Goal: Task Accomplishment & Management: Manage account settings

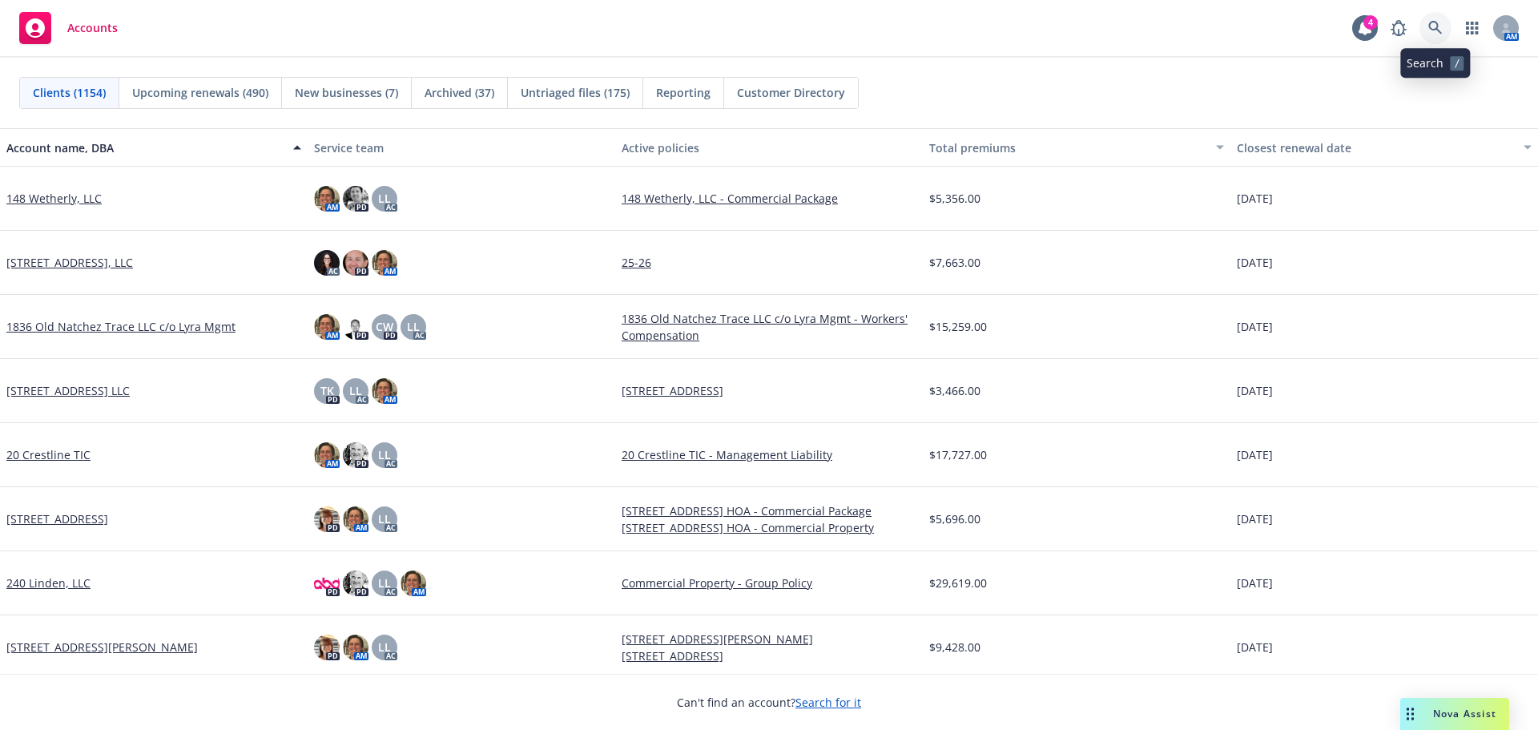
click at [1430, 32] on icon at bounding box center [1435, 28] width 14 height 14
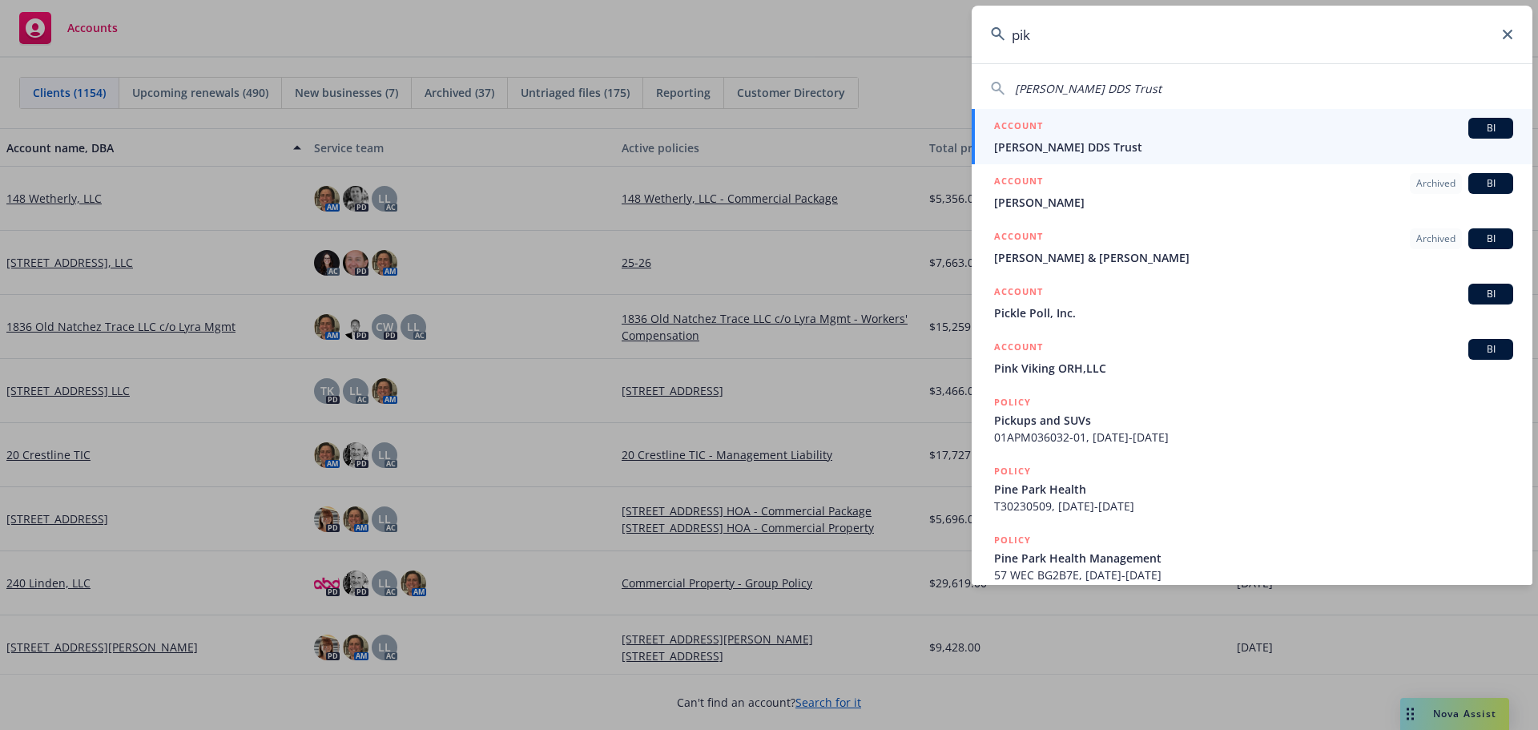
click at [1130, 47] on input "pik" at bounding box center [1251, 35] width 561 height 58
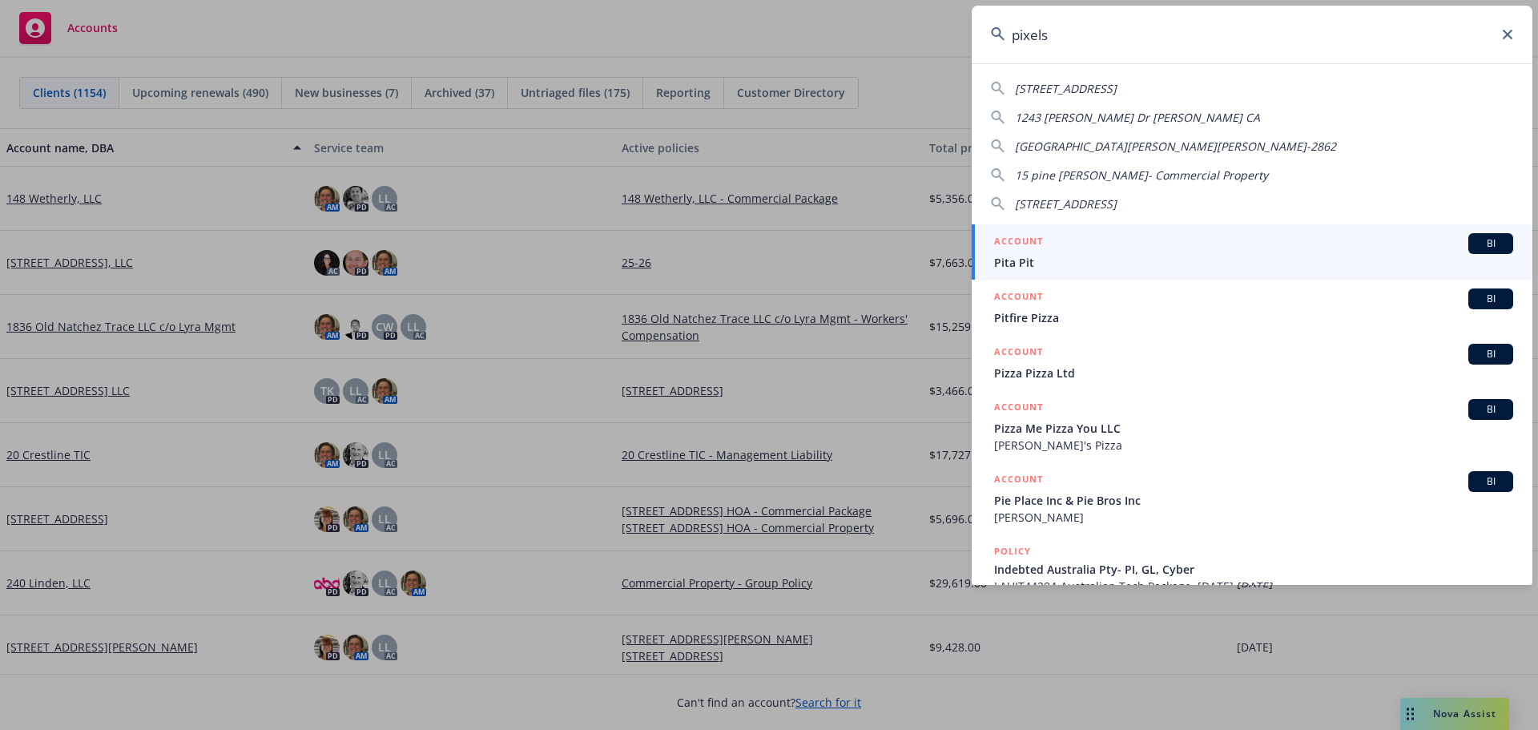
type input "pixels"
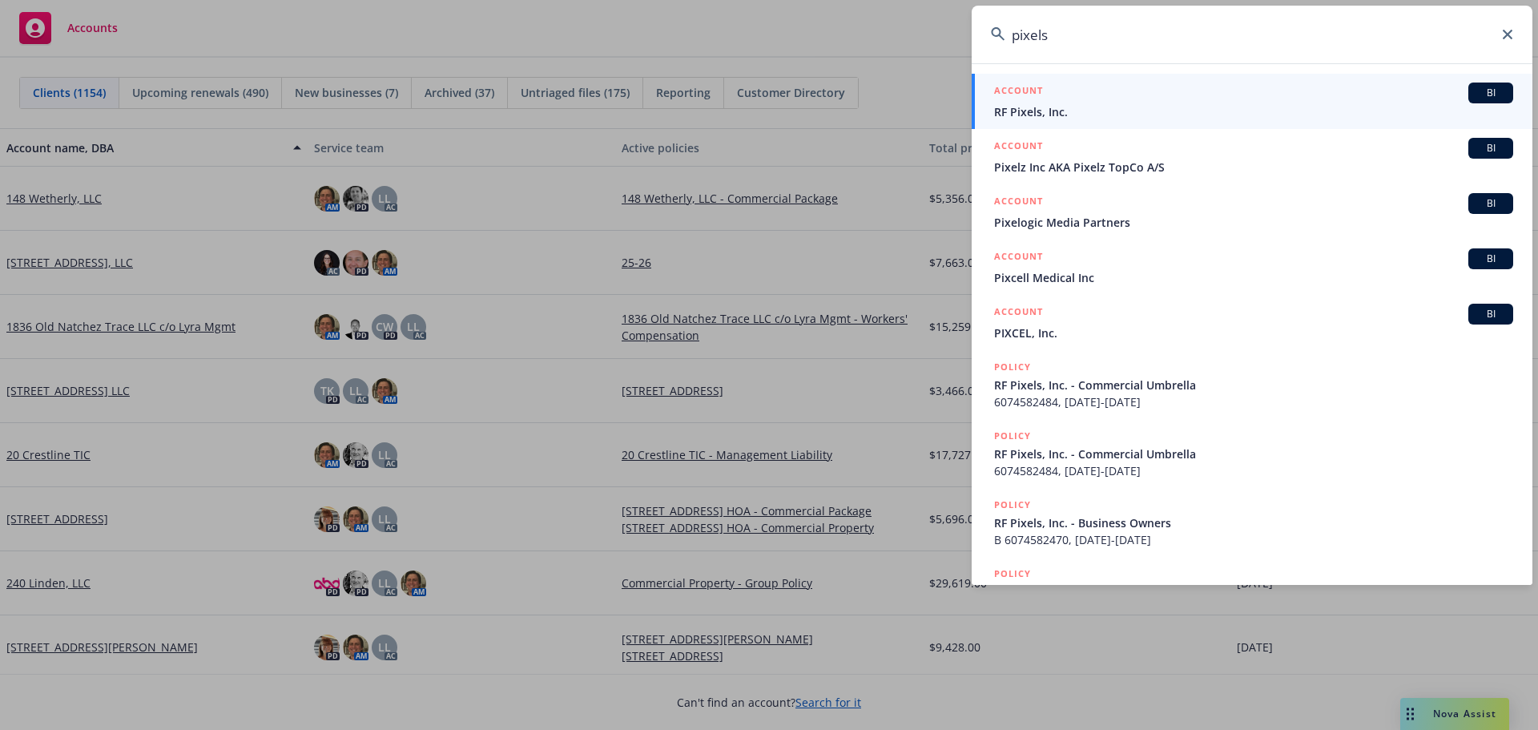
click at [1282, 50] on input "pixels" at bounding box center [1251, 35] width 561 height 58
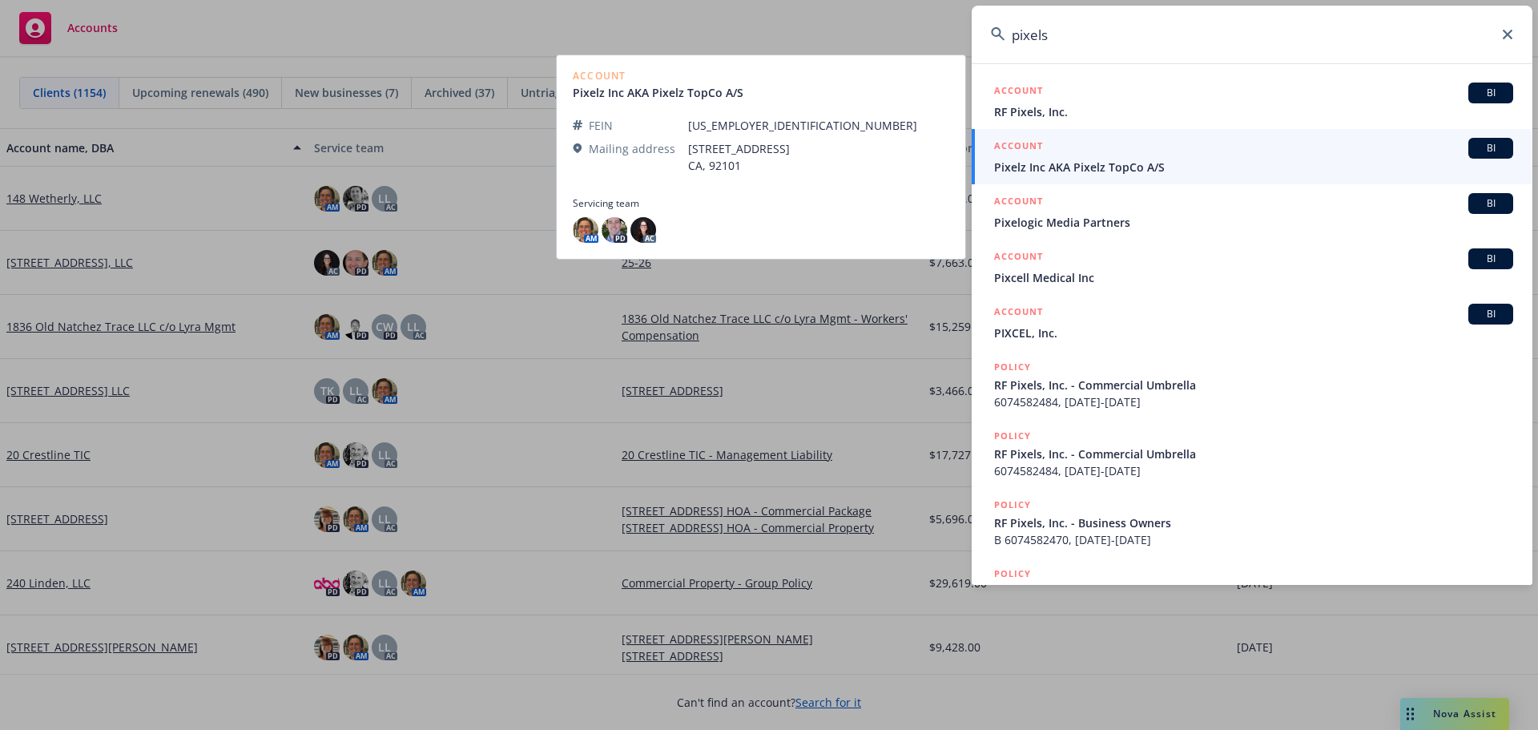
click at [1107, 169] on span "Pixelz Inc AKA Pixelz TopCo A/S" at bounding box center [1253, 167] width 519 height 17
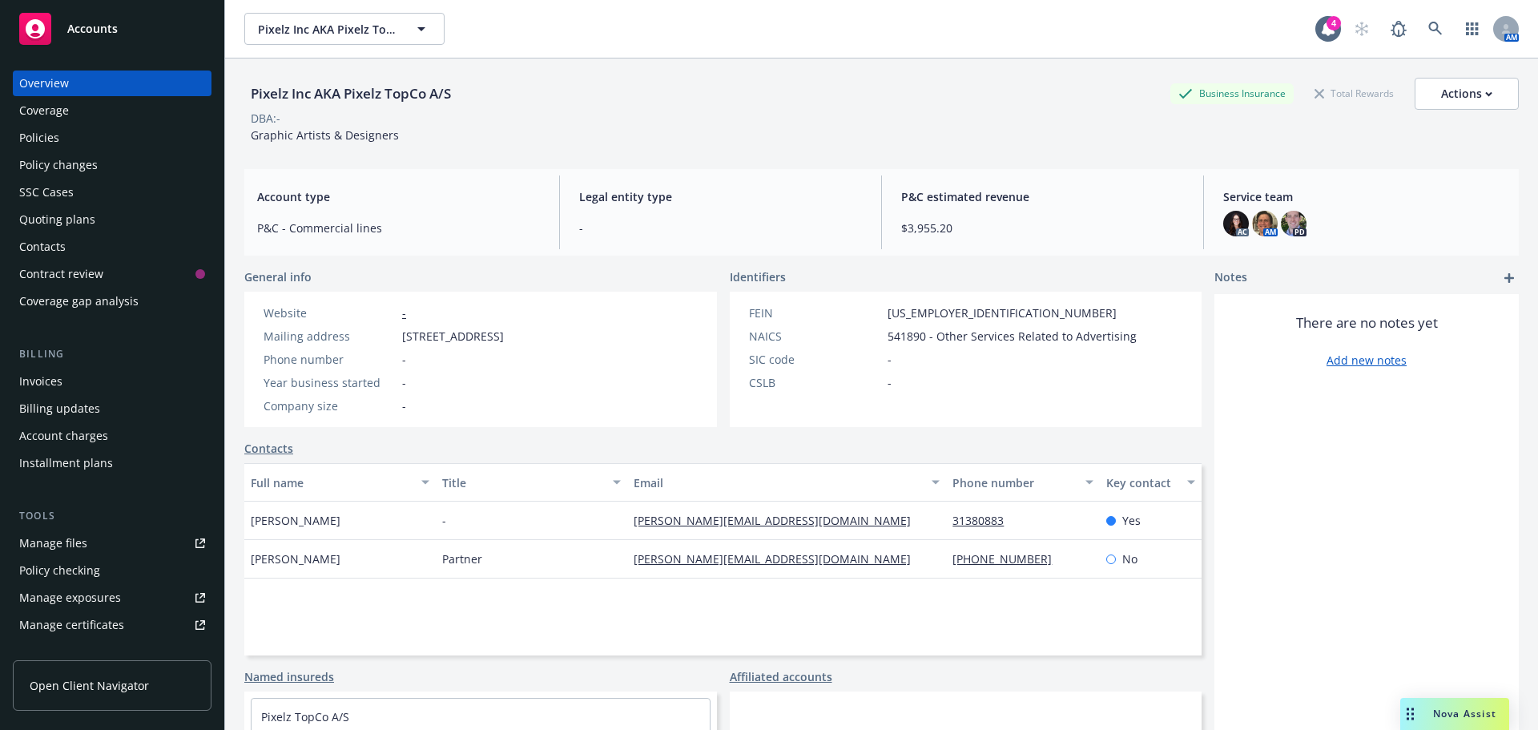
click at [81, 144] on div "Policies" at bounding box center [112, 138] width 186 height 26
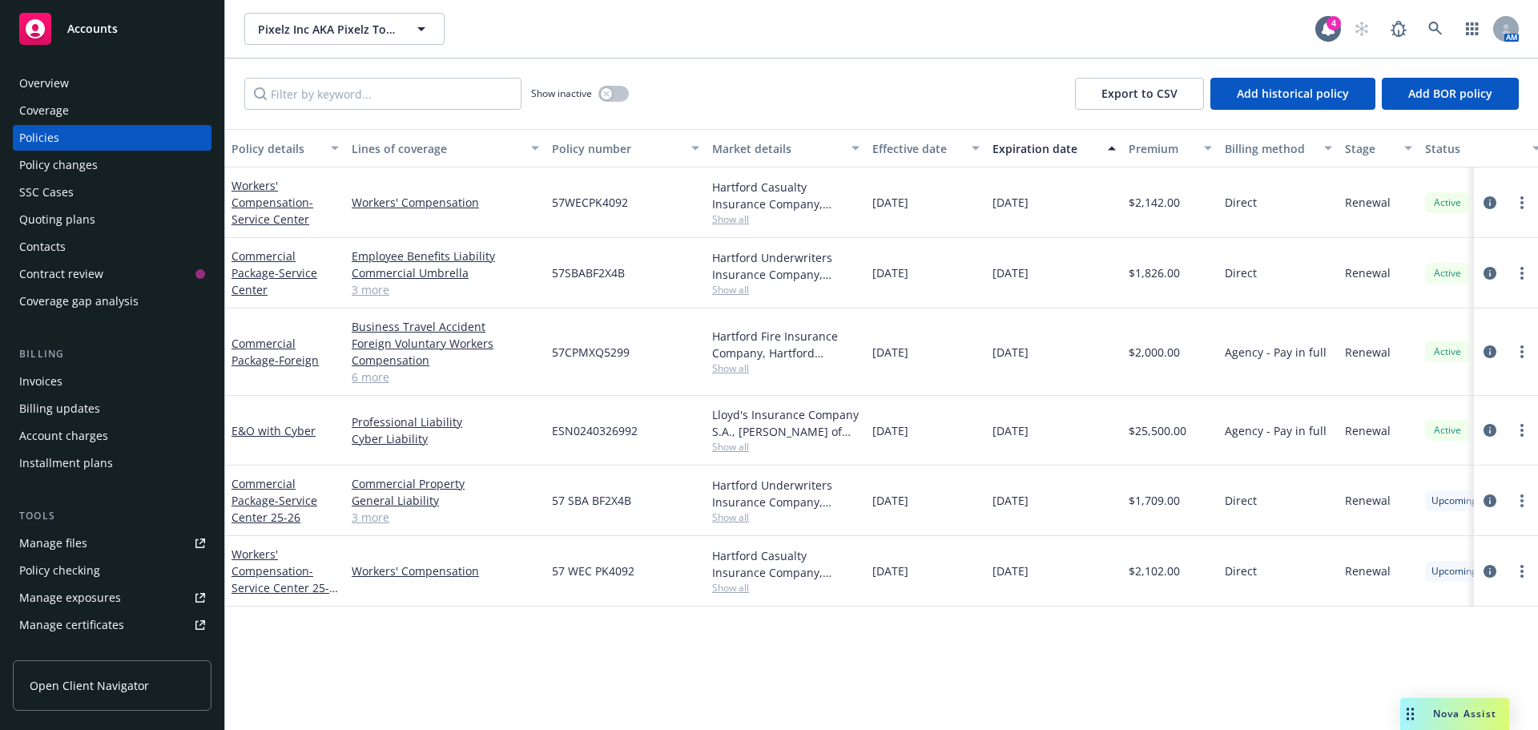
click at [73, 223] on div "Quoting plans" at bounding box center [57, 220] width 76 height 26
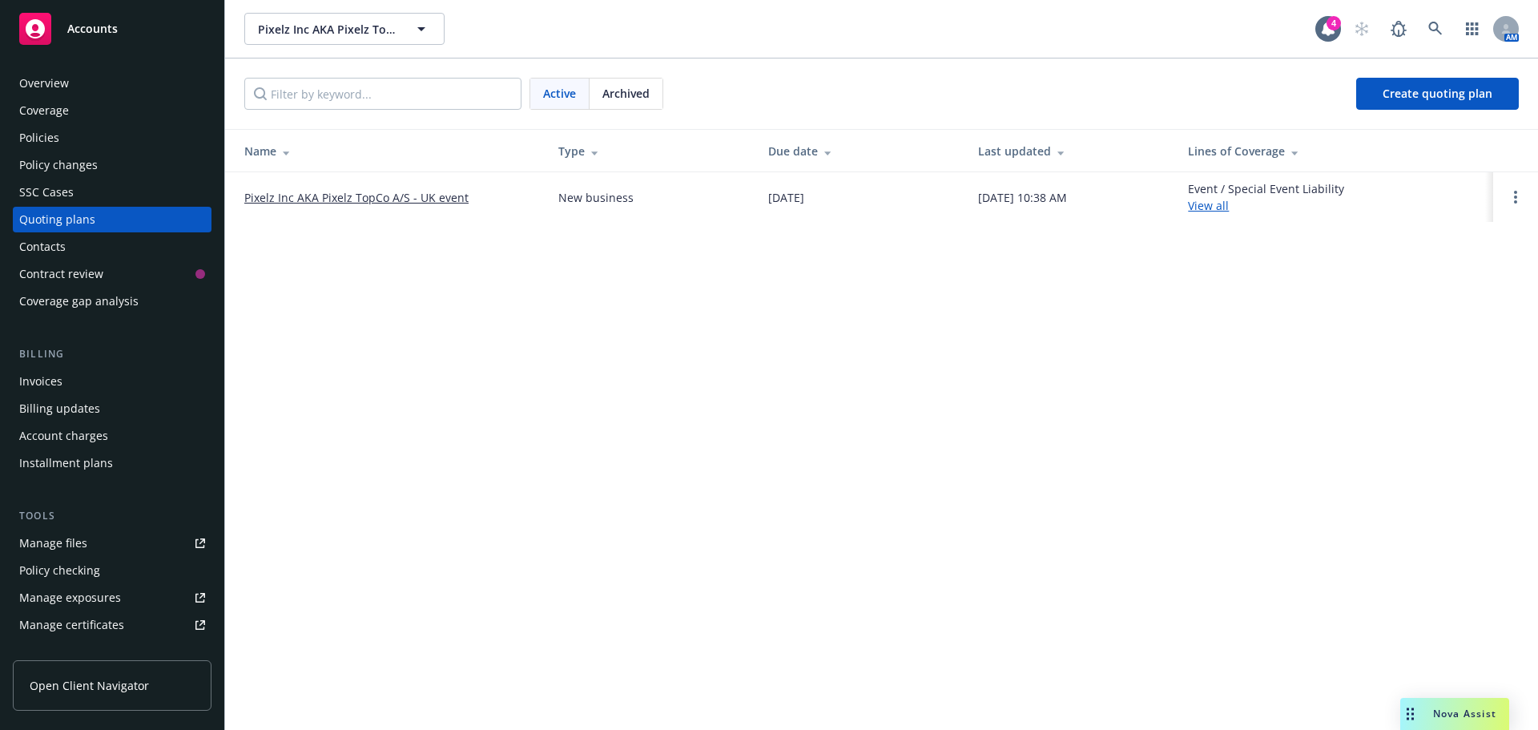
click at [392, 193] on link "Pixelz Inc AKA Pixelz TopCo A/S - UK event" at bounding box center [356, 197] width 224 height 17
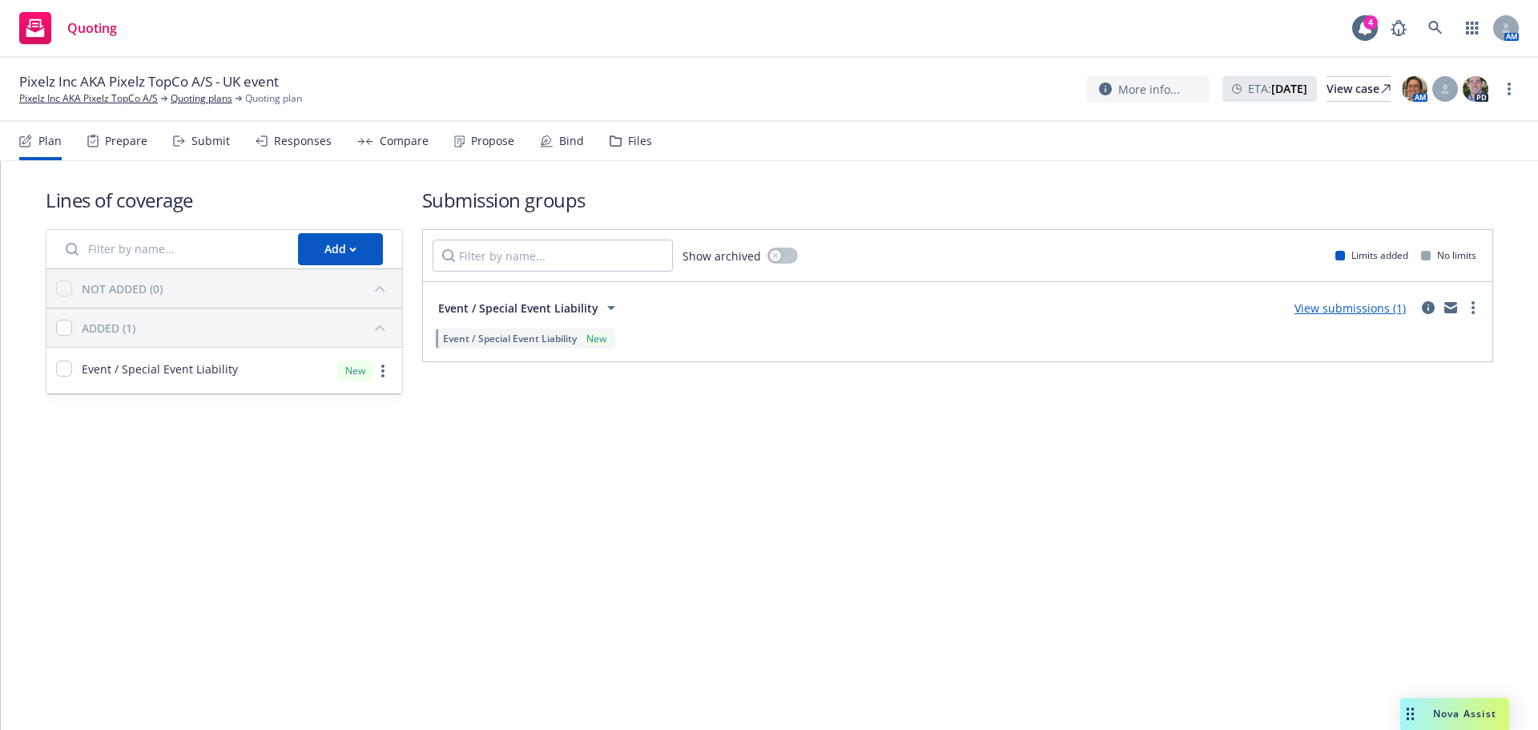
click at [1379, 308] on link "View submissions (1)" at bounding box center [1349, 307] width 111 height 15
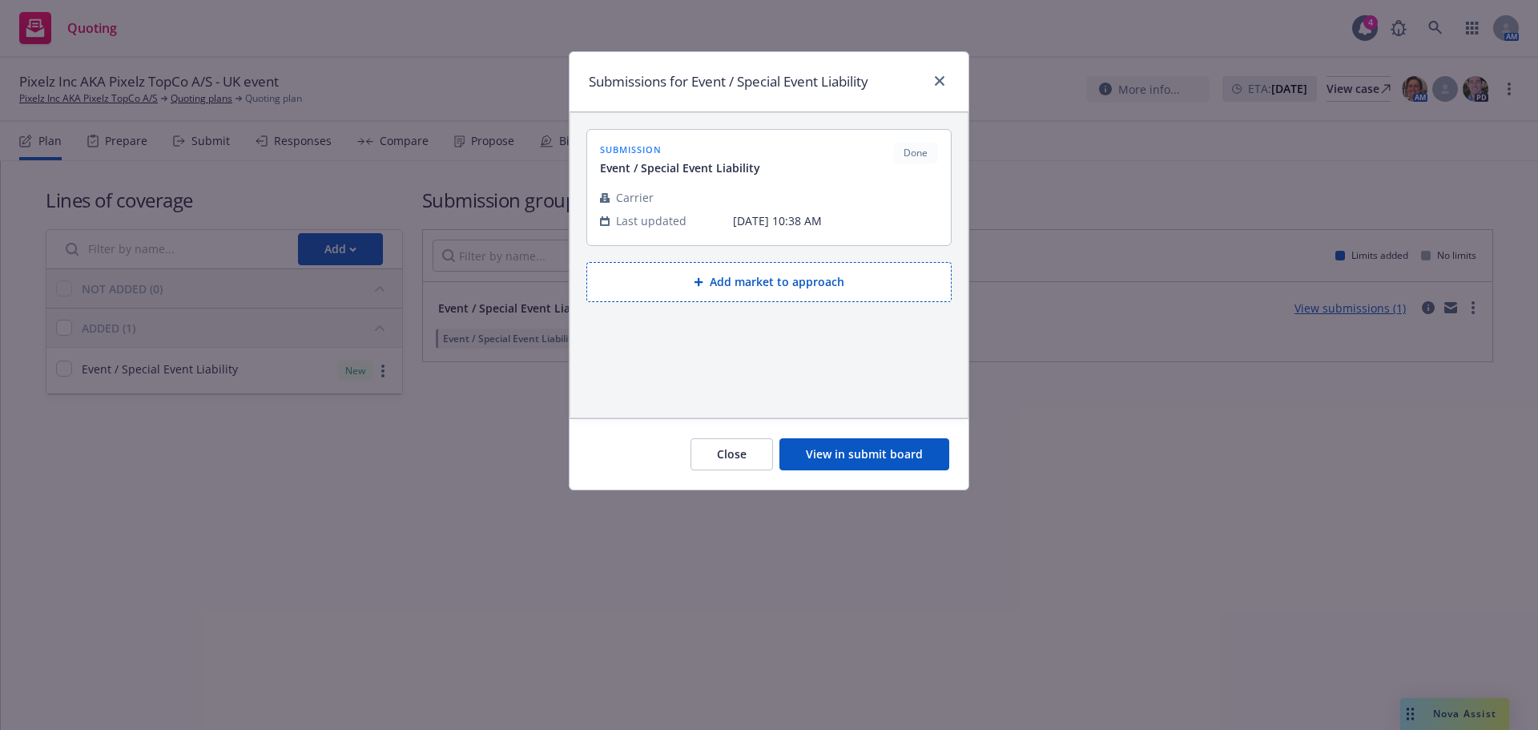
click at [877, 460] on button "View in submit board" at bounding box center [864, 454] width 170 height 32
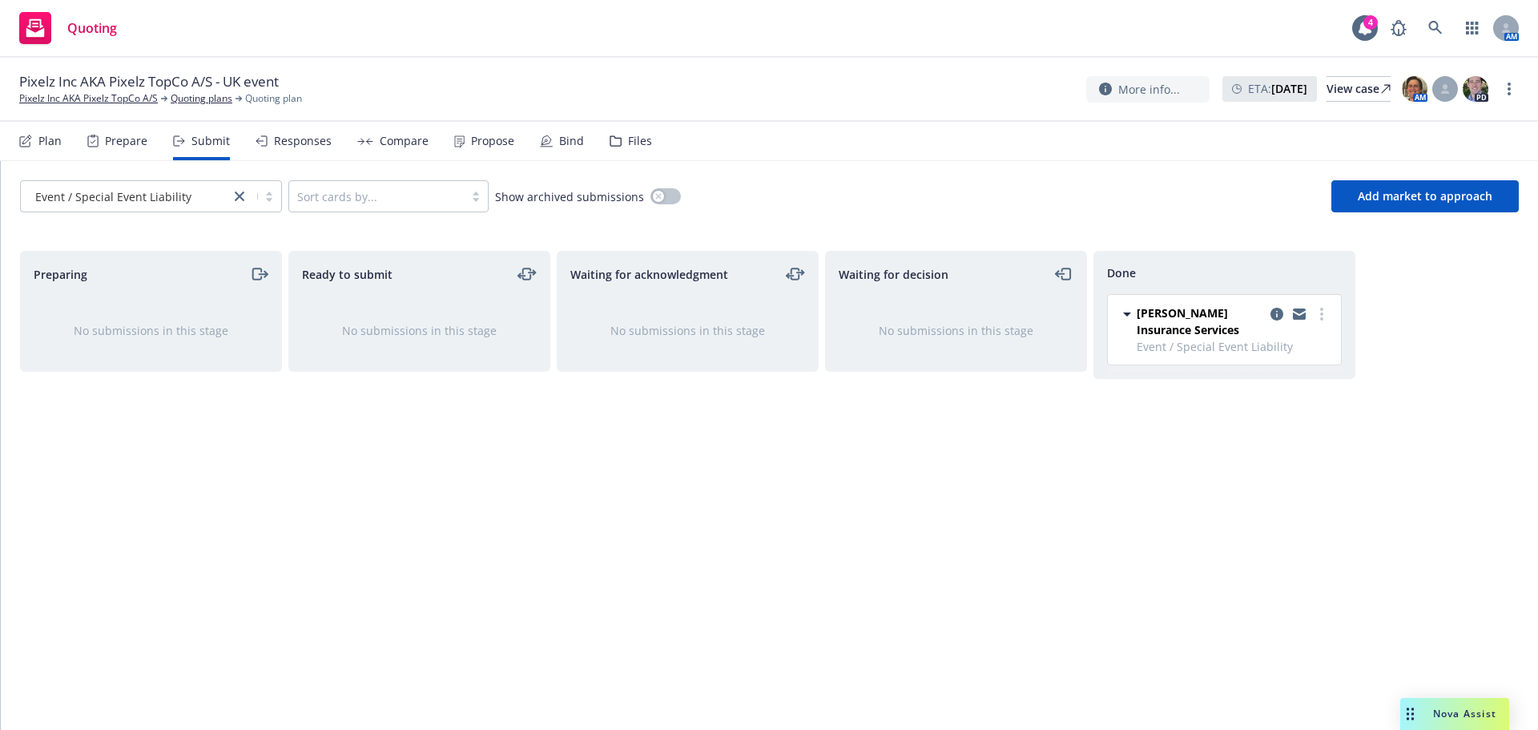
click at [505, 142] on div "Propose" at bounding box center [492, 141] width 43 height 13
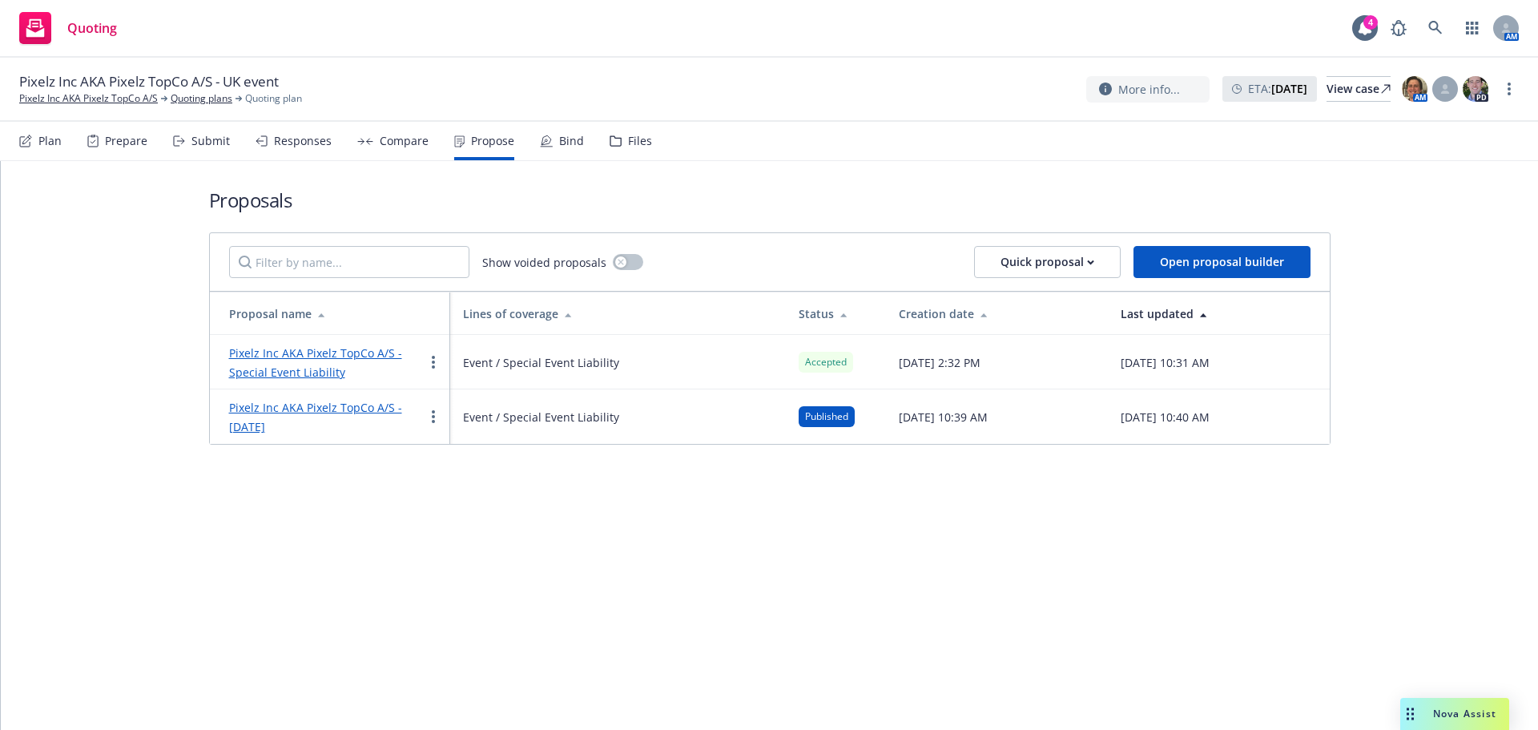
click at [551, 146] on div "Bind" at bounding box center [562, 141] width 44 height 38
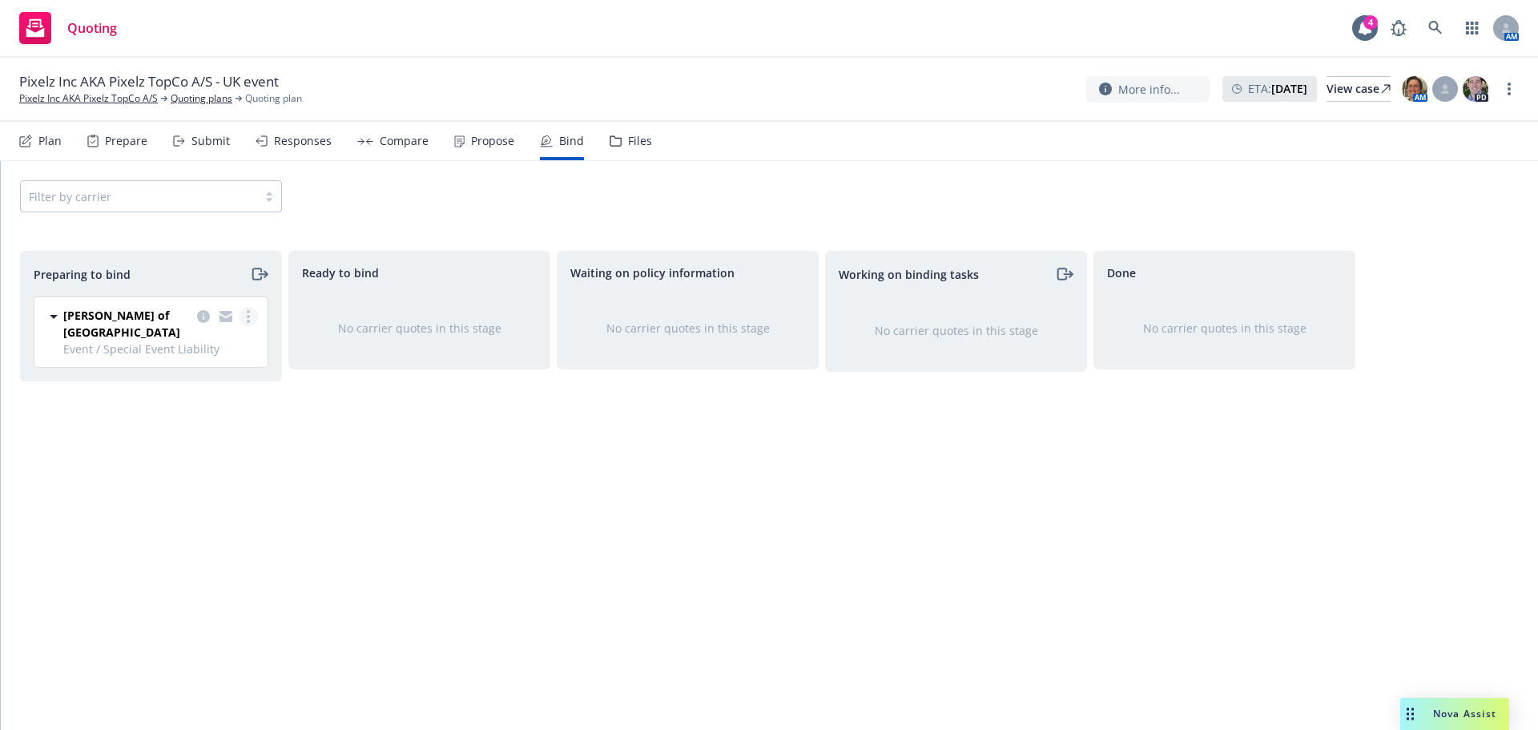
click at [252, 318] on link "more" at bounding box center [248, 316] width 19 height 19
click at [199, 385] on span "Log bind order" at bounding box center [159, 380] width 118 height 15
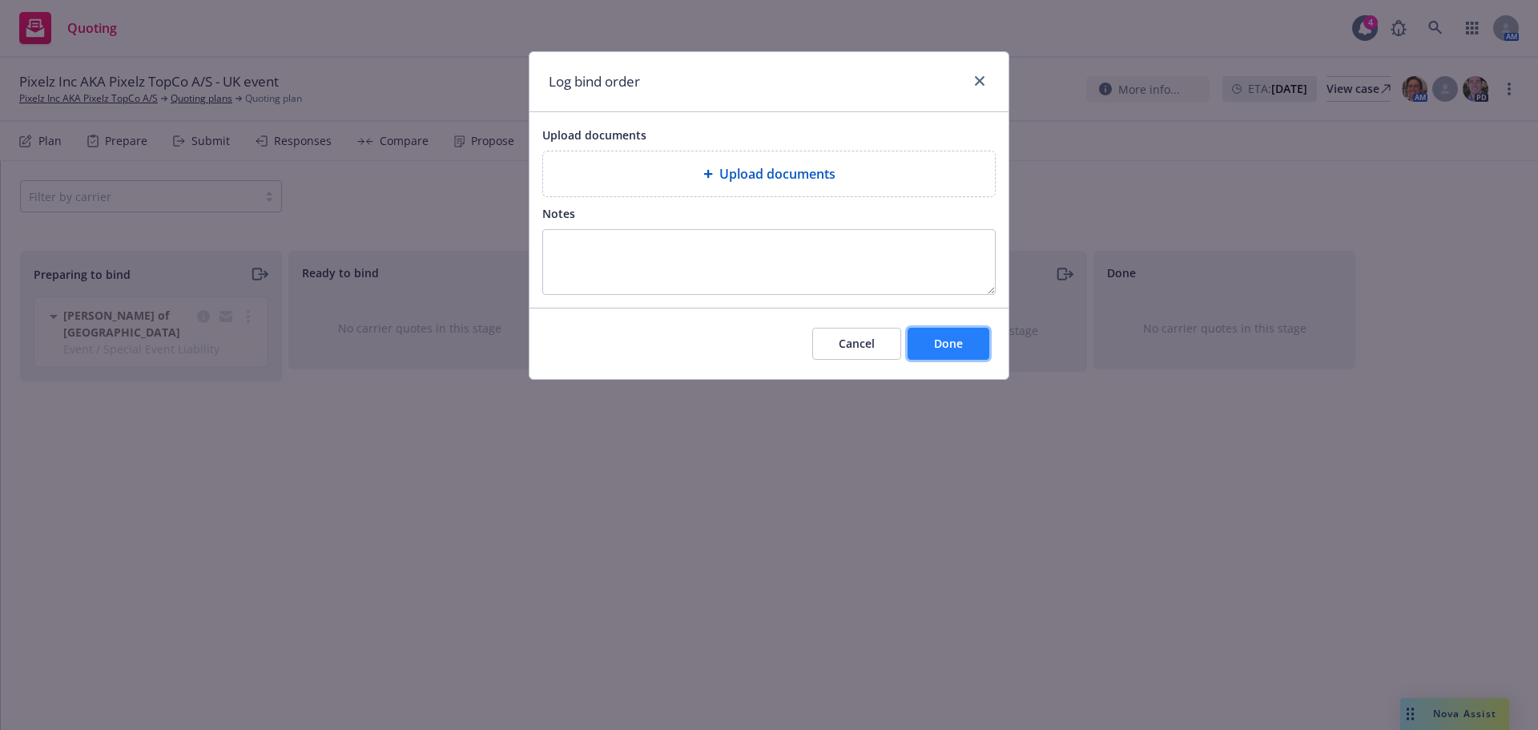
click at [947, 341] on span "Done" at bounding box center [948, 343] width 29 height 15
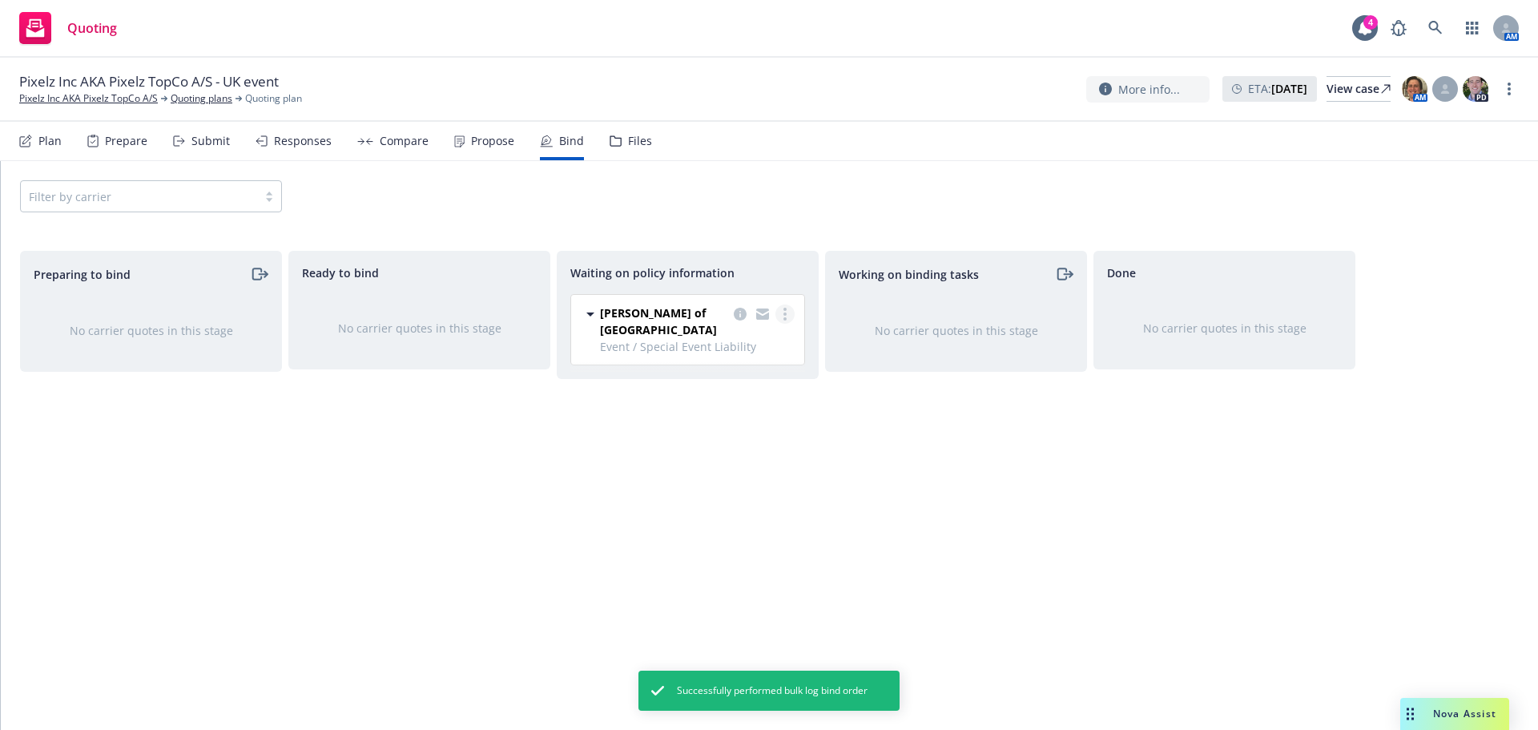
click at [778, 314] on link "more" at bounding box center [784, 313] width 19 height 19
click at [718, 352] on span "Create policies" at bounding box center [708, 346] width 118 height 15
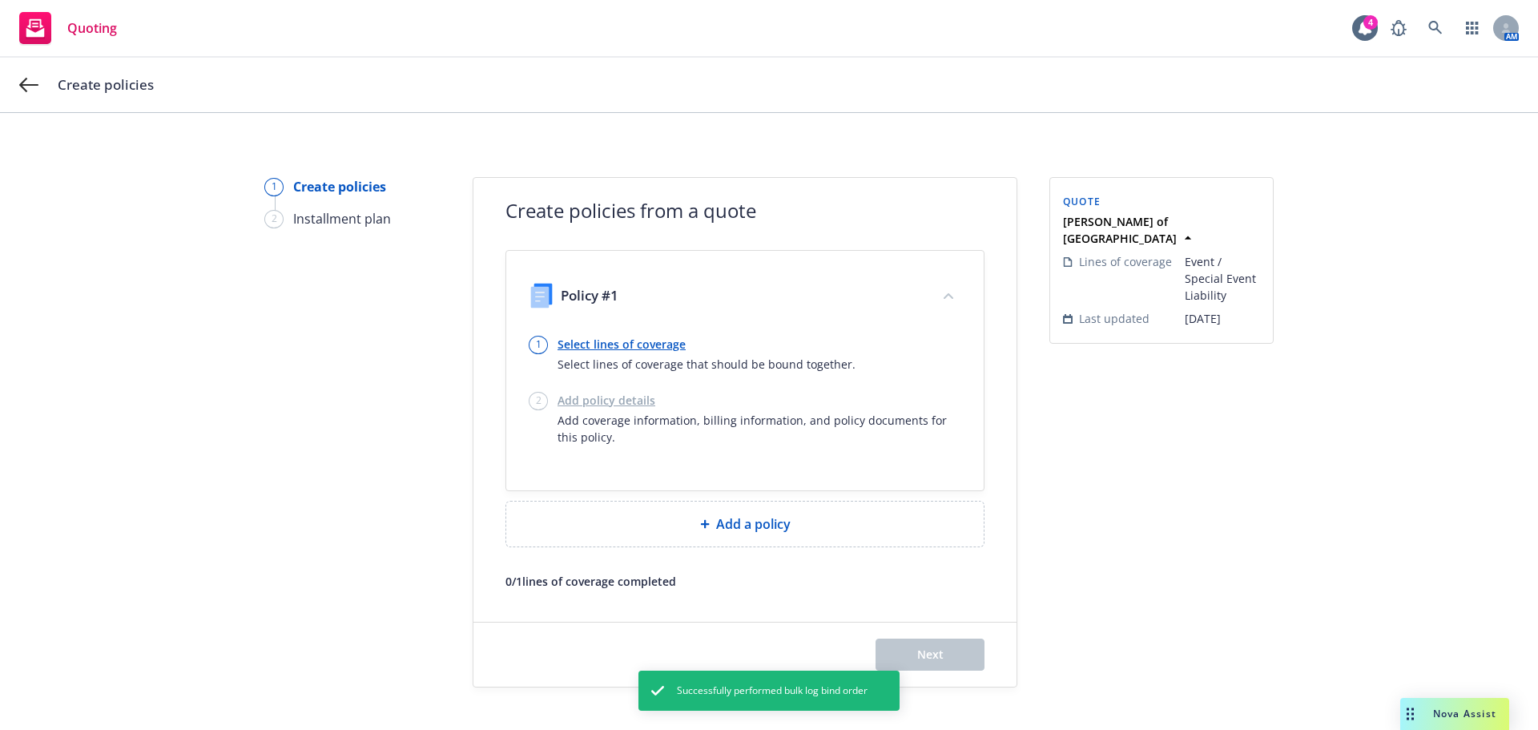
click at [609, 343] on link "Select lines of coverage" at bounding box center [706, 344] width 298 height 17
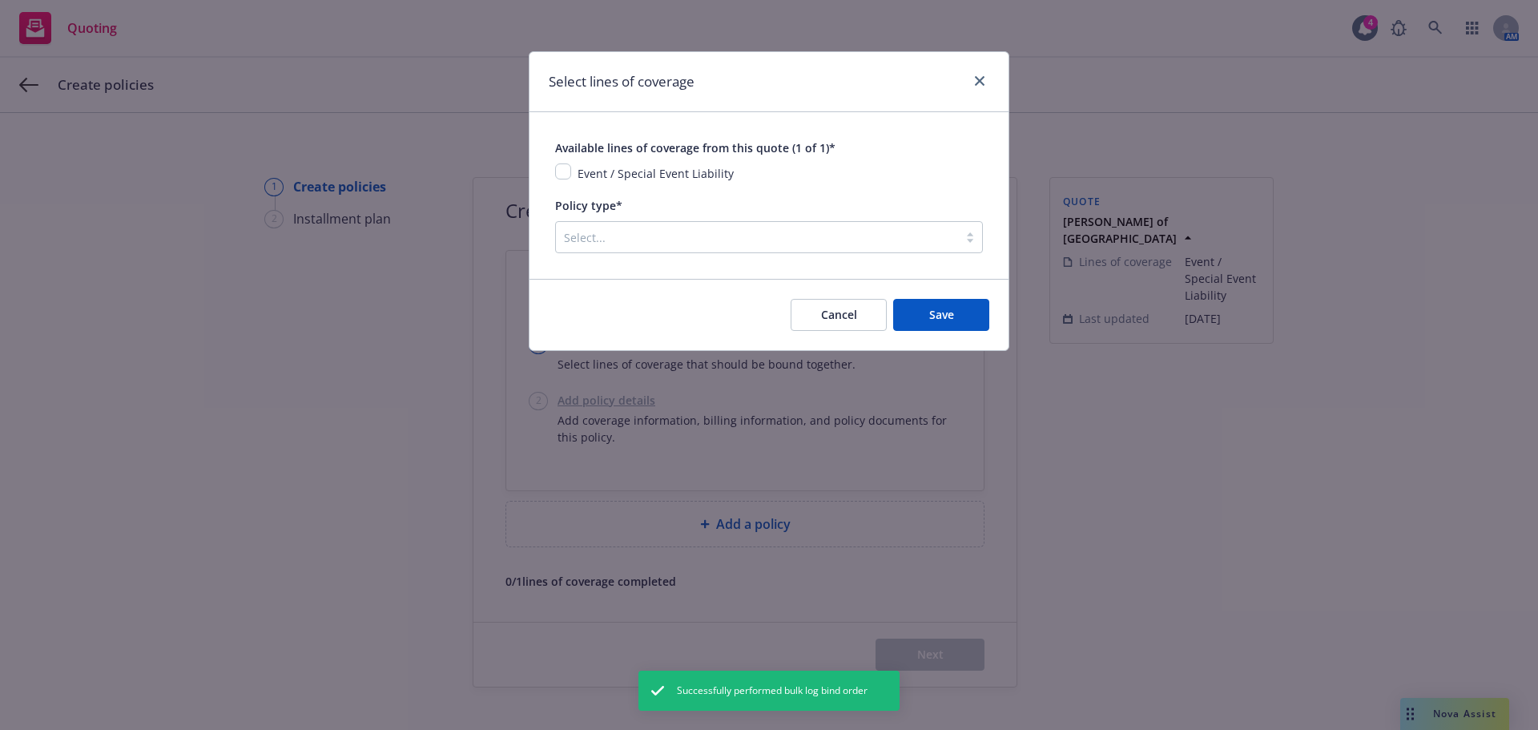
click at [575, 178] on div "Event / Special Event Liability" at bounding box center [654, 172] width 166 height 19
click at [562, 169] on input "checkbox" at bounding box center [563, 171] width 16 height 16
checkbox input "true"
click at [617, 239] on div at bounding box center [757, 236] width 386 height 19
type input "eve"
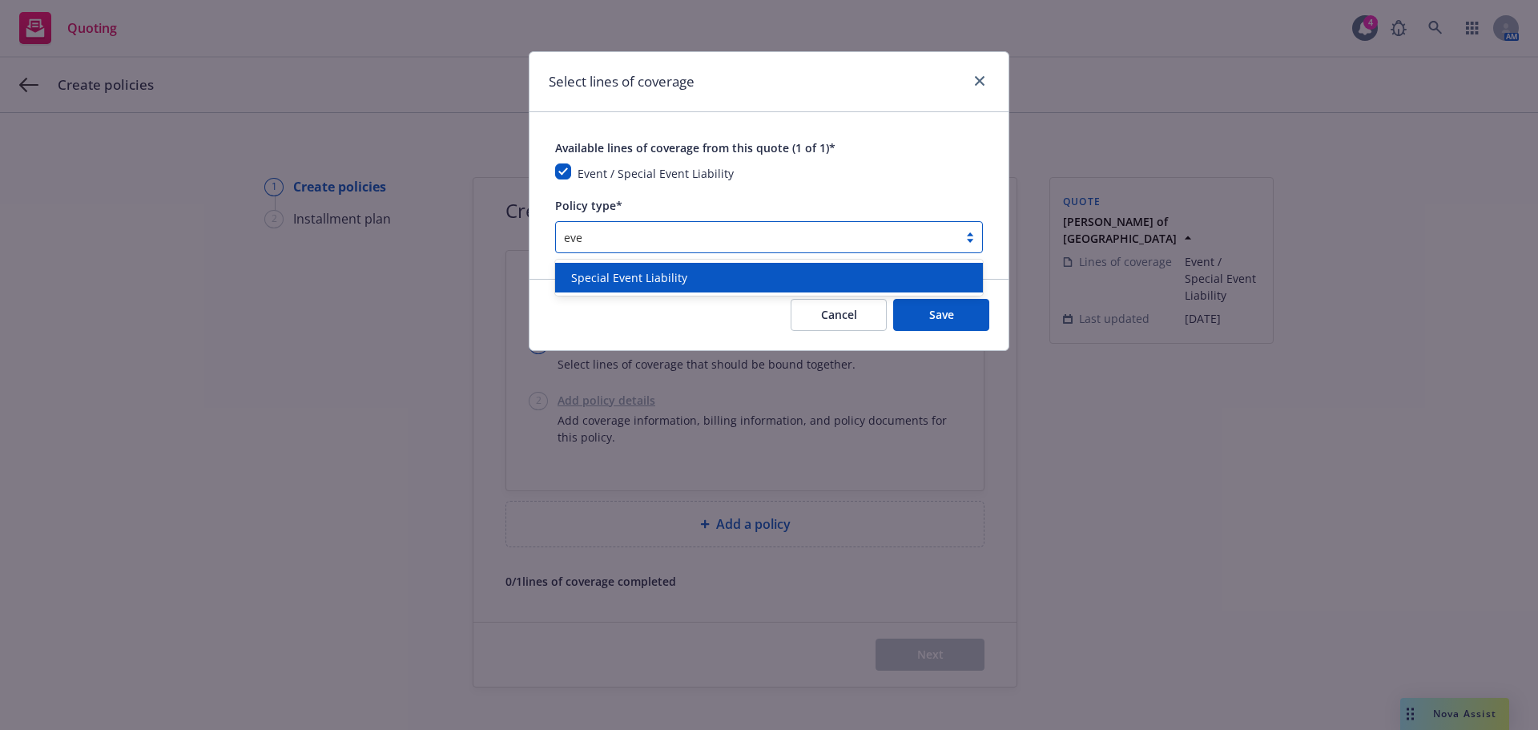
click at [637, 273] on span "Special Event Liability" at bounding box center [629, 277] width 116 height 17
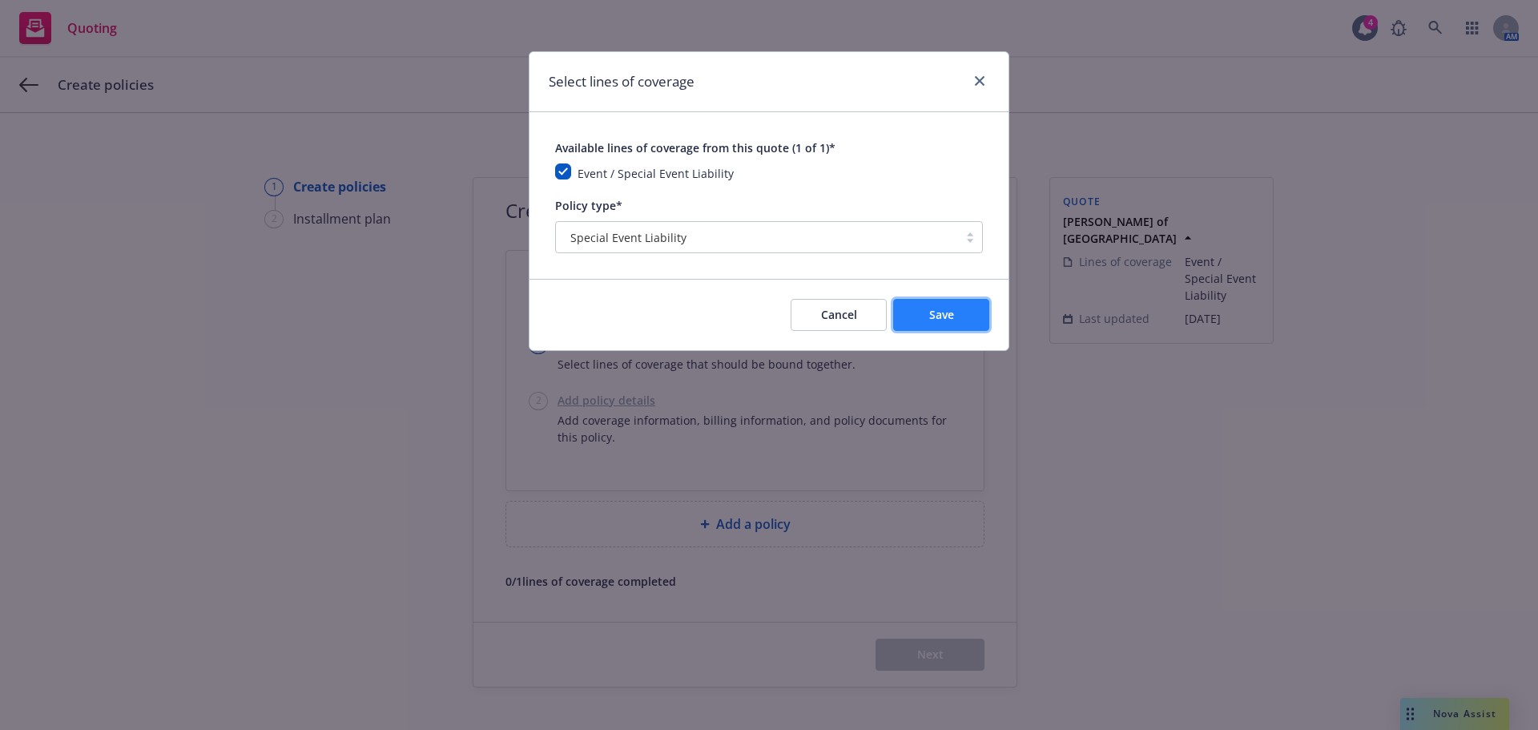
click at [925, 309] on button "Save" at bounding box center [941, 315] width 96 height 32
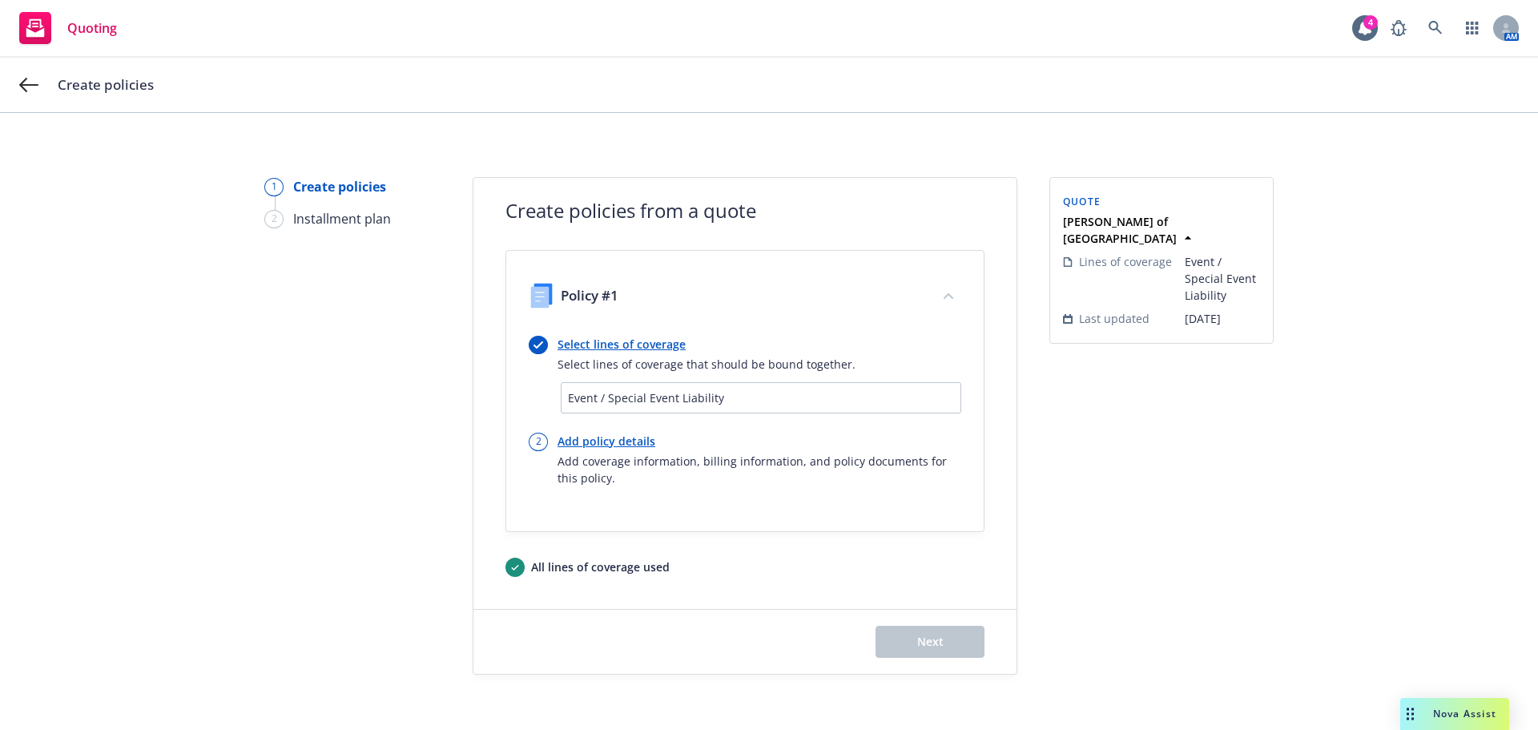
click at [609, 445] on link "Add policy details" at bounding box center [759, 440] width 404 height 17
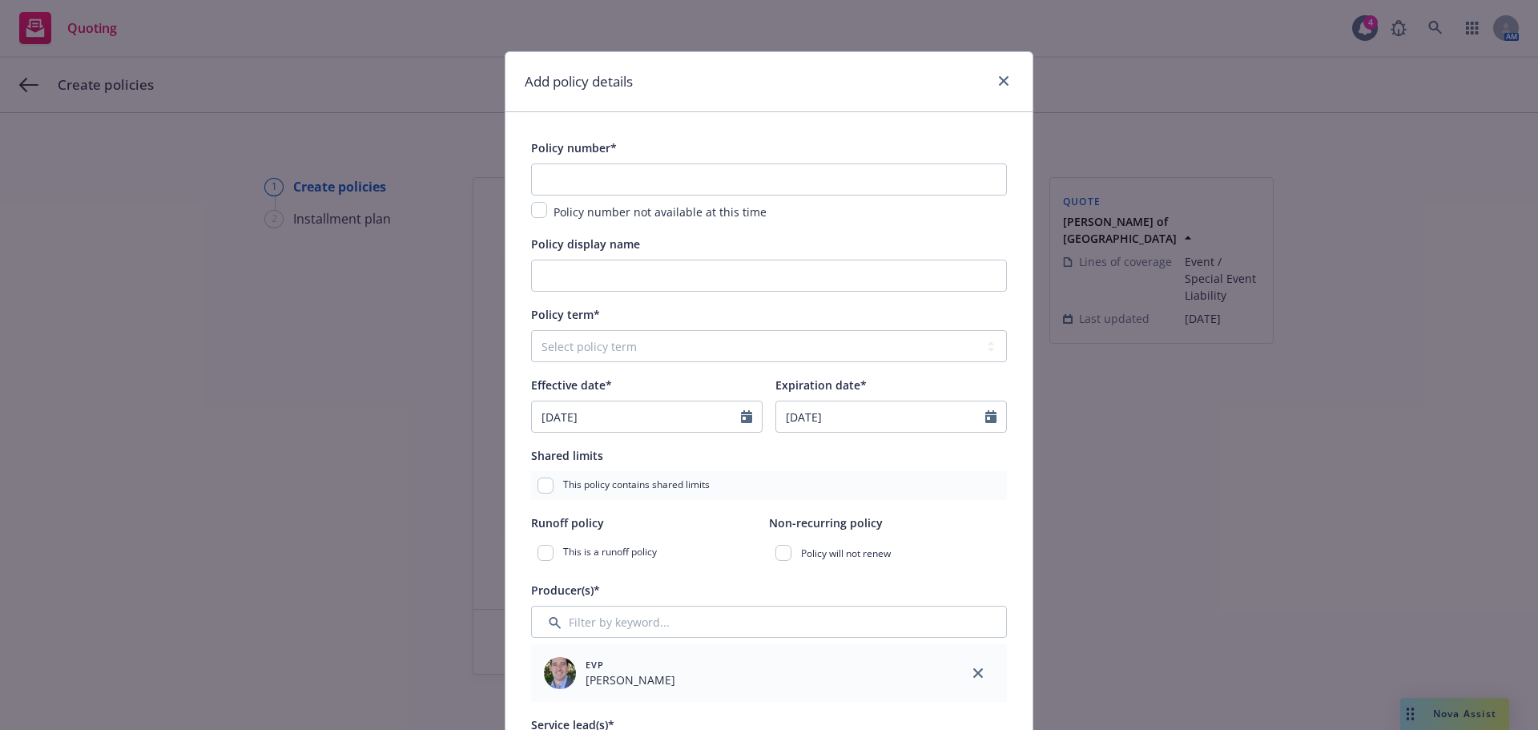
click at [614, 163] on div "Policy number* Policy number not available at this time" at bounding box center [769, 179] width 476 height 83
click at [610, 171] on input "text" at bounding box center [769, 179] width 476 height 32
paste input "FPIXE000425"
type input "FPIXE000425"
click at [676, 267] on input "Policy display name" at bounding box center [769, 275] width 476 height 32
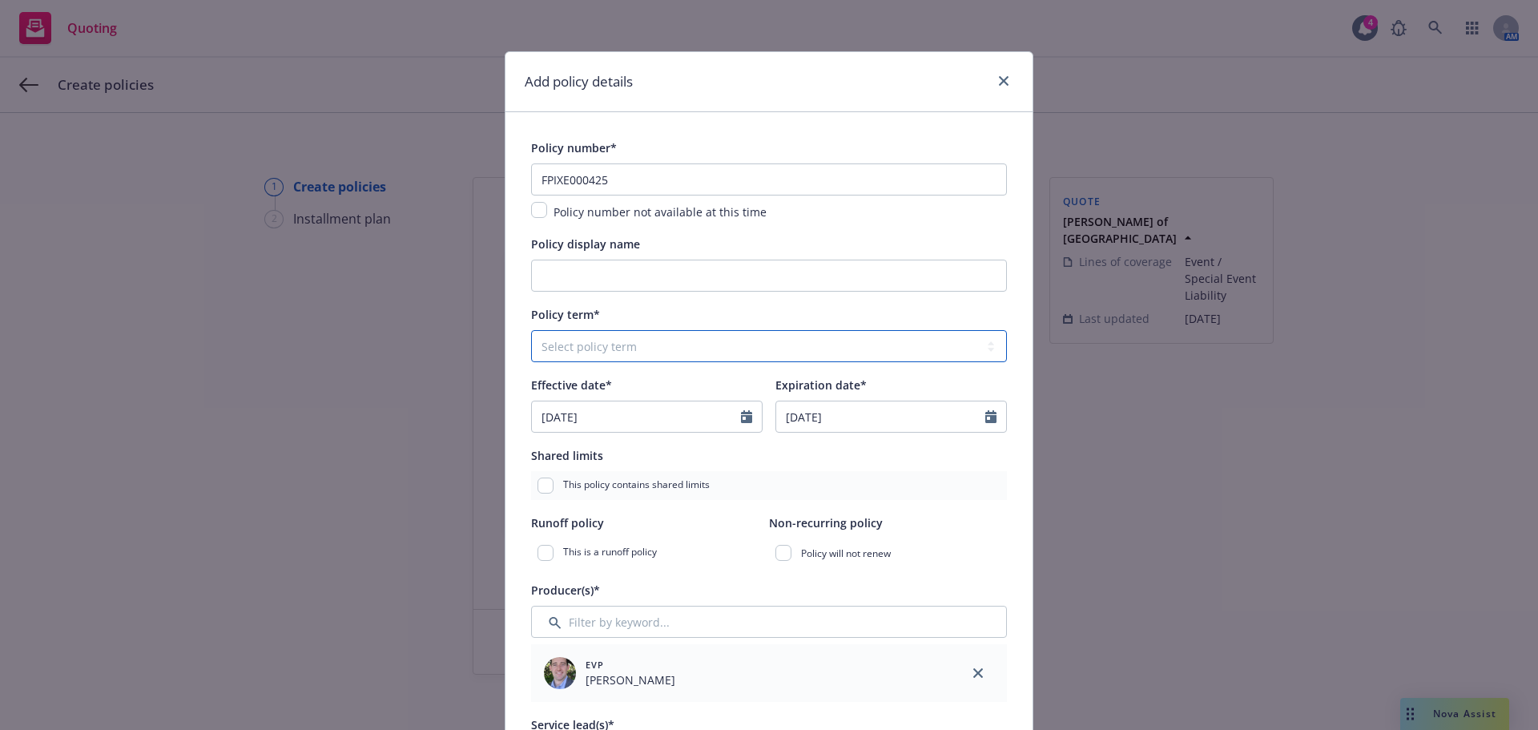
click at [625, 344] on select "Select policy term 12 Month 6 Month 4 Month 3 Month 2 Month 1 Month 36 Month (3…" at bounding box center [769, 346] width 476 height 32
click at [645, 305] on div "Policy term*" at bounding box center [769, 313] width 476 height 19
click at [638, 341] on select "Select policy term 12 Month 6 Month 4 Month 3 Month 2 Month 1 Month 36 Month (3…" at bounding box center [769, 346] width 476 height 32
select select "other"
click at [531, 330] on select "Select policy term 12 Month 6 Month 4 Month 3 Month 2 Month 1 Month 36 Month (3…" at bounding box center [769, 346] width 476 height 32
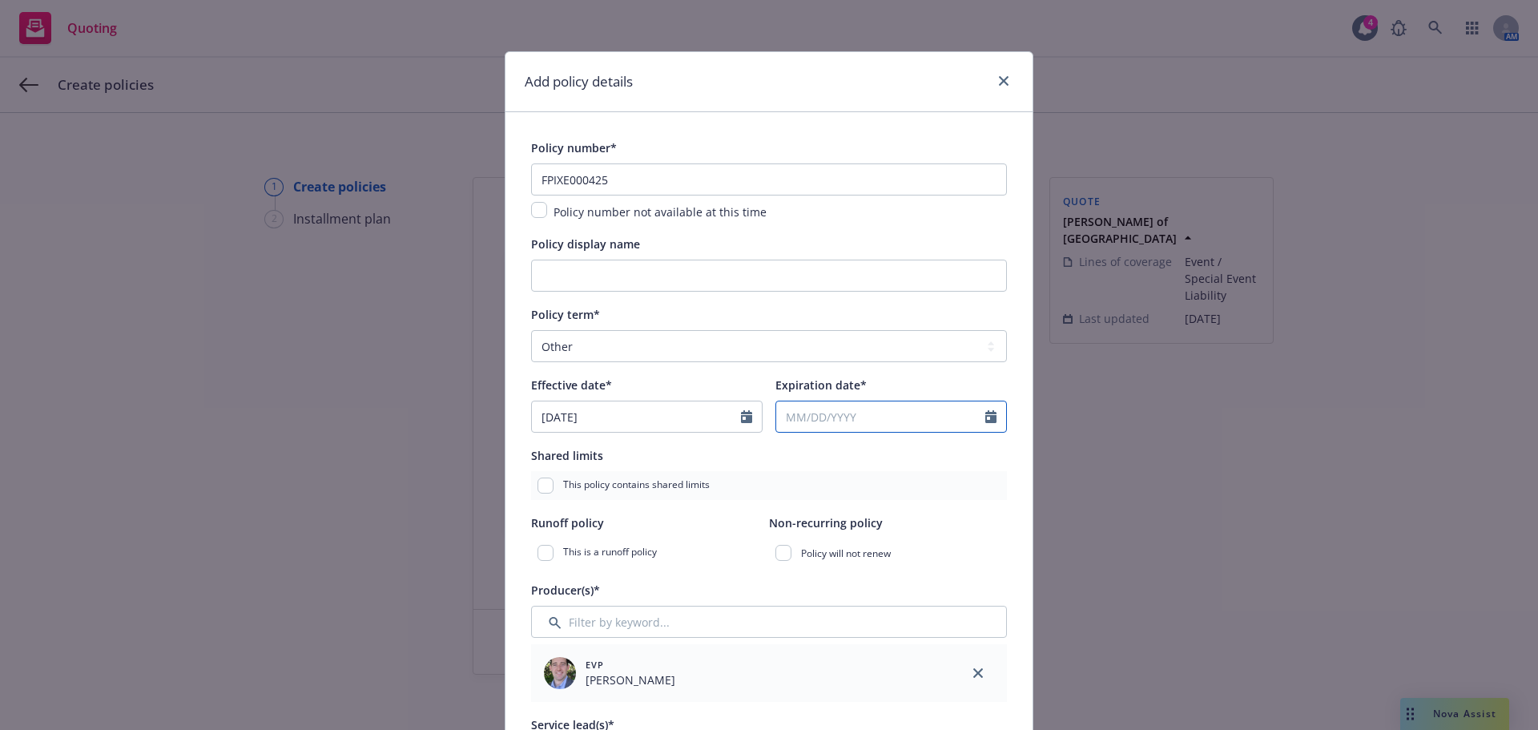
click at [865, 403] on input "Expiration date*" at bounding box center [880, 416] width 209 height 30
select select "9"
click at [745, 416] on icon "Calendar" at bounding box center [746, 416] width 11 height 13
select select "11"
click at [601, 560] on span "11" at bounding box center [604, 559] width 22 height 20
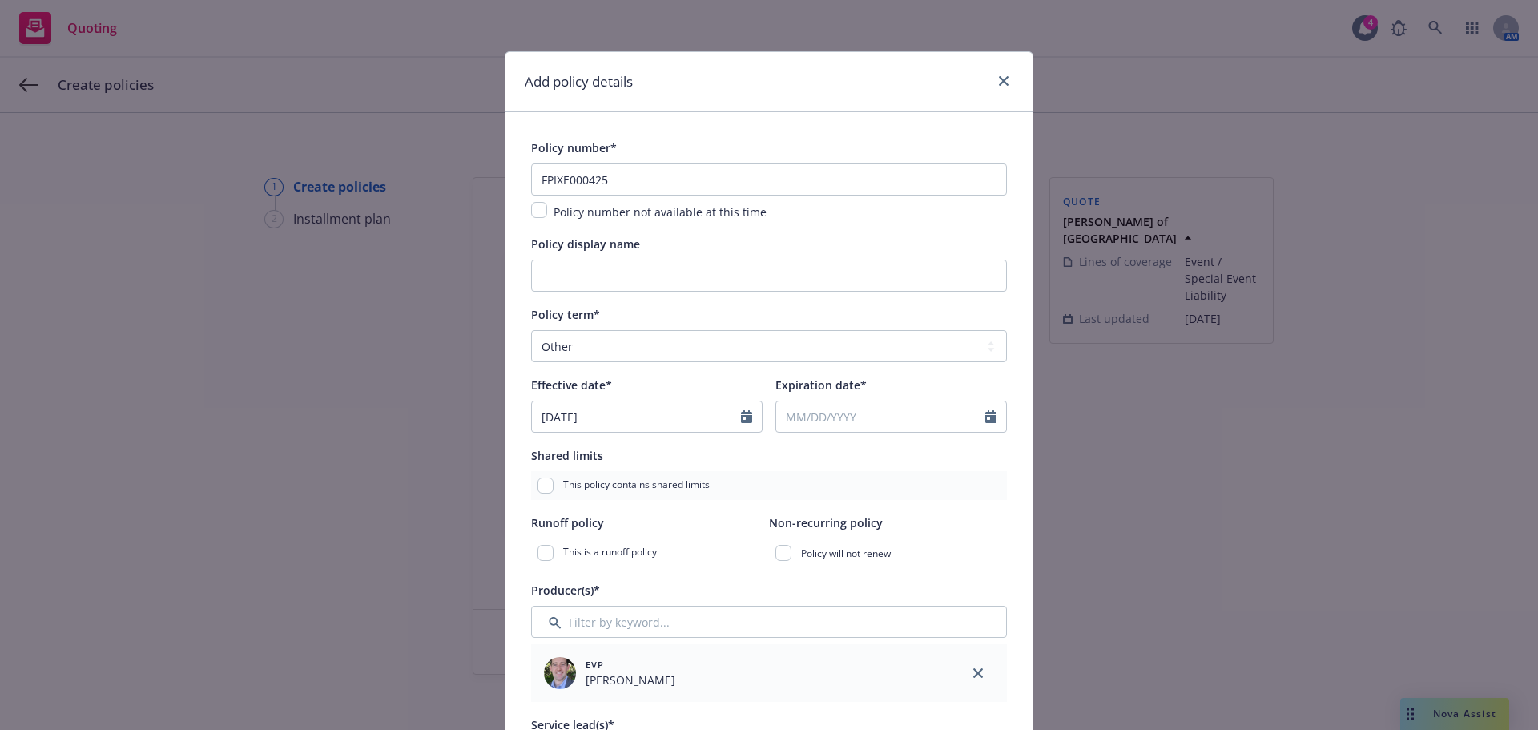
type input "11/11/2025"
click at [987, 414] on icon "Calendar" at bounding box center [990, 416] width 11 height 13
click at [871, 422] on input "Expiration date*" at bounding box center [880, 416] width 209 height 30
click at [959, 452] on div "January February March April May June July August September October November De…" at bounding box center [873, 542] width 192 height 213
click at [948, 452] on icon "button" at bounding box center [953, 455] width 10 height 10
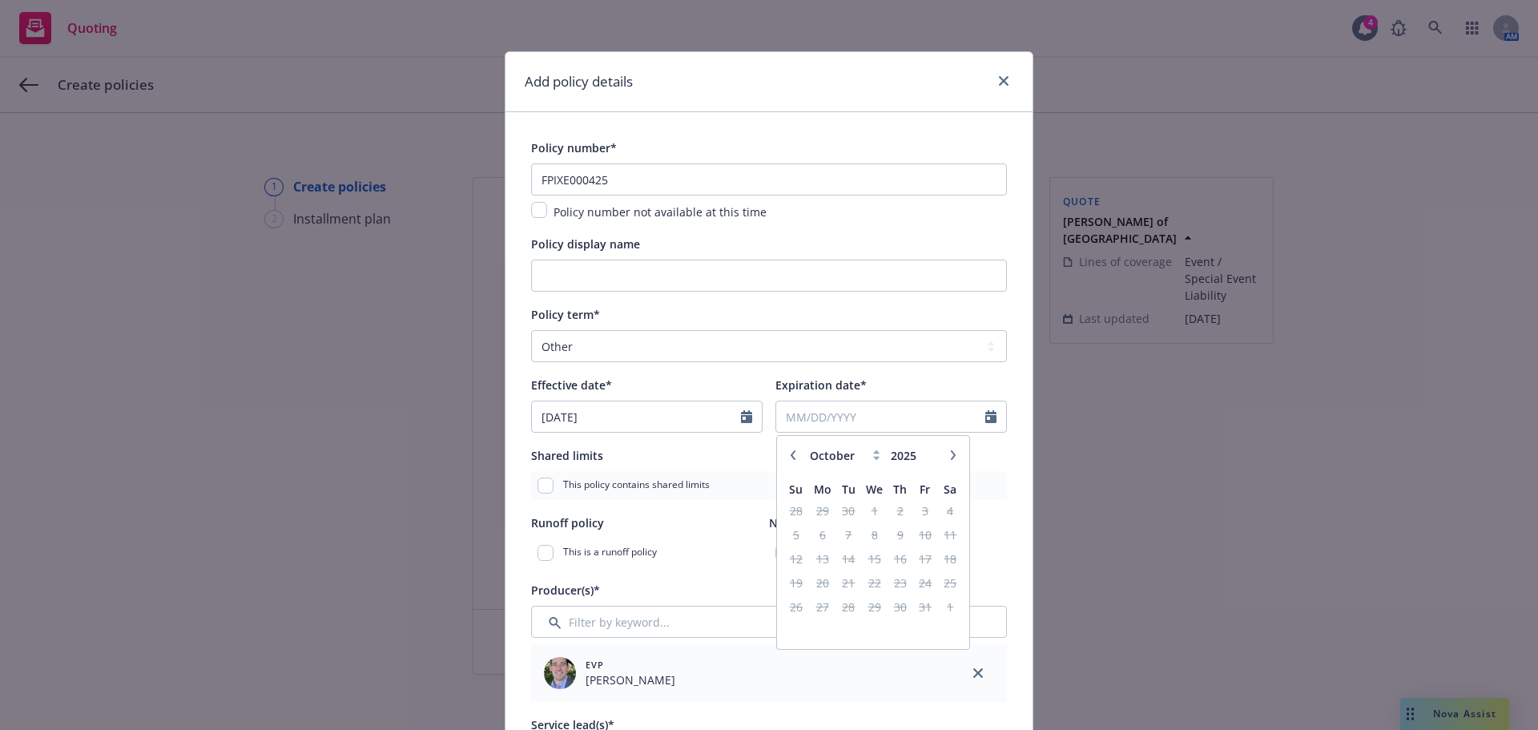
click at [949, 453] on icon "button" at bounding box center [953, 455] width 10 height 10
select select "11"
click at [922, 558] on span "14" at bounding box center [925, 559] width 22 height 20
type input "11/14/2025"
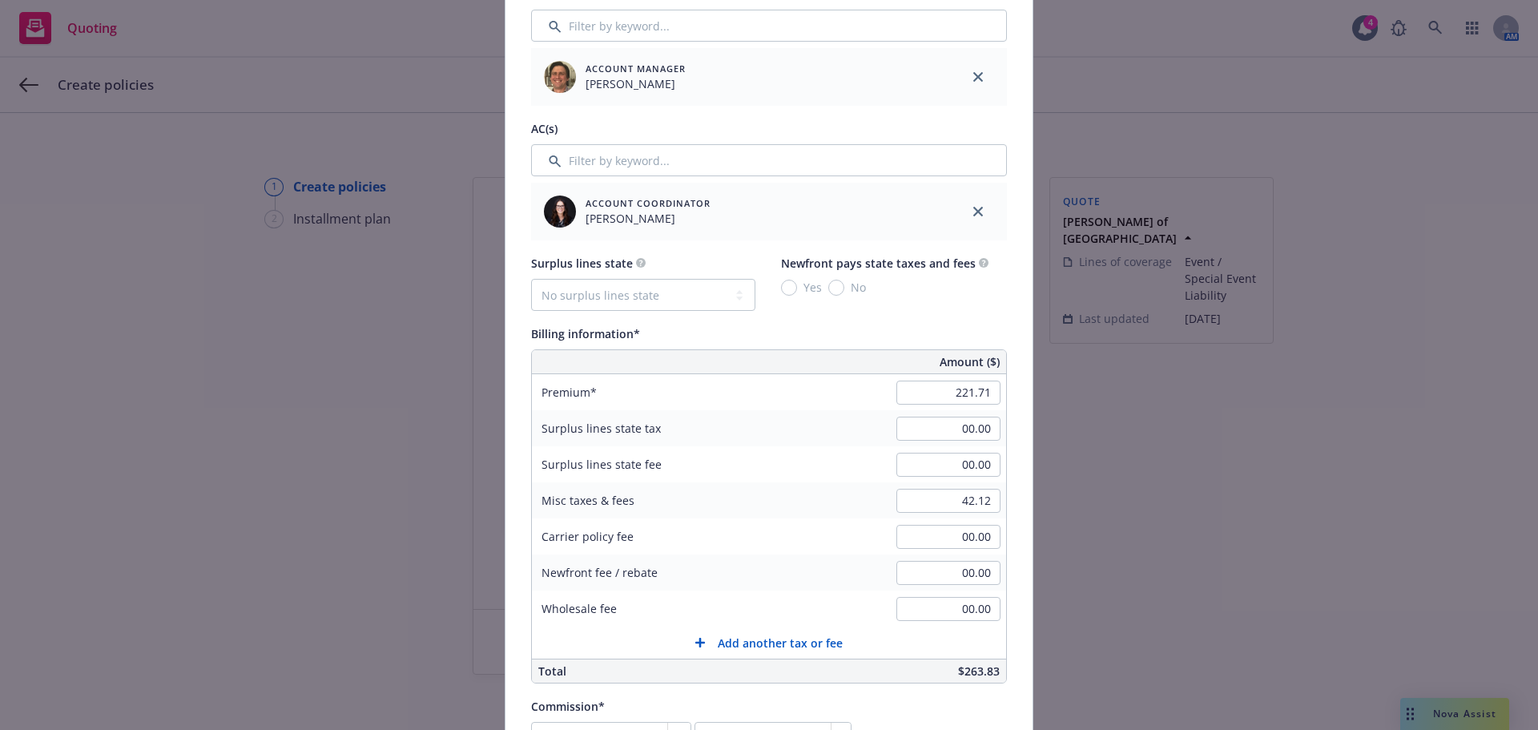
scroll to position [961, 0]
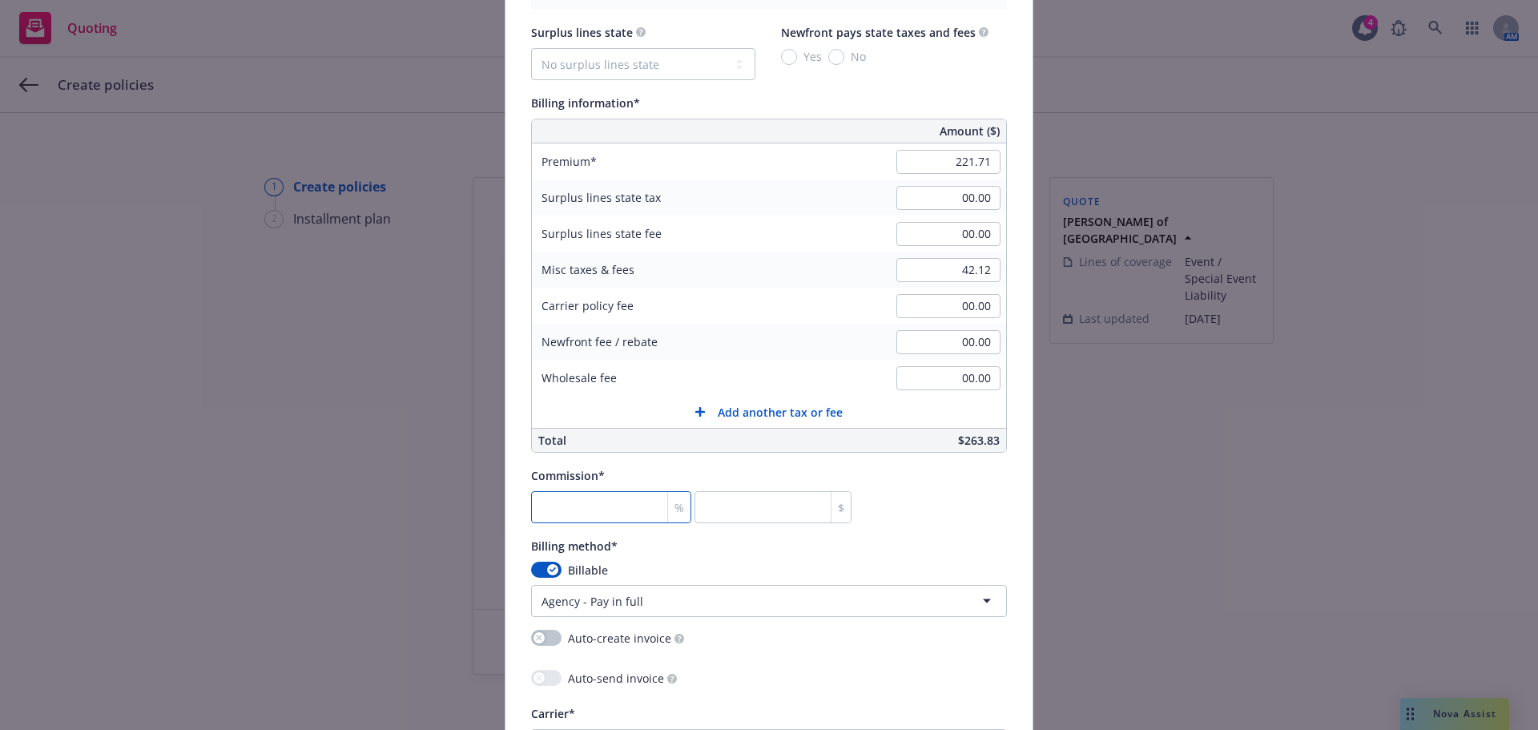
click at [629, 510] on input "number" at bounding box center [611, 507] width 160 height 32
type input "1"
type input "2.22"
type input "10"
type input "22.17"
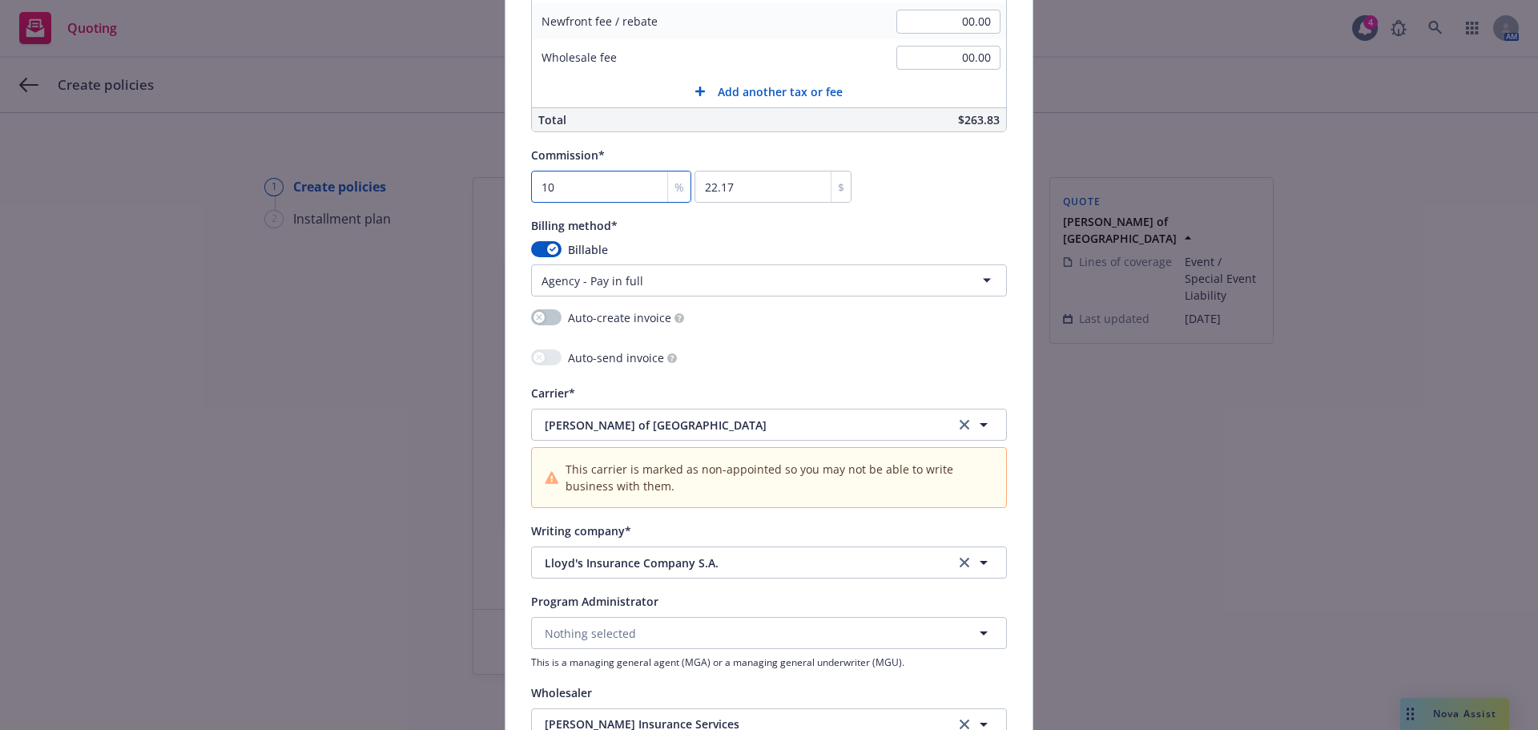
scroll to position [1522, 0]
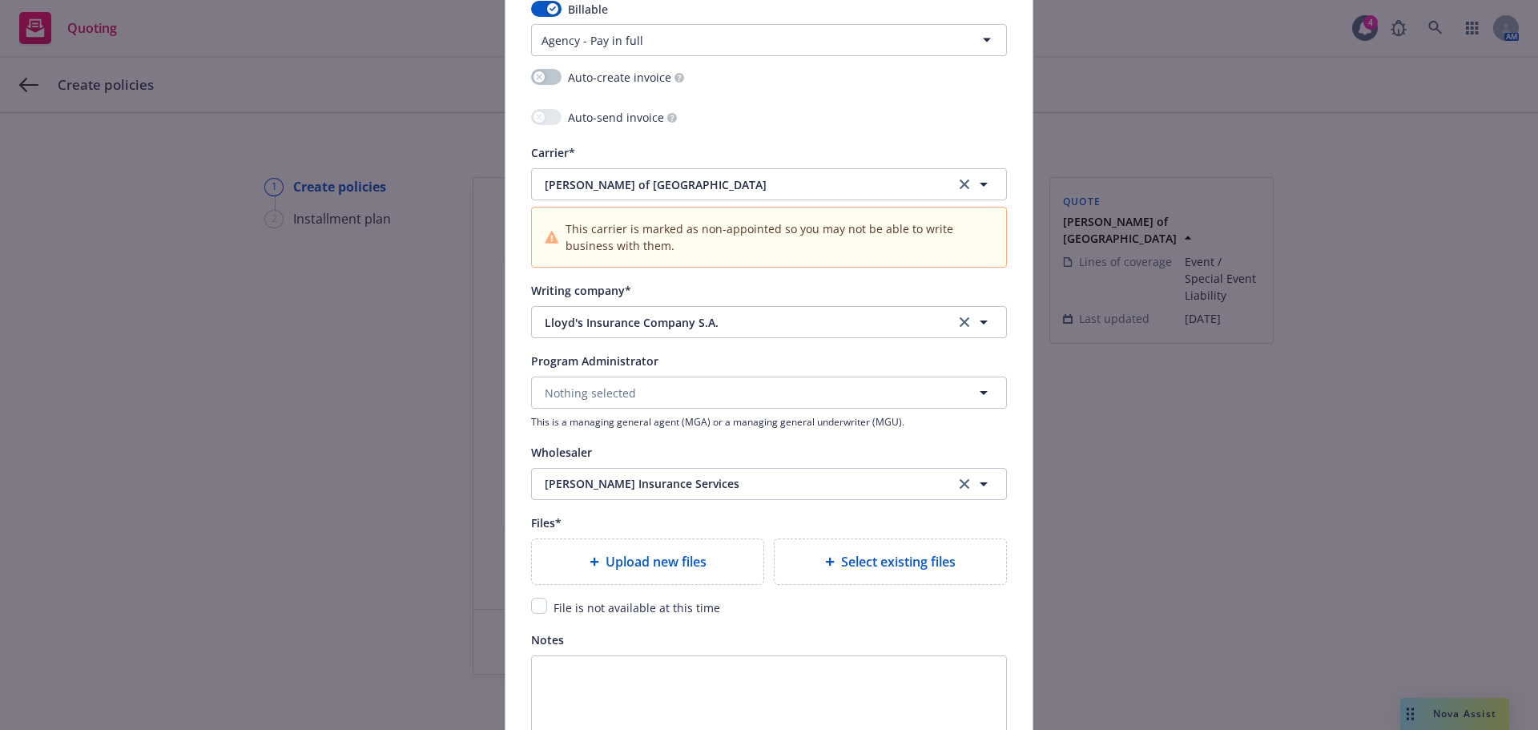
type input "10"
click at [604, 603] on span "File is not available at this time" at bounding box center [636, 607] width 167 height 15
click at [538, 605] on input "checkbox" at bounding box center [539, 605] width 16 height 16
checkbox input "true"
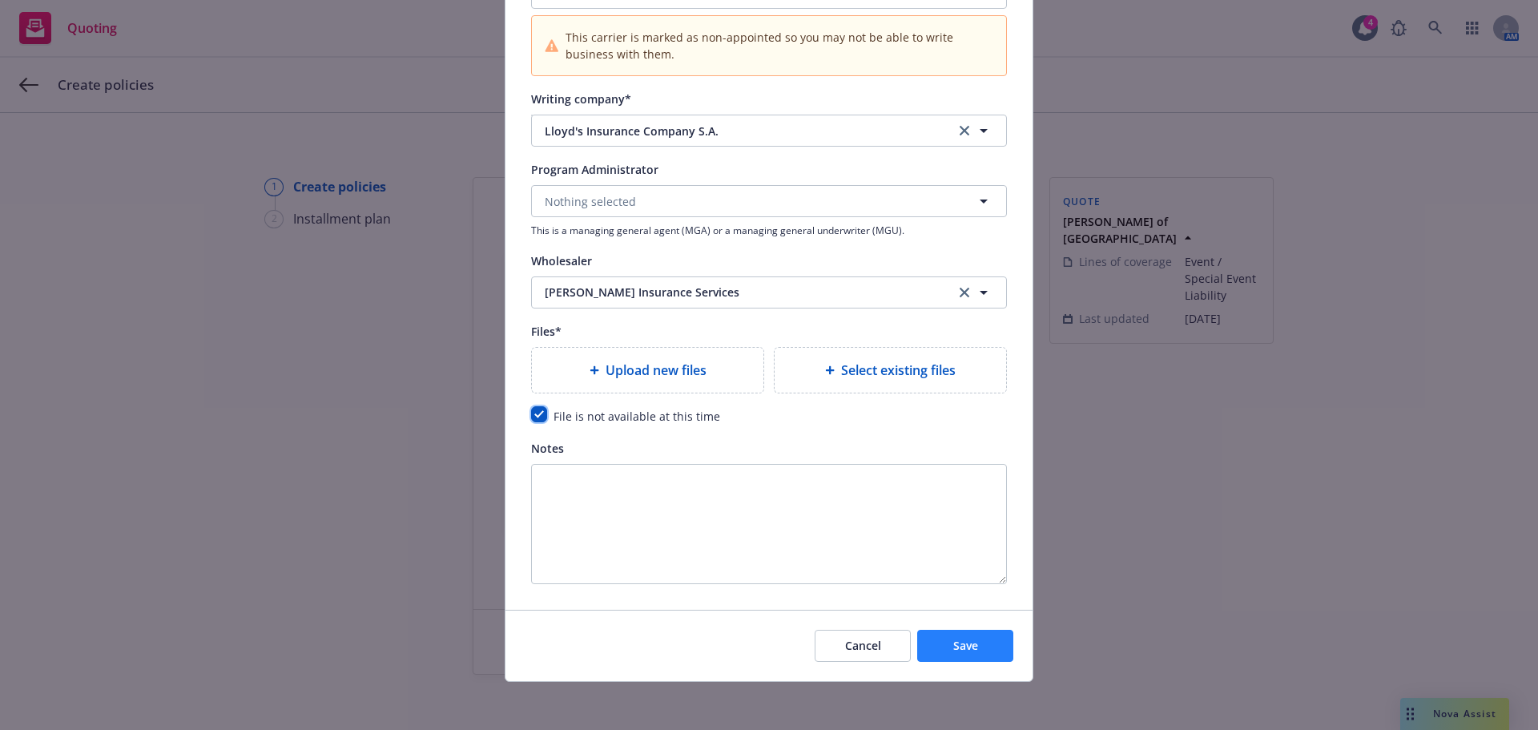
scroll to position [1716, 0]
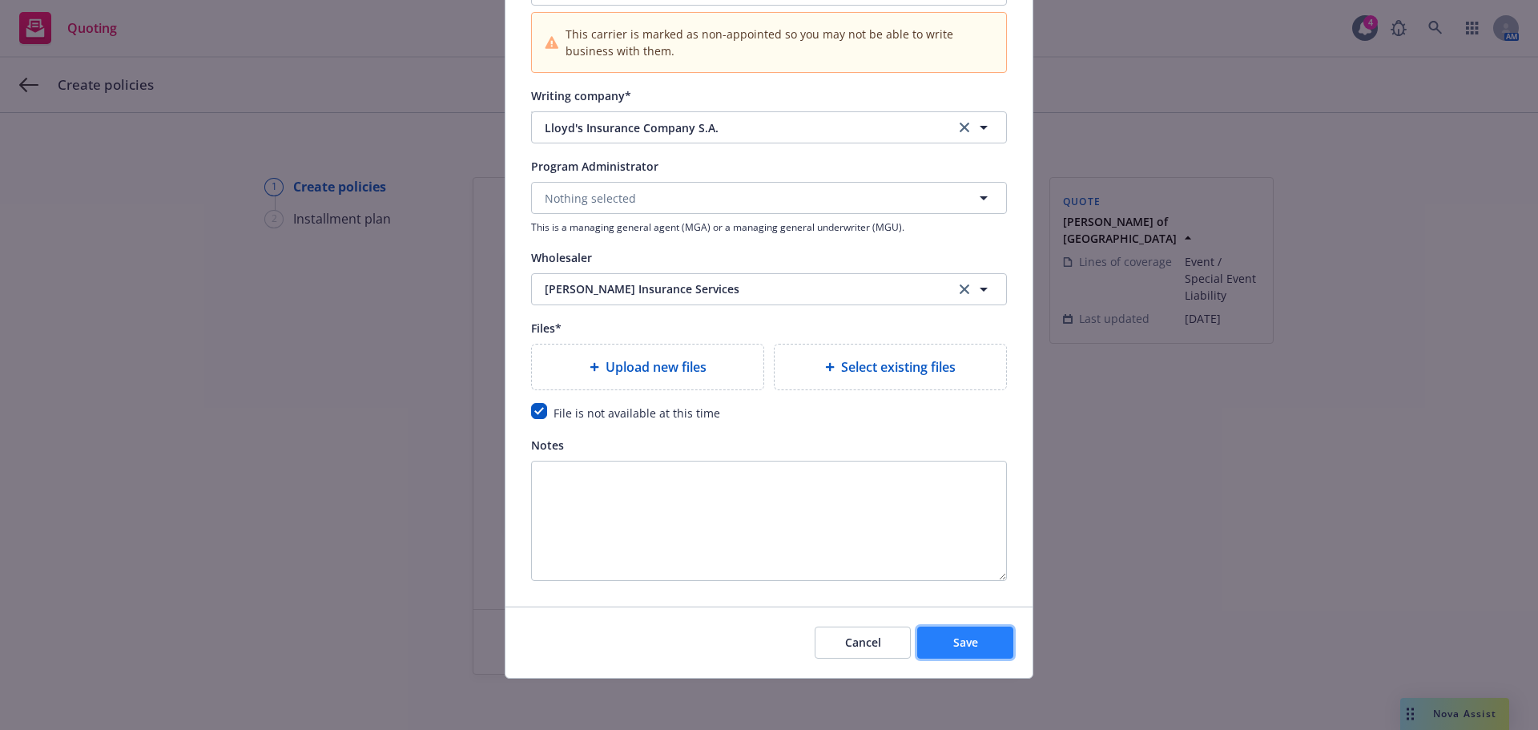
click at [991, 641] on button "Save" at bounding box center [965, 642] width 96 height 32
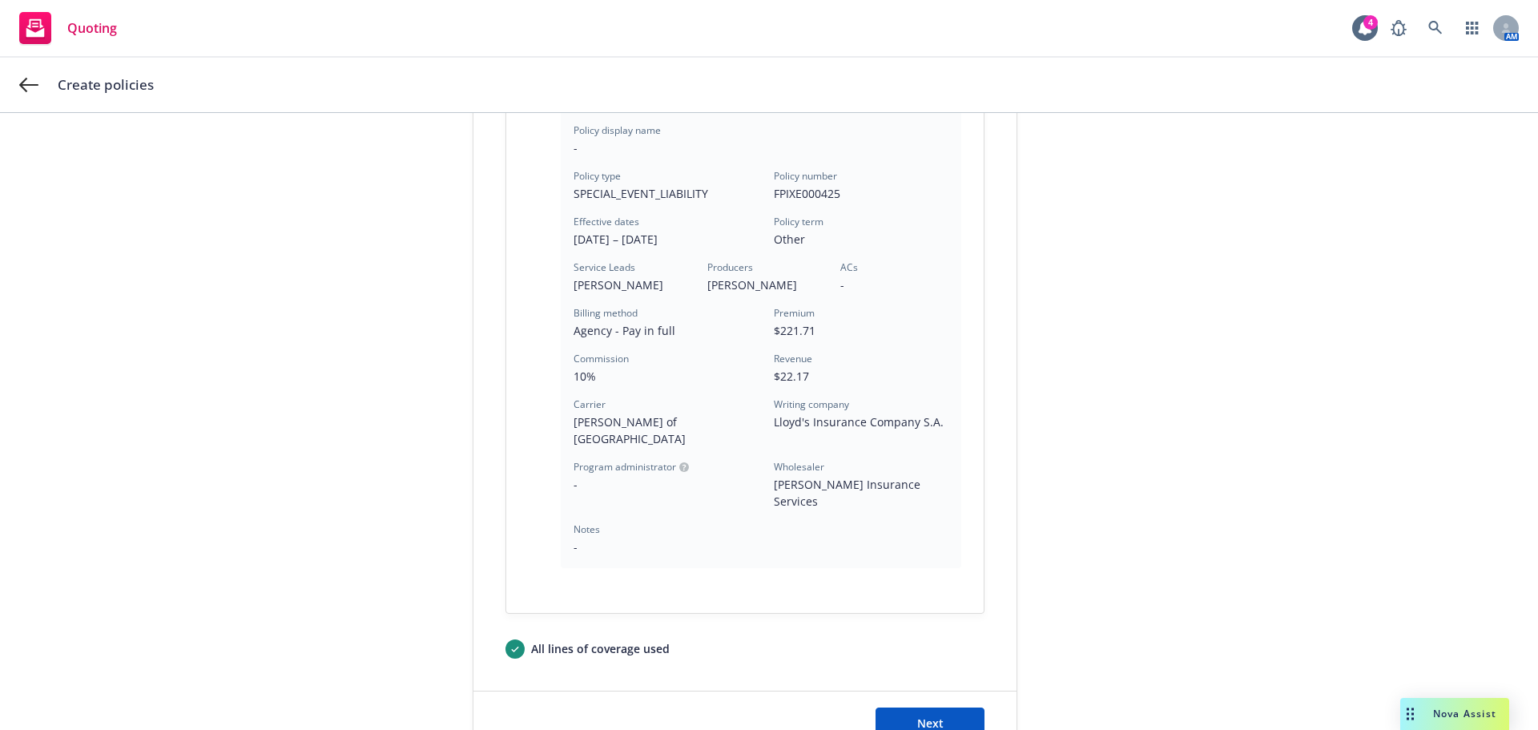
scroll to position [400, 0]
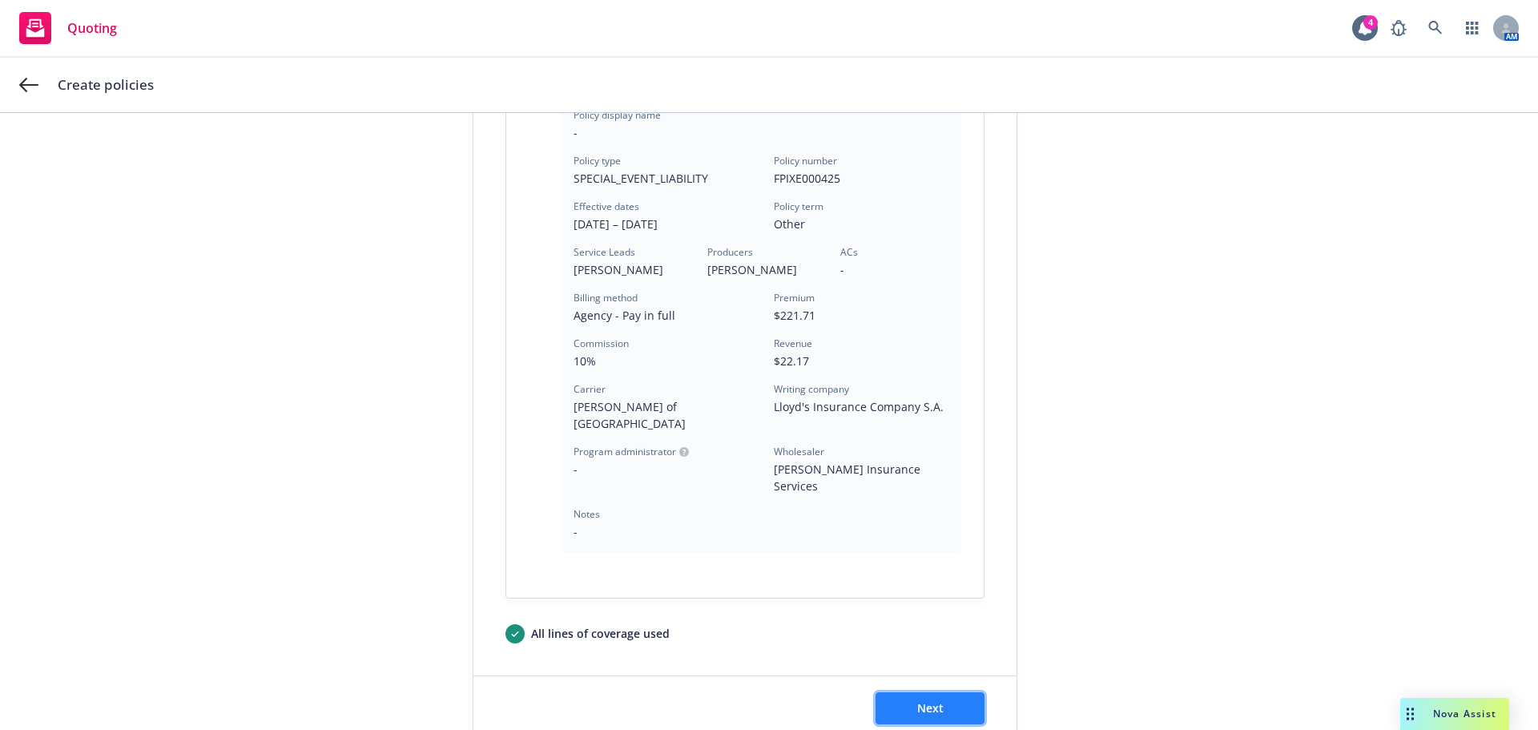
click at [908, 692] on button "Next" at bounding box center [929, 708] width 109 height 32
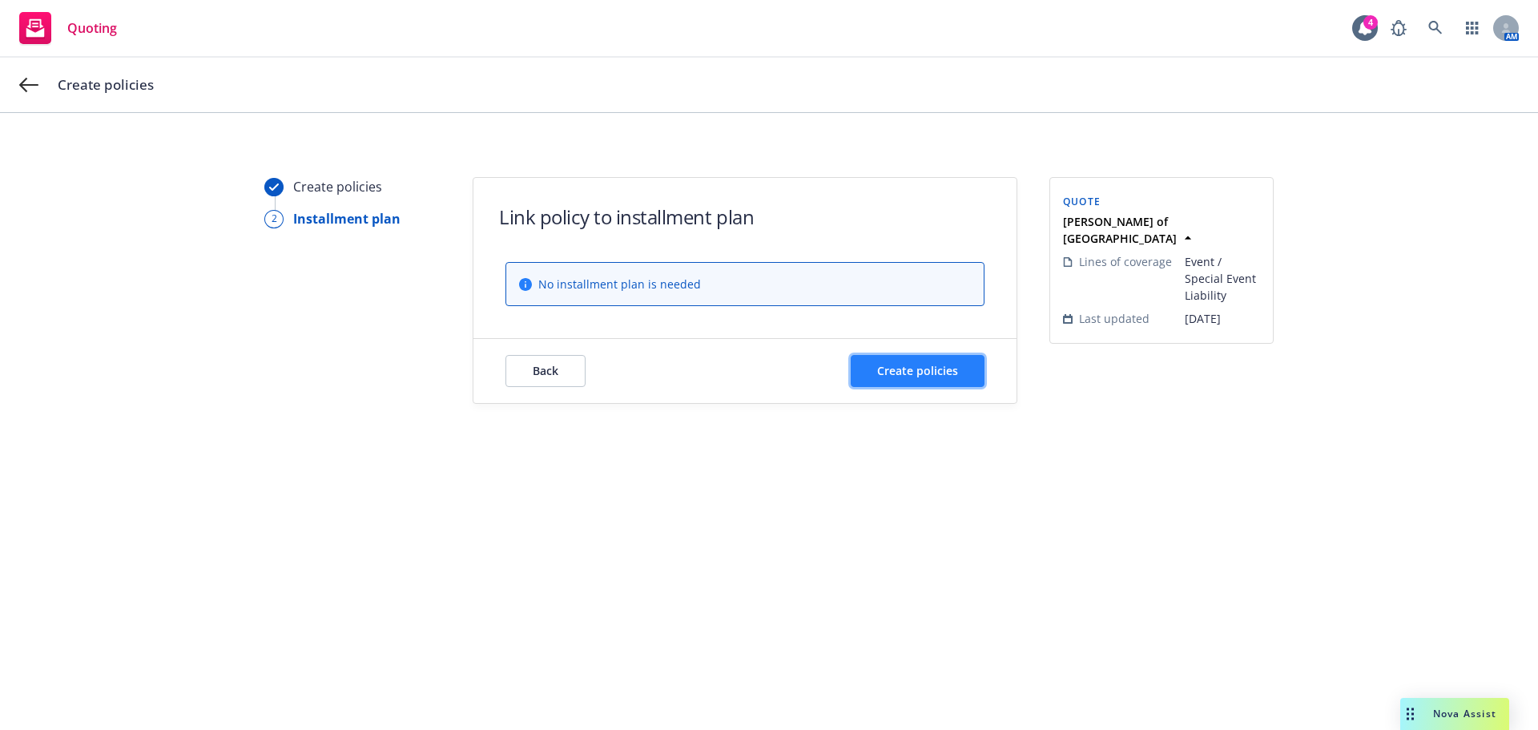
click at [940, 371] on span "Create policies" at bounding box center [917, 370] width 81 height 15
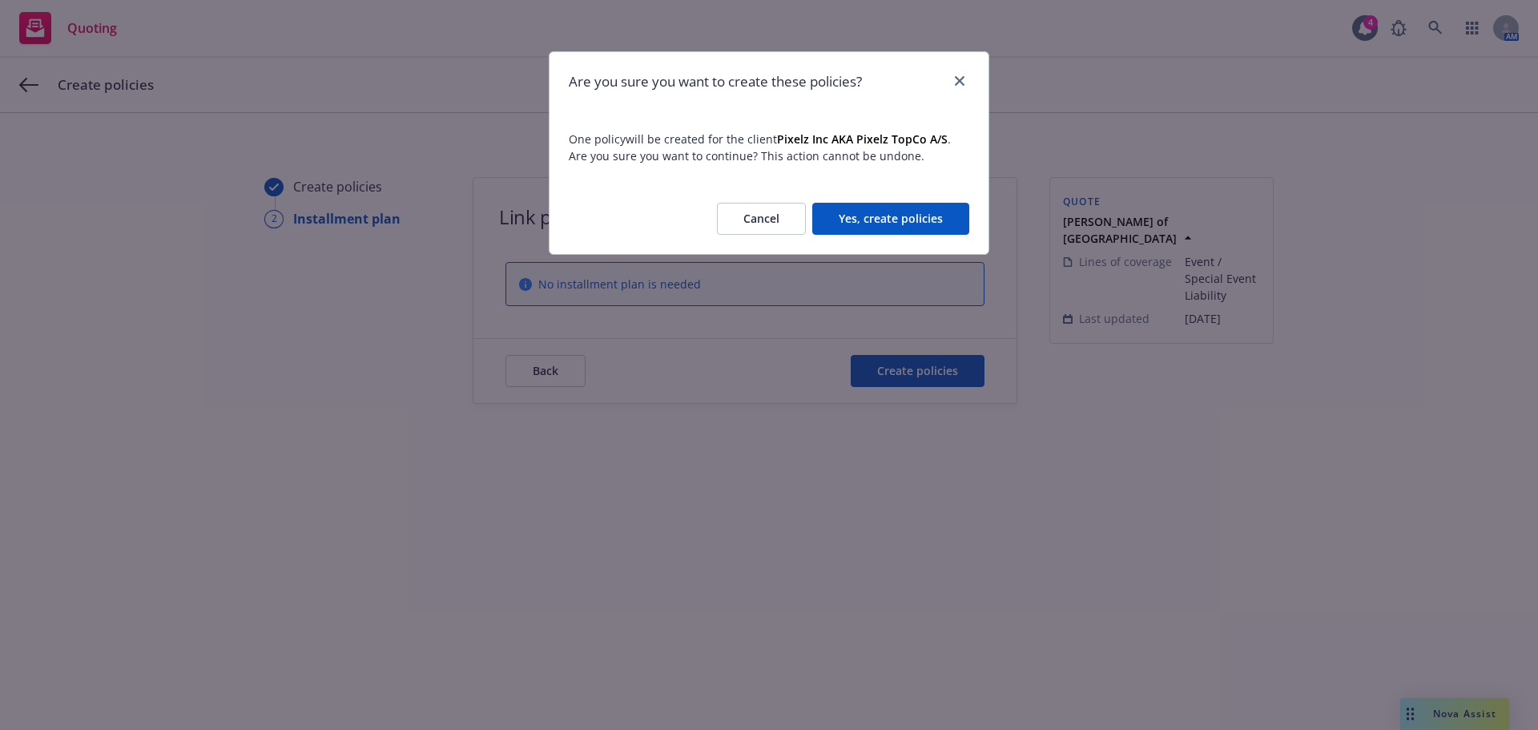
click at [881, 217] on button "Yes, create policies" at bounding box center [890, 219] width 157 height 32
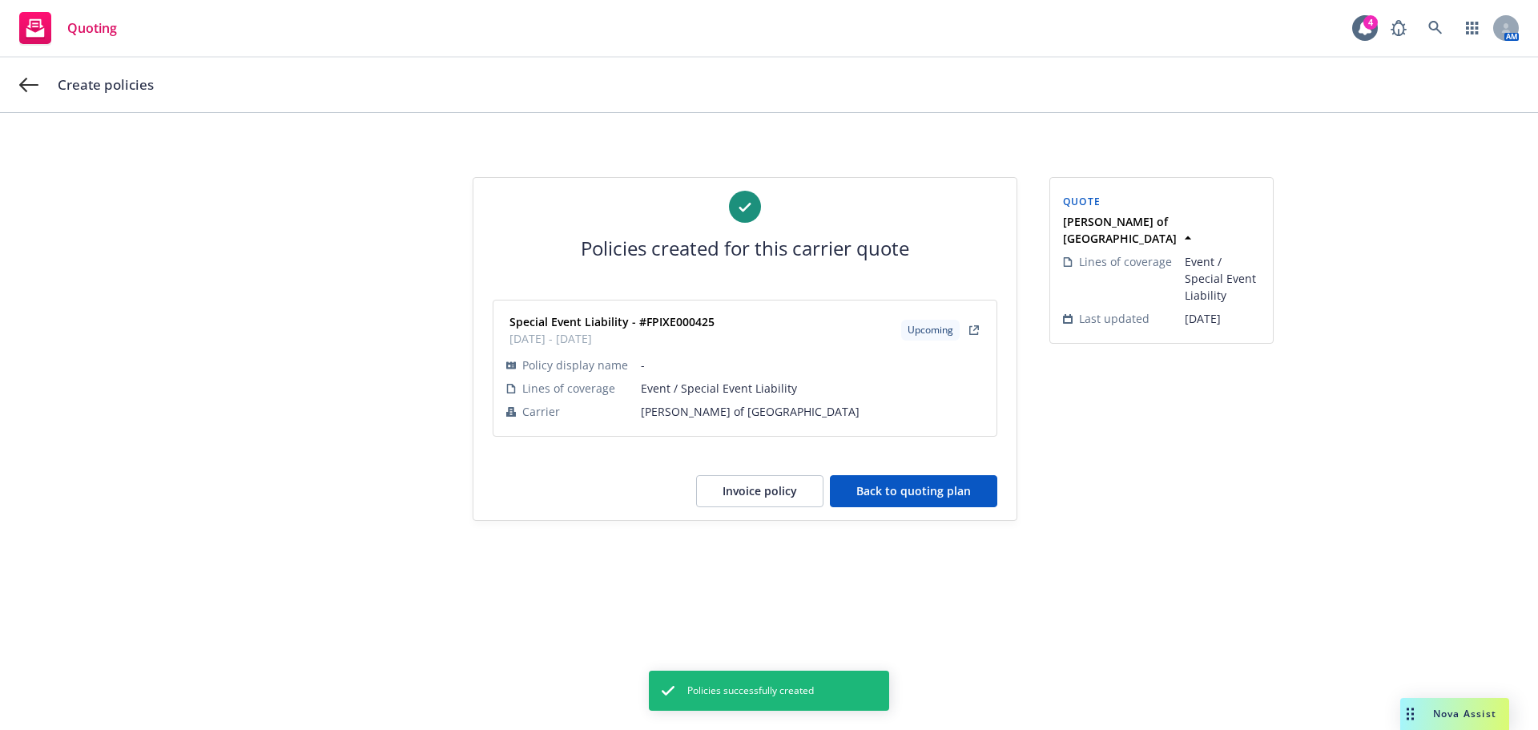
click at [878, 493] on button "Back to quoting plan" at bounding box center [913, 491] width 167 height 32
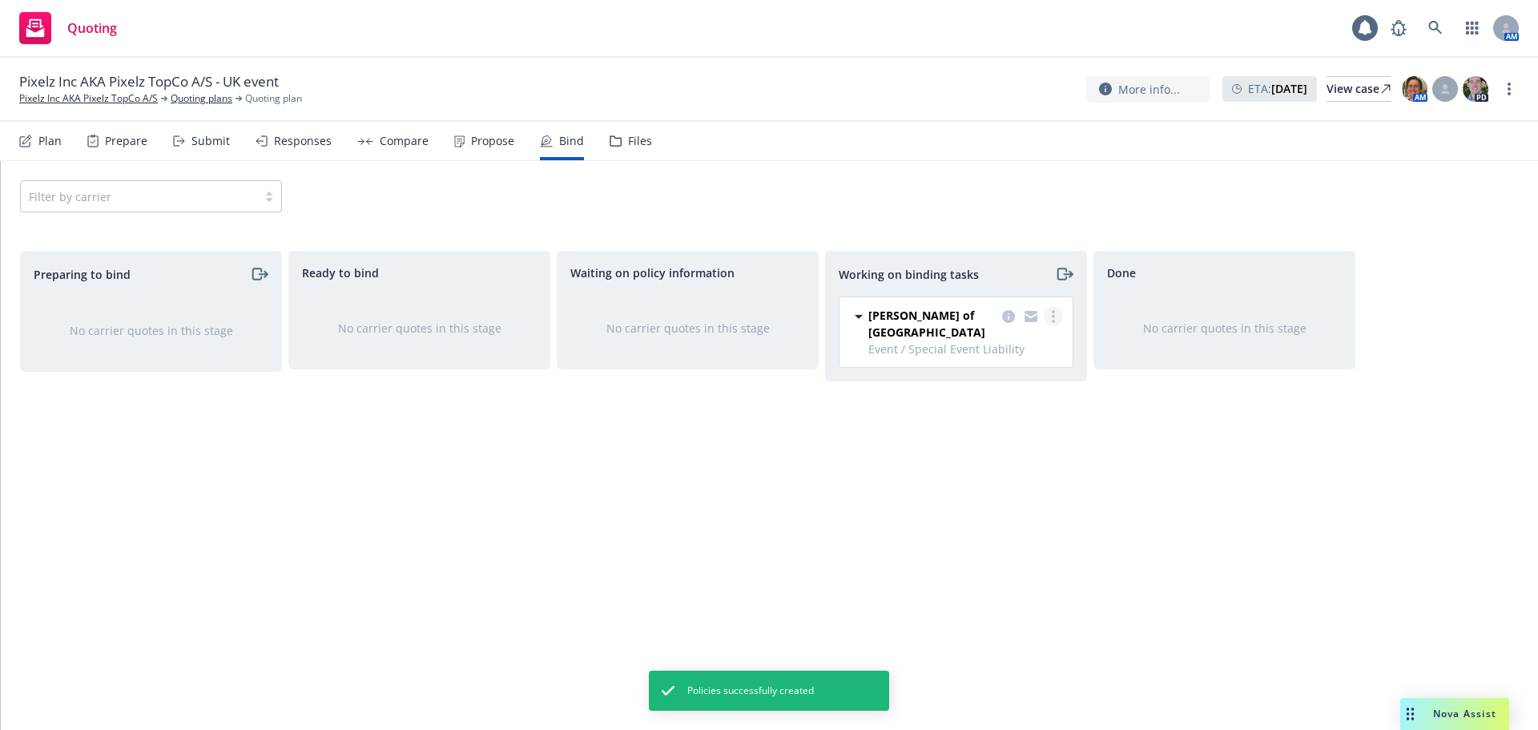
click at [1059, 310] on link "more" at bounding box center [1053, 316] width 19 height 19
click at [975, 384] on span "Move to done" at bounding box center [972, 380] width 111 height 15
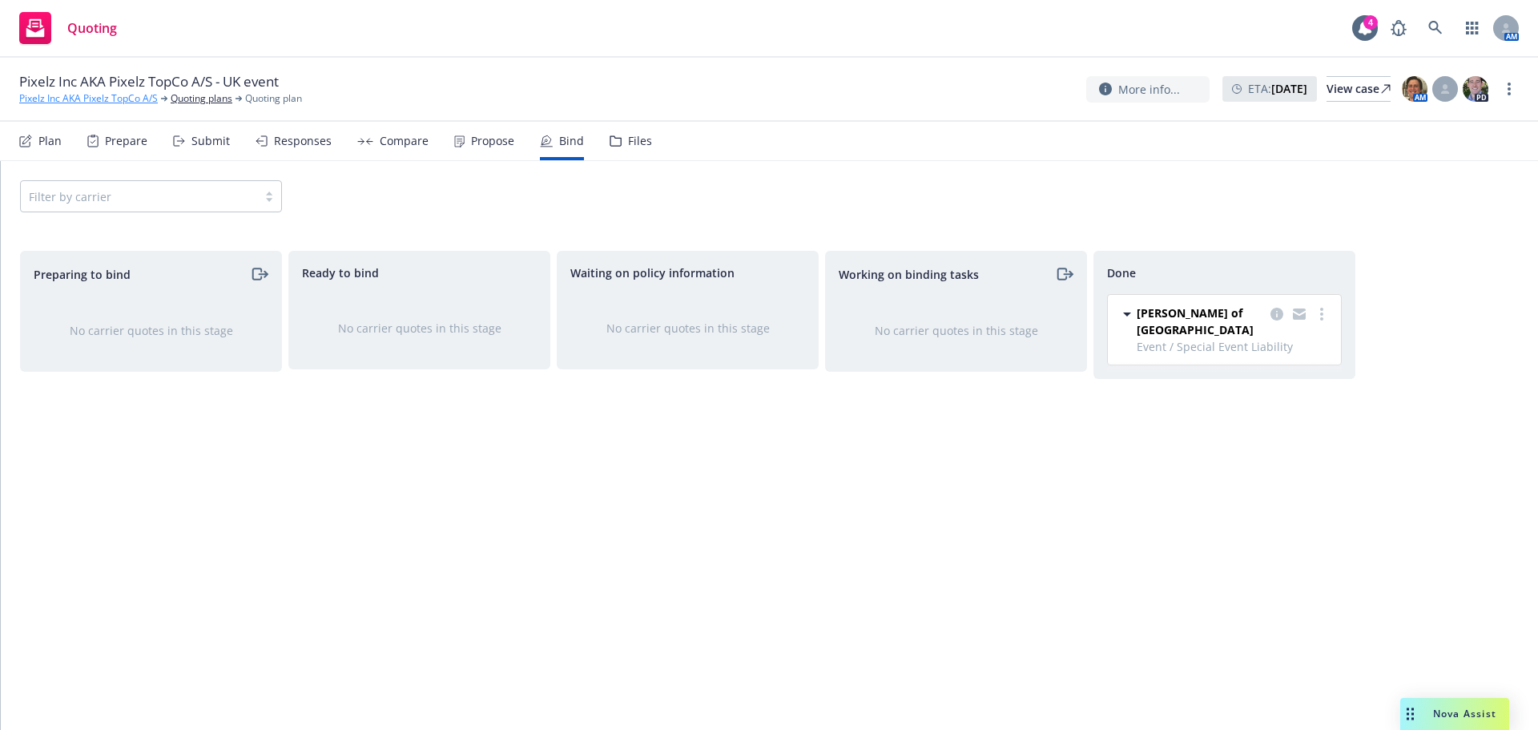
click at [115, 95] on link "Pixelz Inc AKA Pixelz TopCo A/S" at bounding box center [88, 98] width 139 height 14
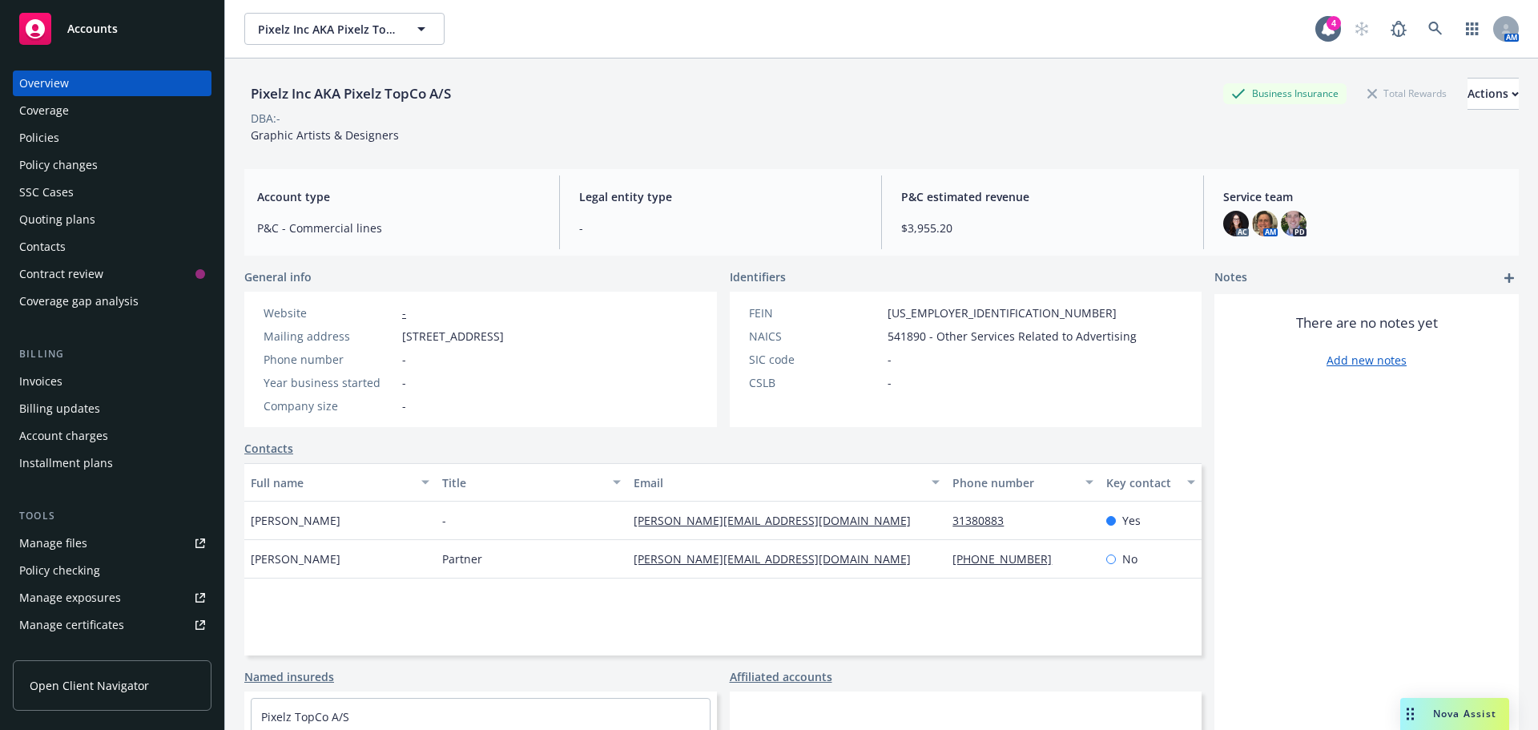
click at [62, 131] on div "Policies" at bounding box center [112, 138] width 186 height 26
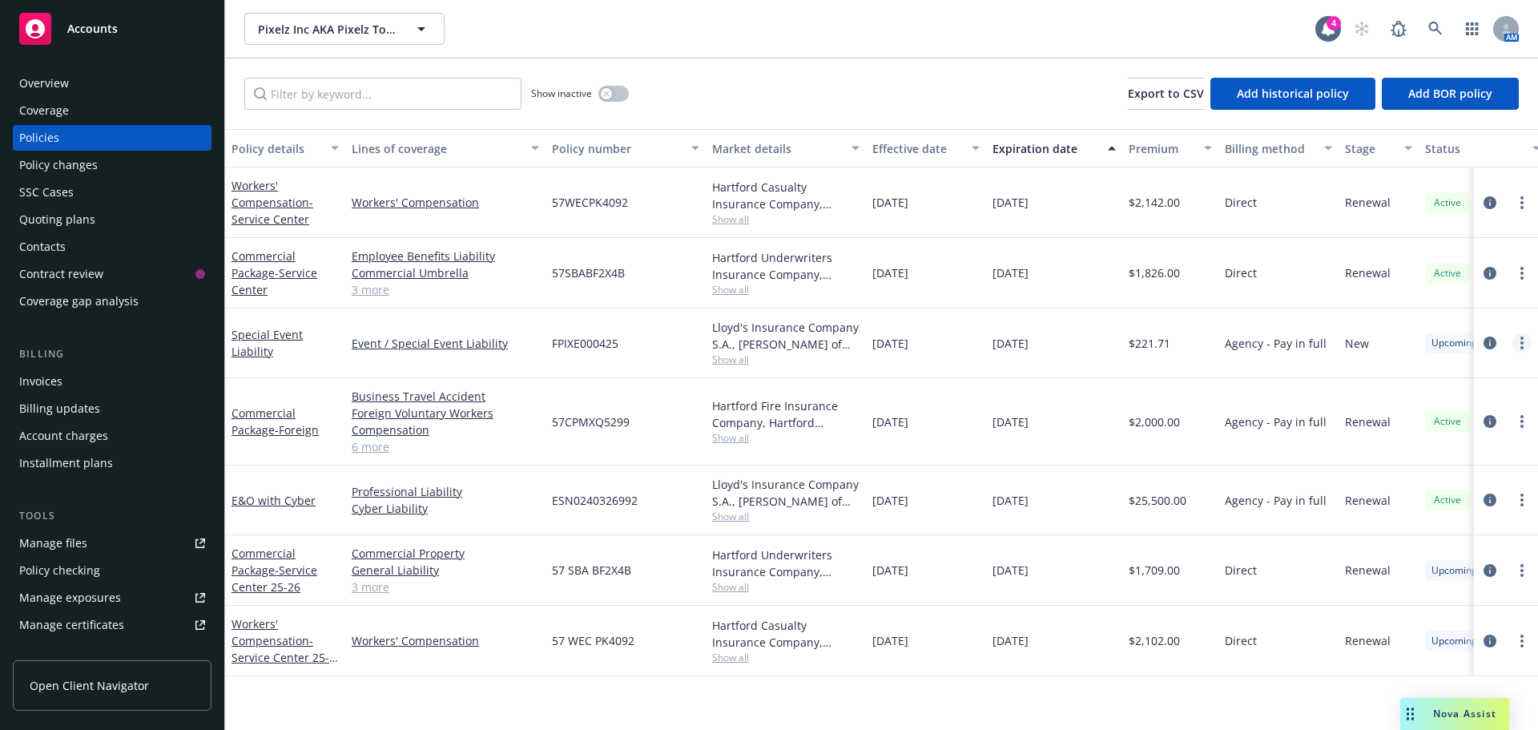
click at [1520, 339] on icon "more" at bounding box center [1521, 342] width 3 height 13
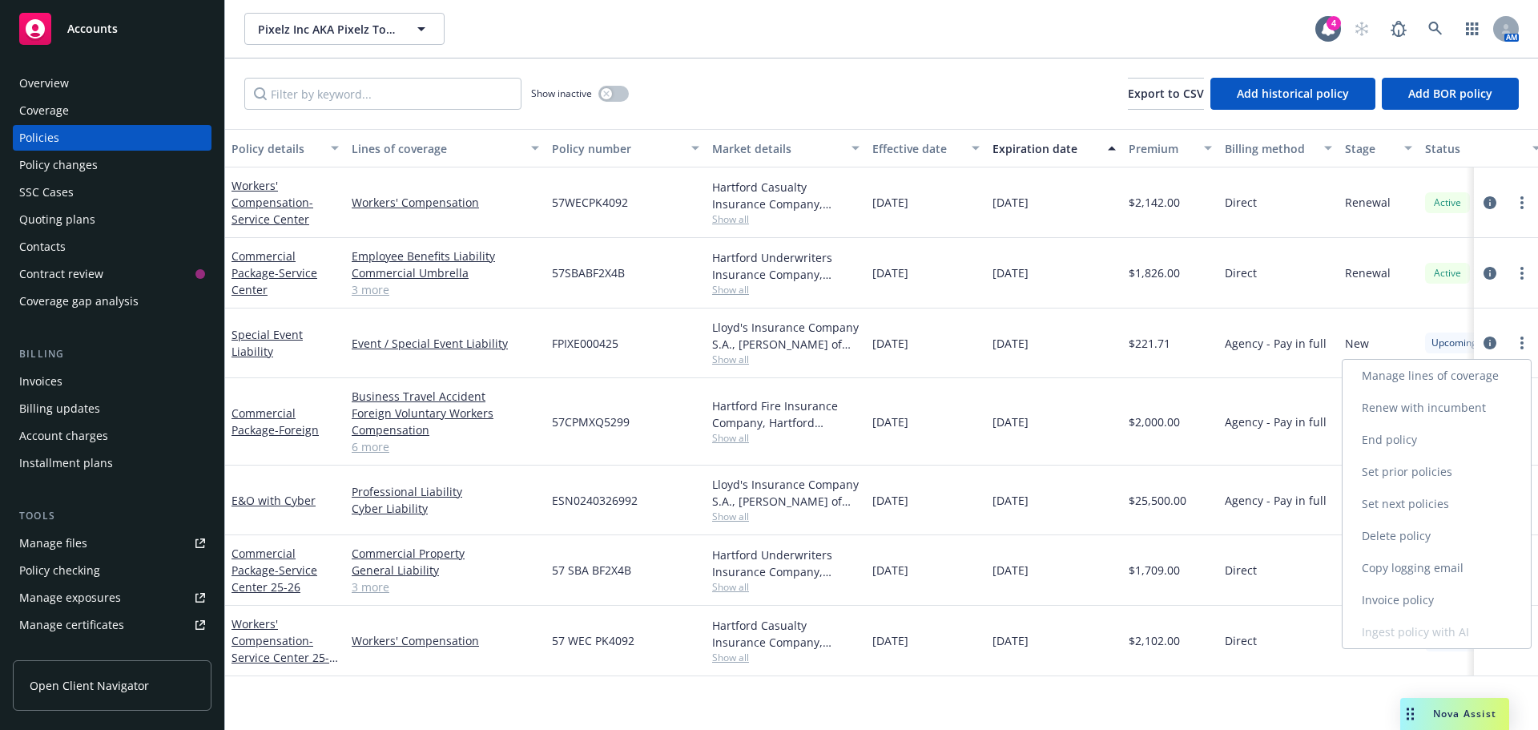
click at [1451, 376] on link "Manage lines of coverage" at bounding box center [1436, 376] width 188 height 32
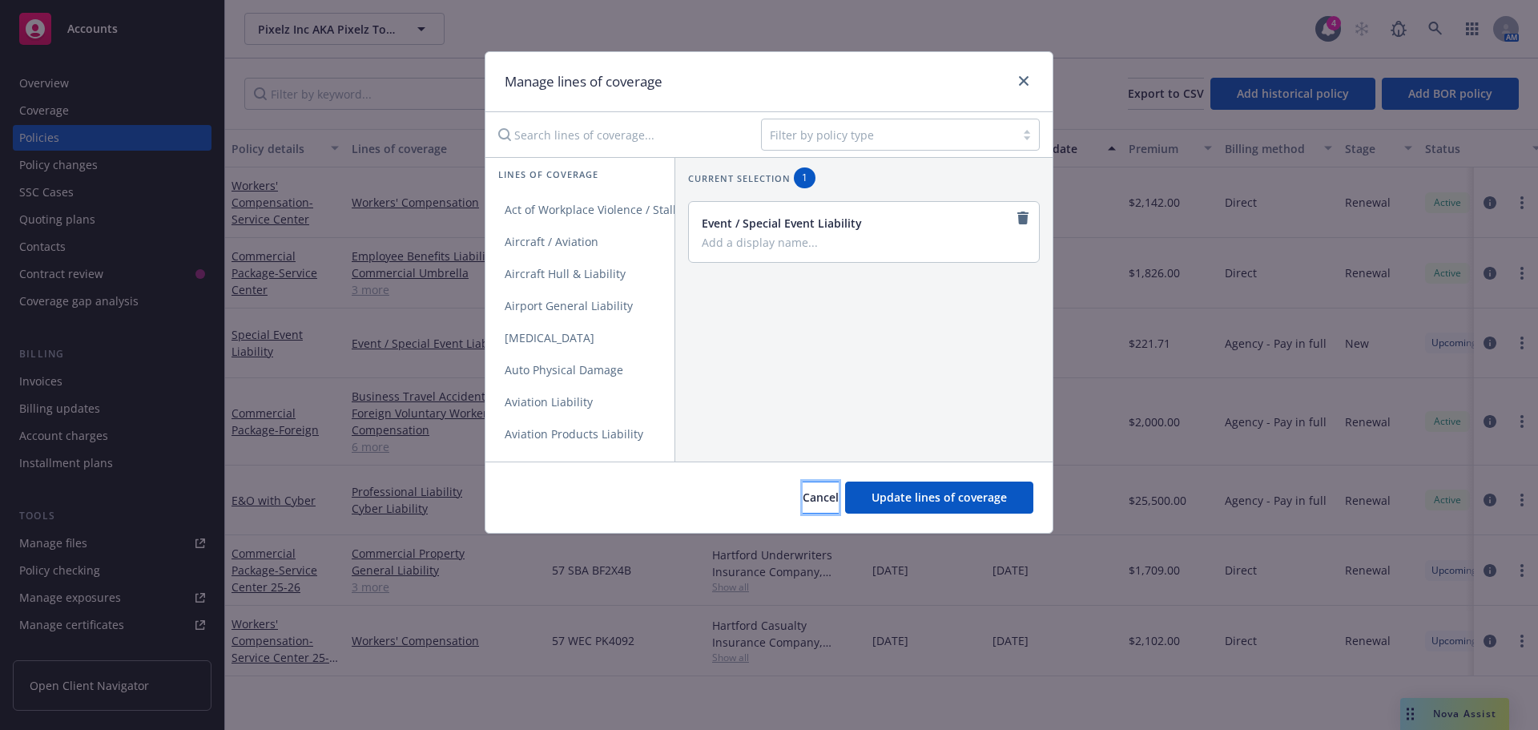
click at [807, 499] on span "Cancel" at bounding box center [820, 496] width 36 height 15
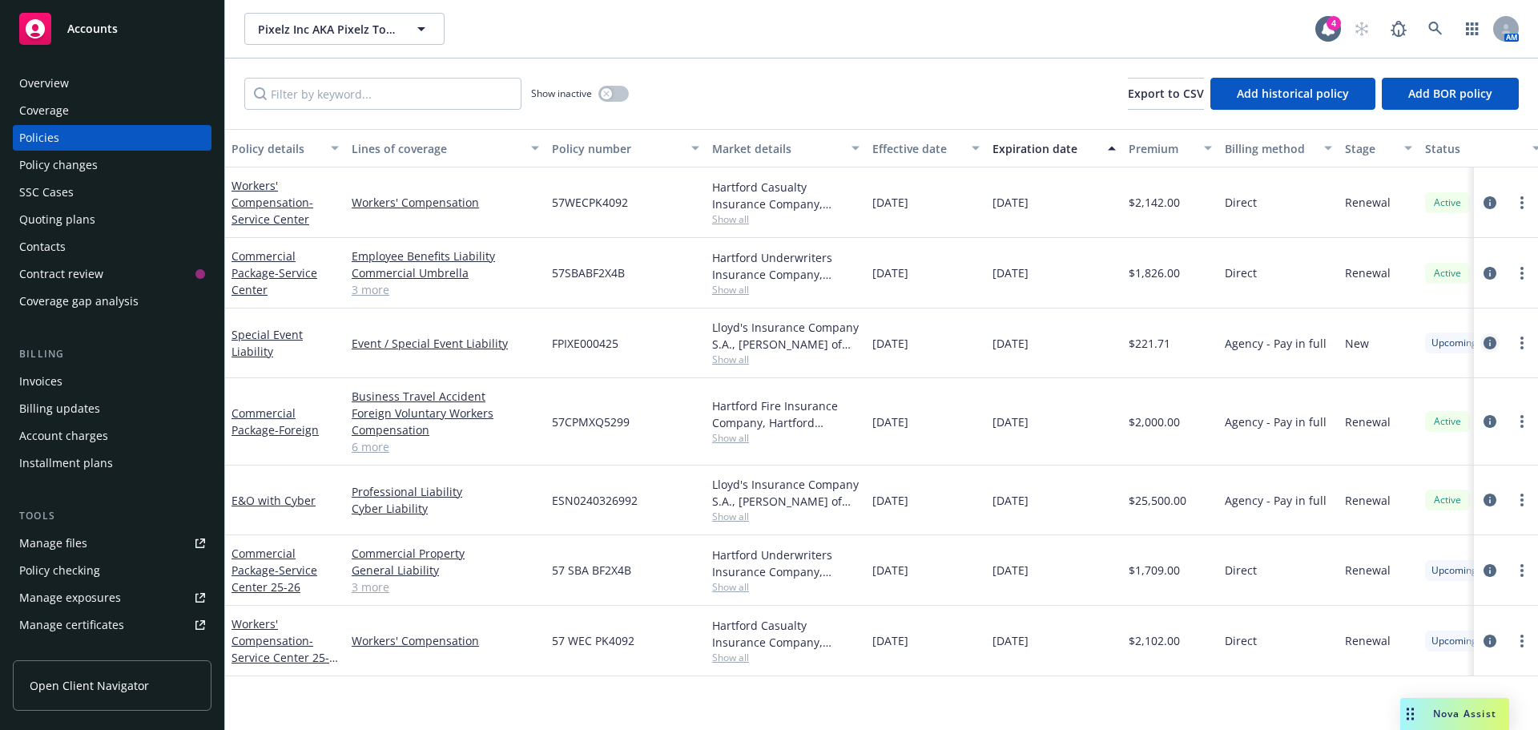
click at [1491, 343] on icon "circleInformation" at bounding box center [1489, 342] width 13 height 13
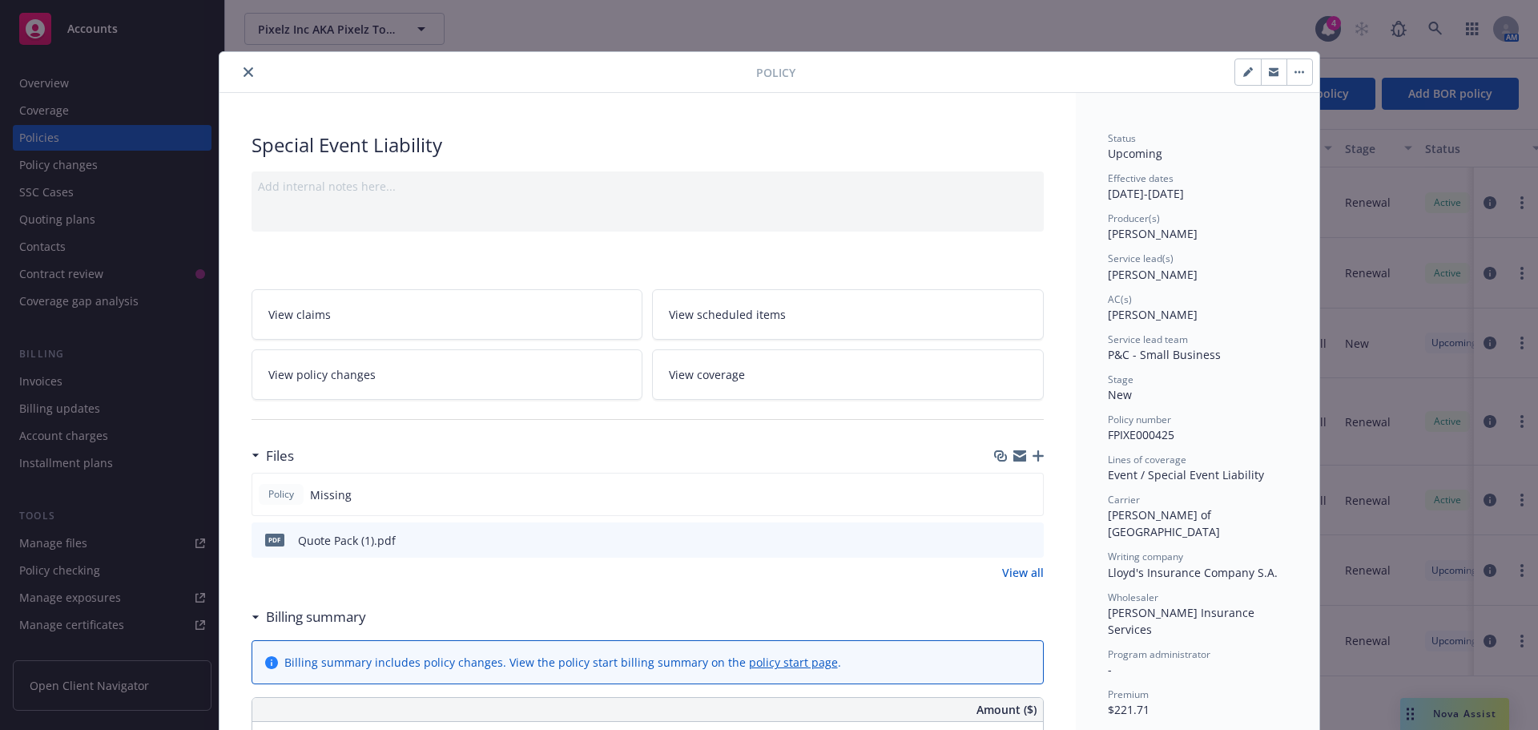
click at [738, 372] on link "View coverage" at bounding box center [848, 374] width 392 height 50
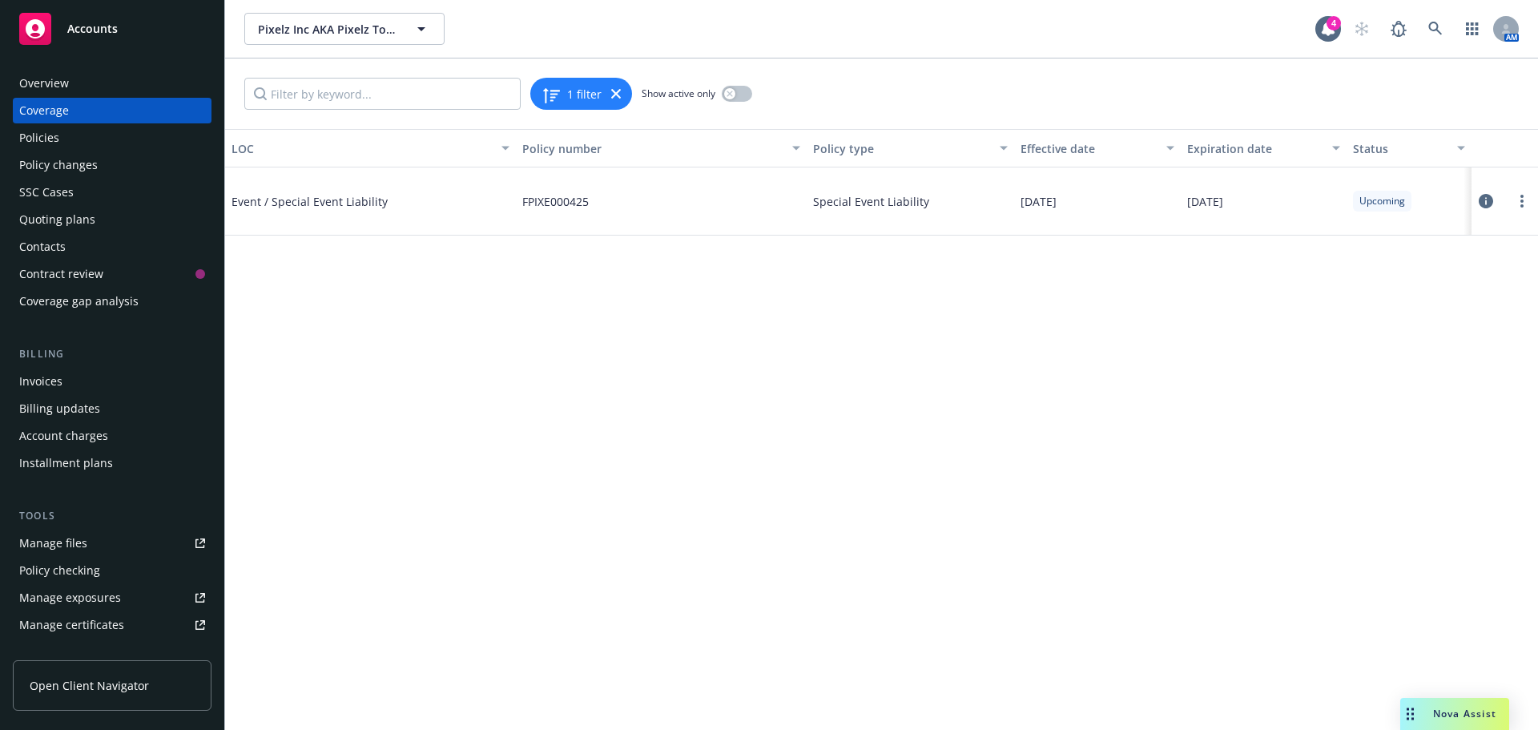
click at [1490, 204] on icon at bounding box center [1485, 201] width 14 height 14
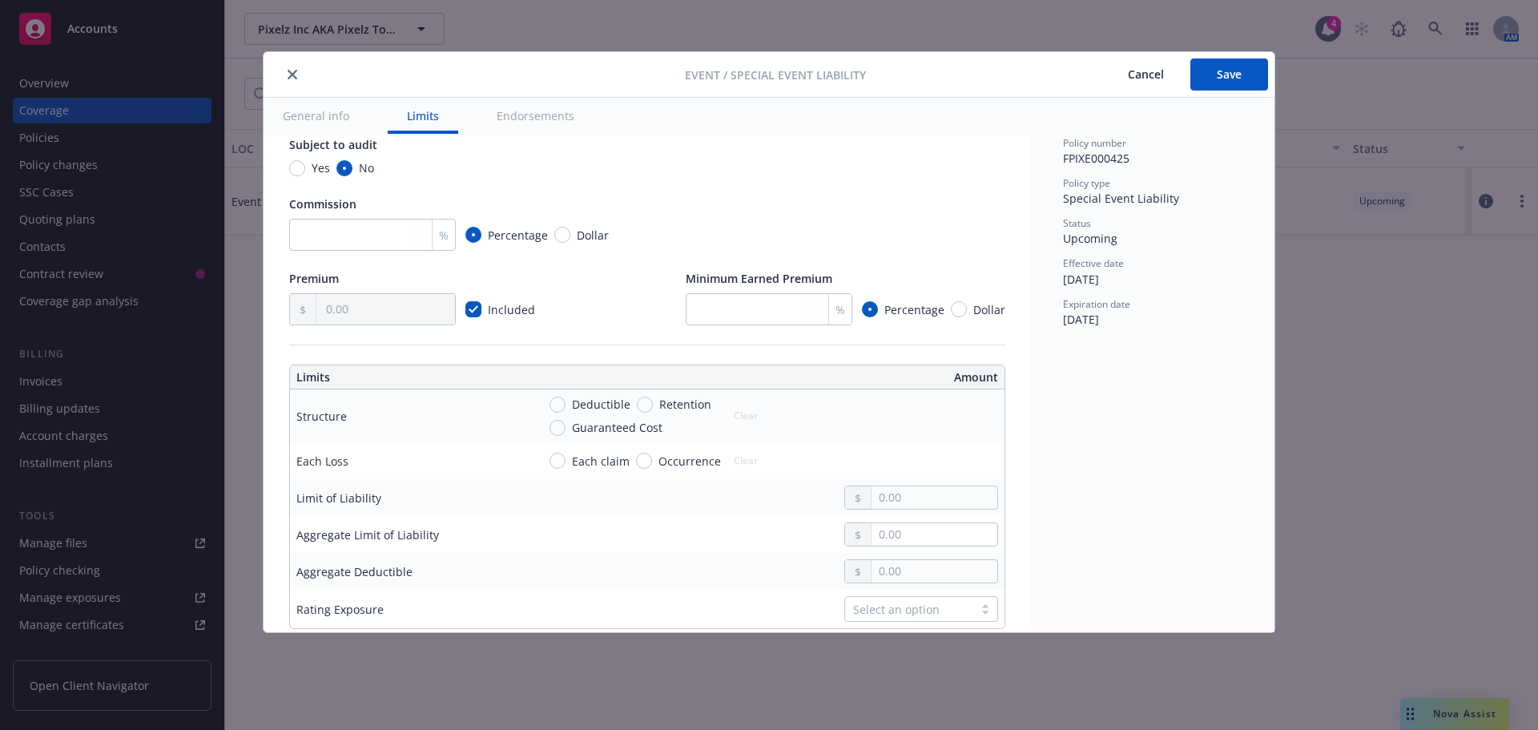
scroll to position [320, 0]
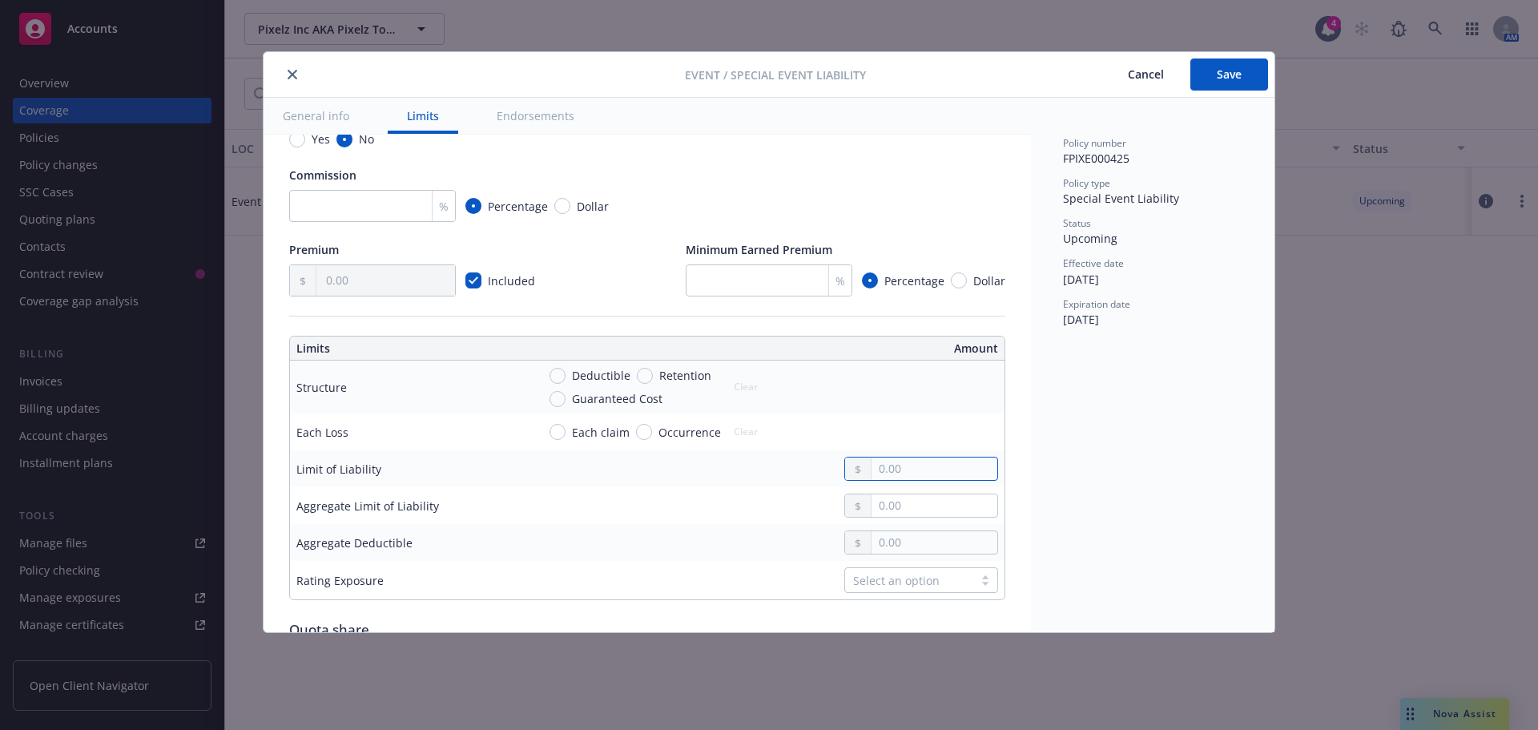
click at [905, 477] on input "text" at bounding box center [934, 468] width 126 height 22
click at [907, 480] on input "text" at bounding box center [934, 468] width 126 height 22
paste input "7,604,829.00"
drag, startPoint x: 901, startPoint y: 482, endPoint x: 1011, endPoint y: 489, distance: 110.7
click at [1011, 489] on div "Display name Coverage trigger Claims-Made Occurrence Claims-Made and Reported R…" at bounding box center [646, 490] width 767 height 1353
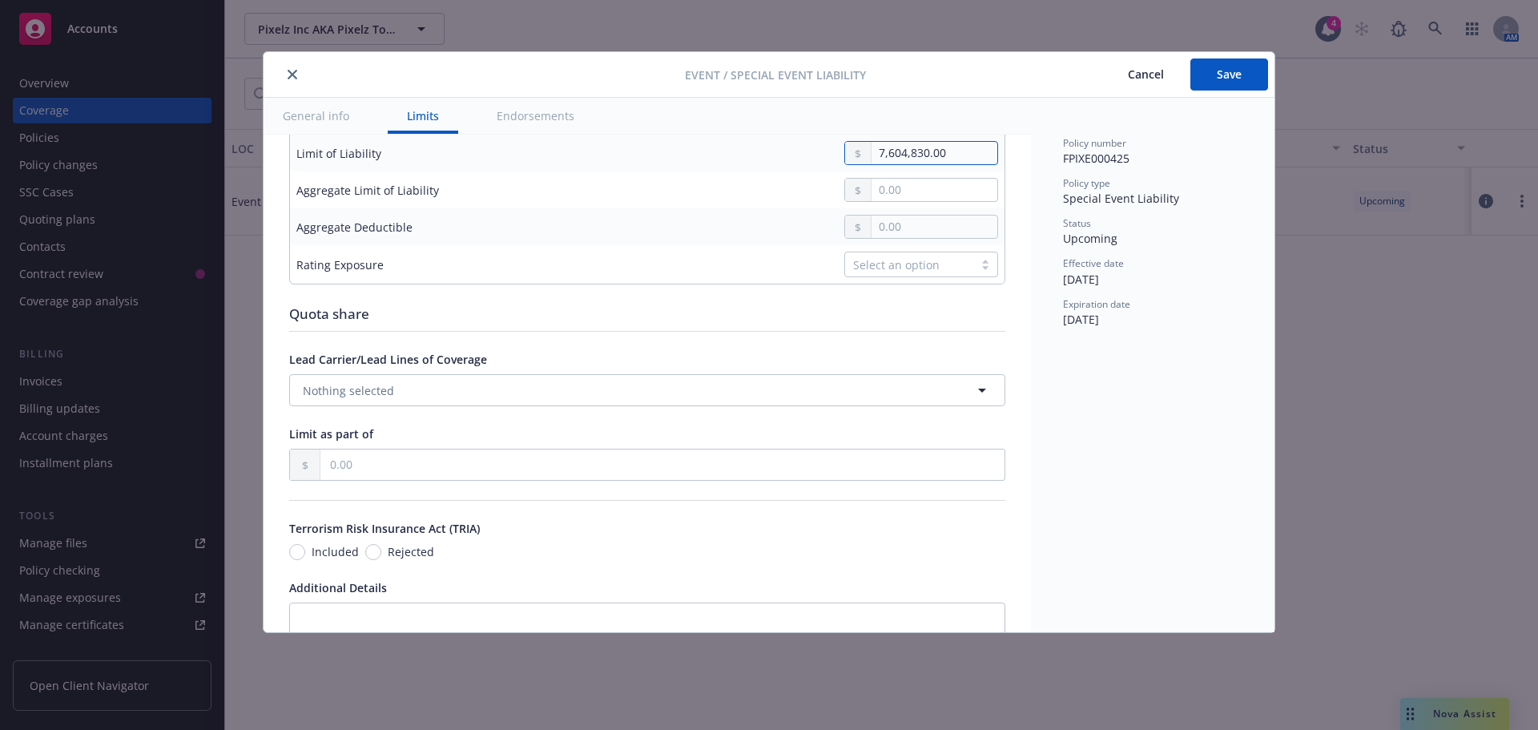
scroll to position [641, 0]
type input "7,604,830.00"
click at [813, 401] on button "Nothing selected" at bounding box center [647, 385] width 716 height 32
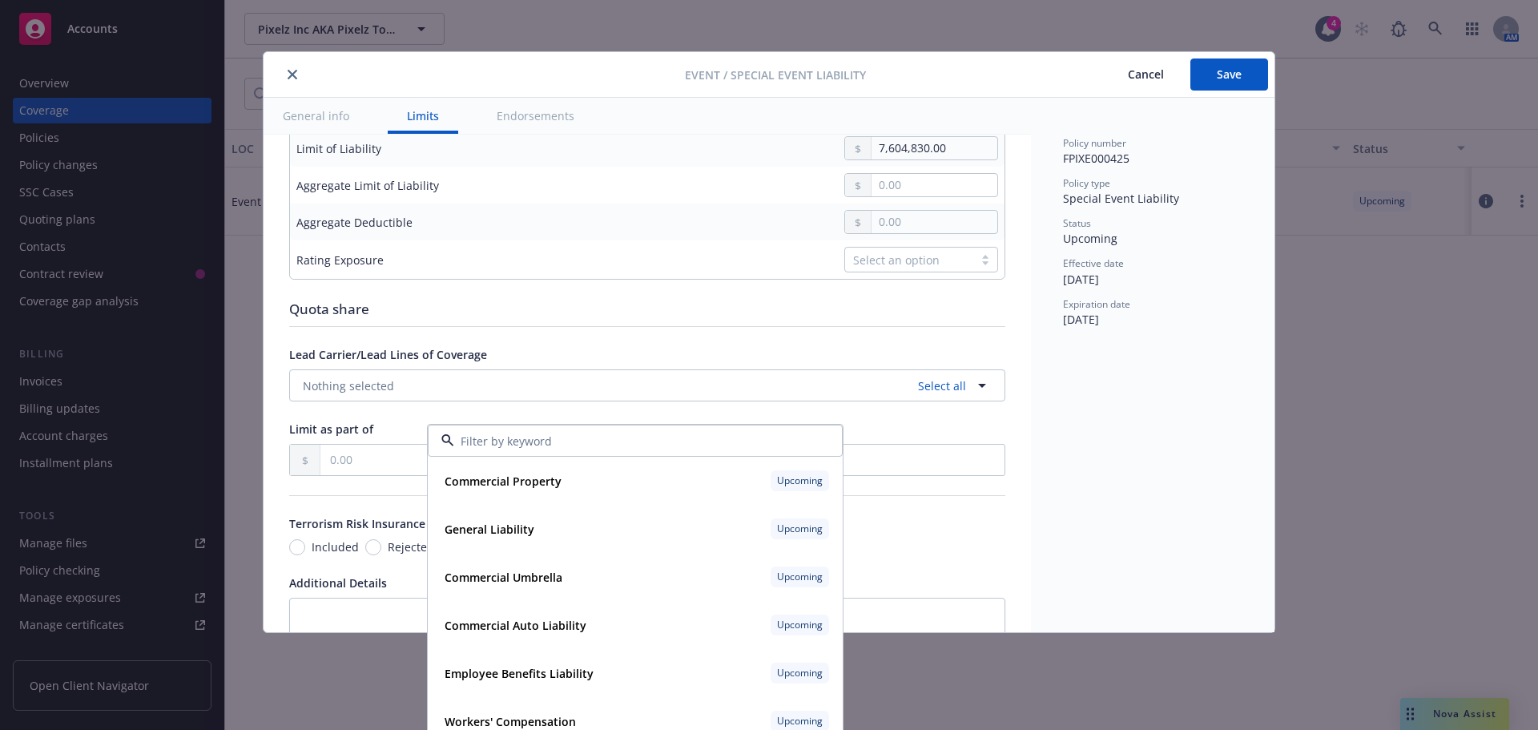
click at [1172, 380] on div "Policy number FPIXE000425 Policy type Special Event Liability Status Upcoming E…" at bounding box center [1152, 365] width 243 height 534
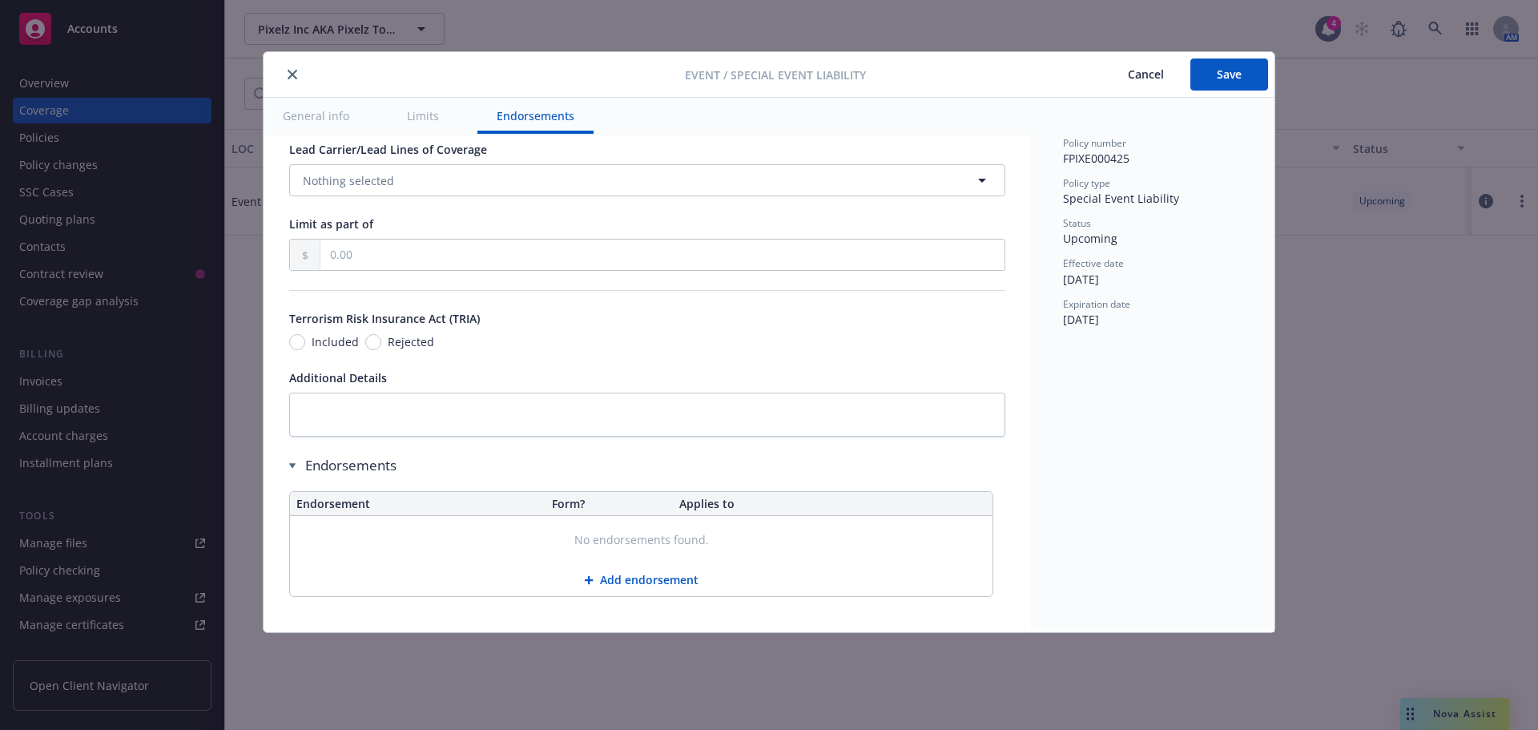
scroll to position [871, 0]
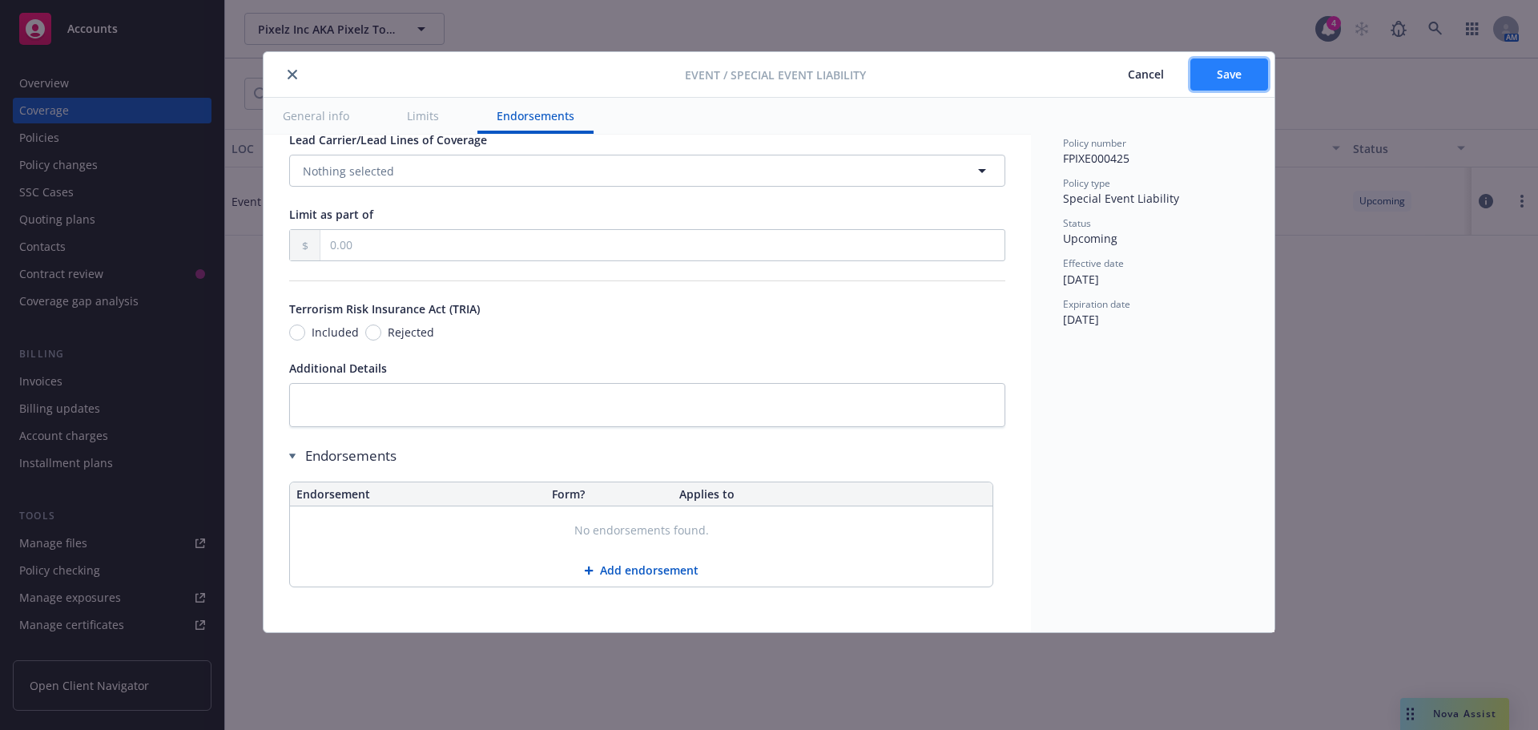
click at [1213, 77] on button "Save" at bounding box center [1229, 74] width 78 height 32
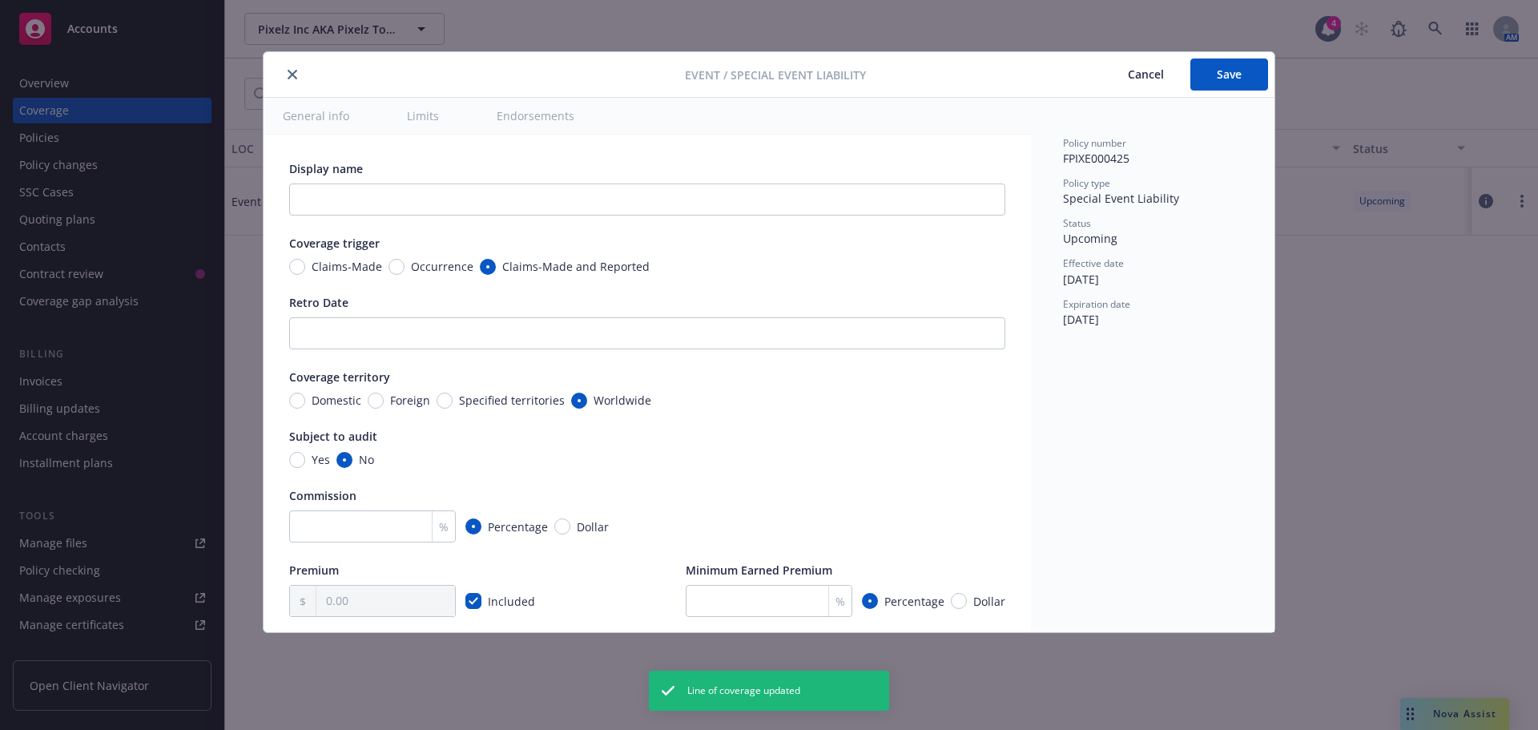
type input "7,604,830.00"
click at [298, 86] on div "Event / Special Event Liability Cancel Save" at bounding box center [768, 75] width 1011 height 46
click at [292, 82] on button "close" at bounding box center [292, 74] width 19 height 19
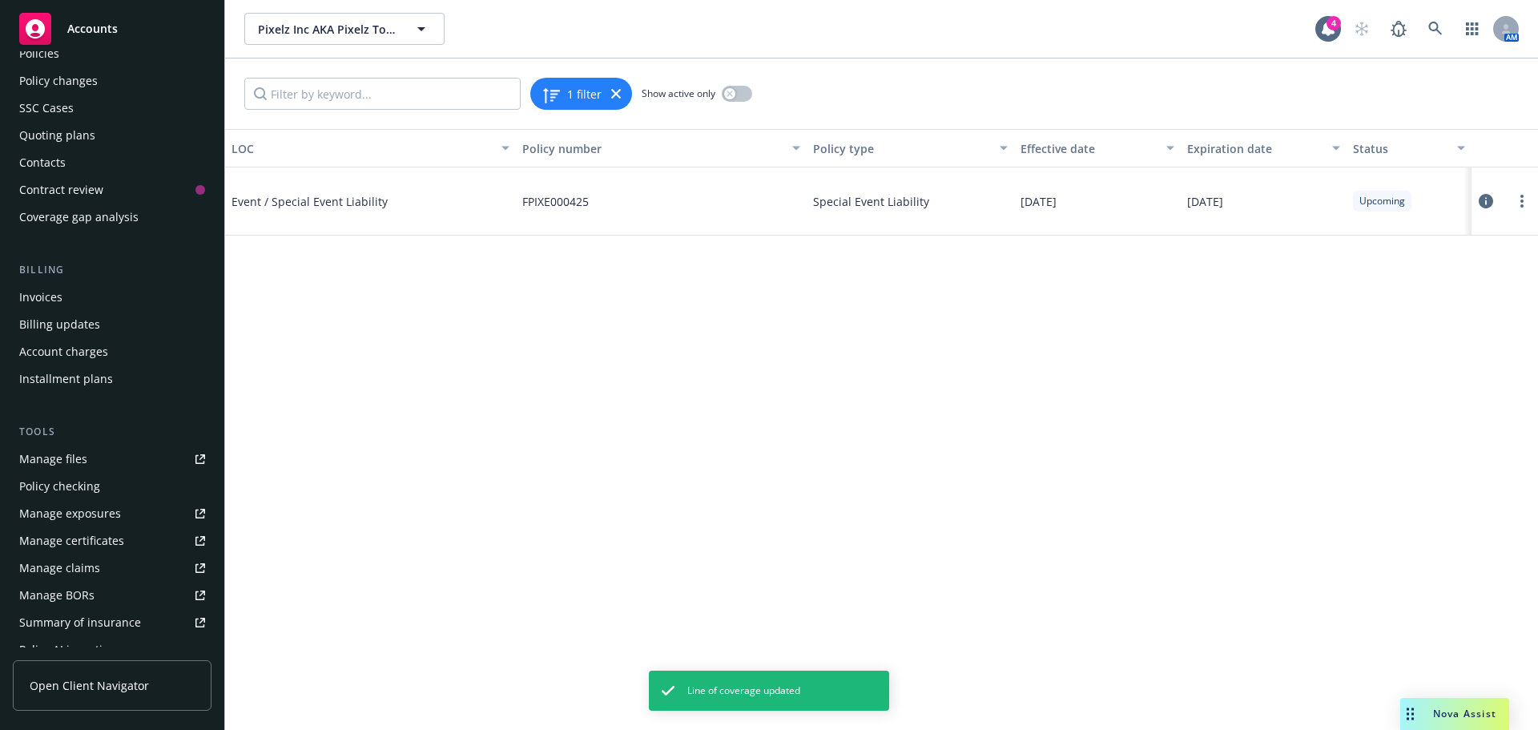
scroll to position [160, 0]
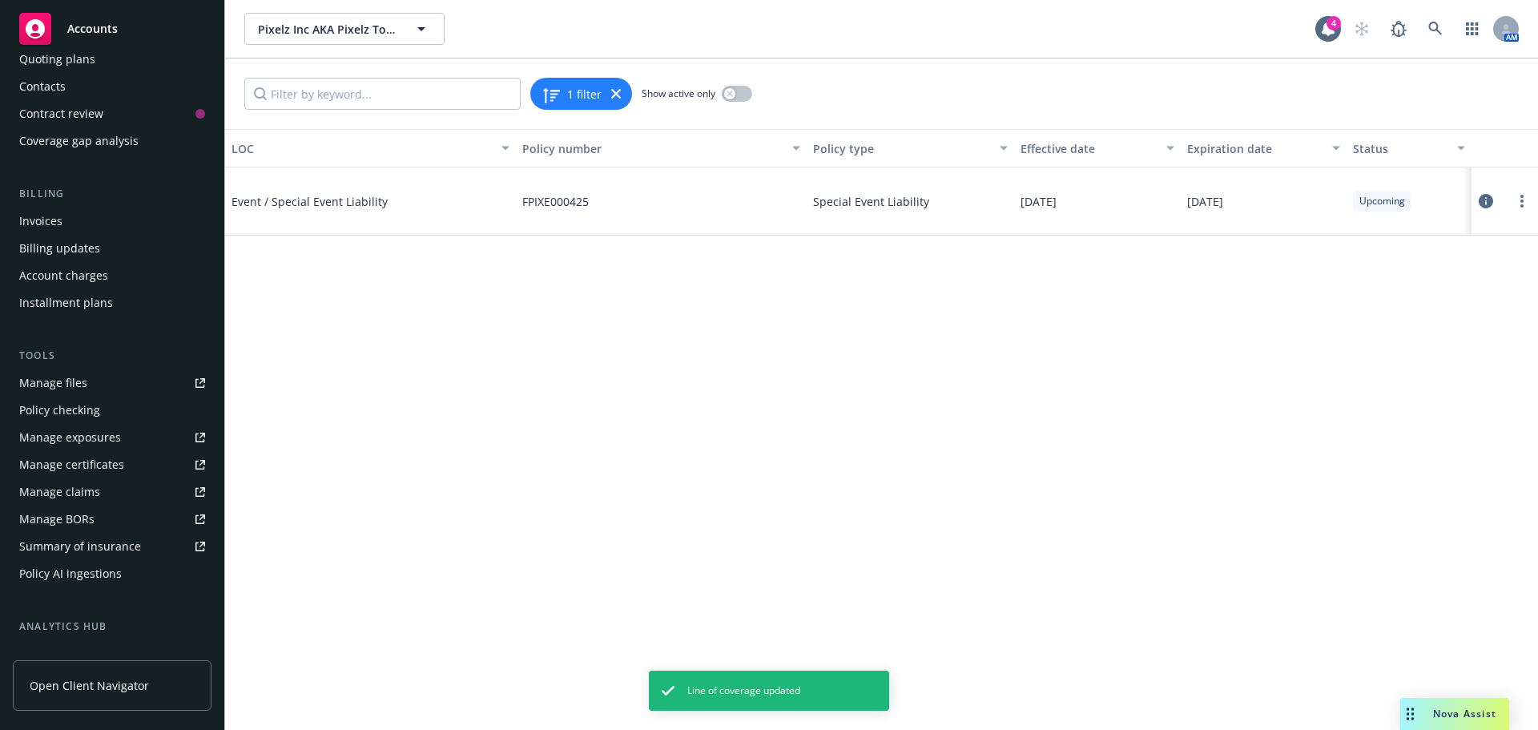
click at [101, 457] on div "Manage certificates" at bounding box center [71, 465] width 105 height 26
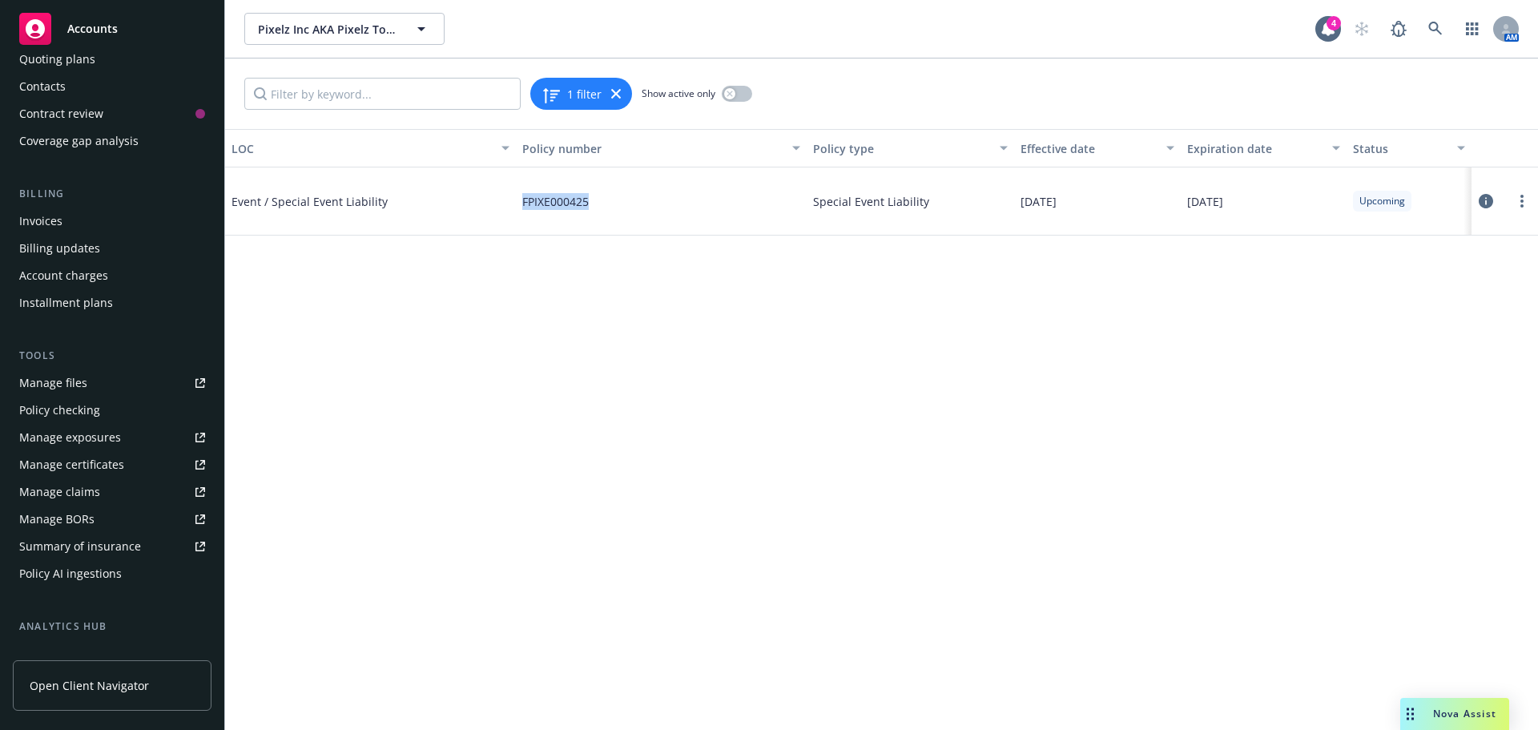
drag, startPoint x: 581, startPoint y: 203, endPoint x: 609, endPoint y: 203, distance: 27.2
click at [609, 203] on div "Event / Special Event Liability FPIXE000425 Special Event Liability 11/11/2025 …" at bounding box center [881, 201] width 1313 height 68
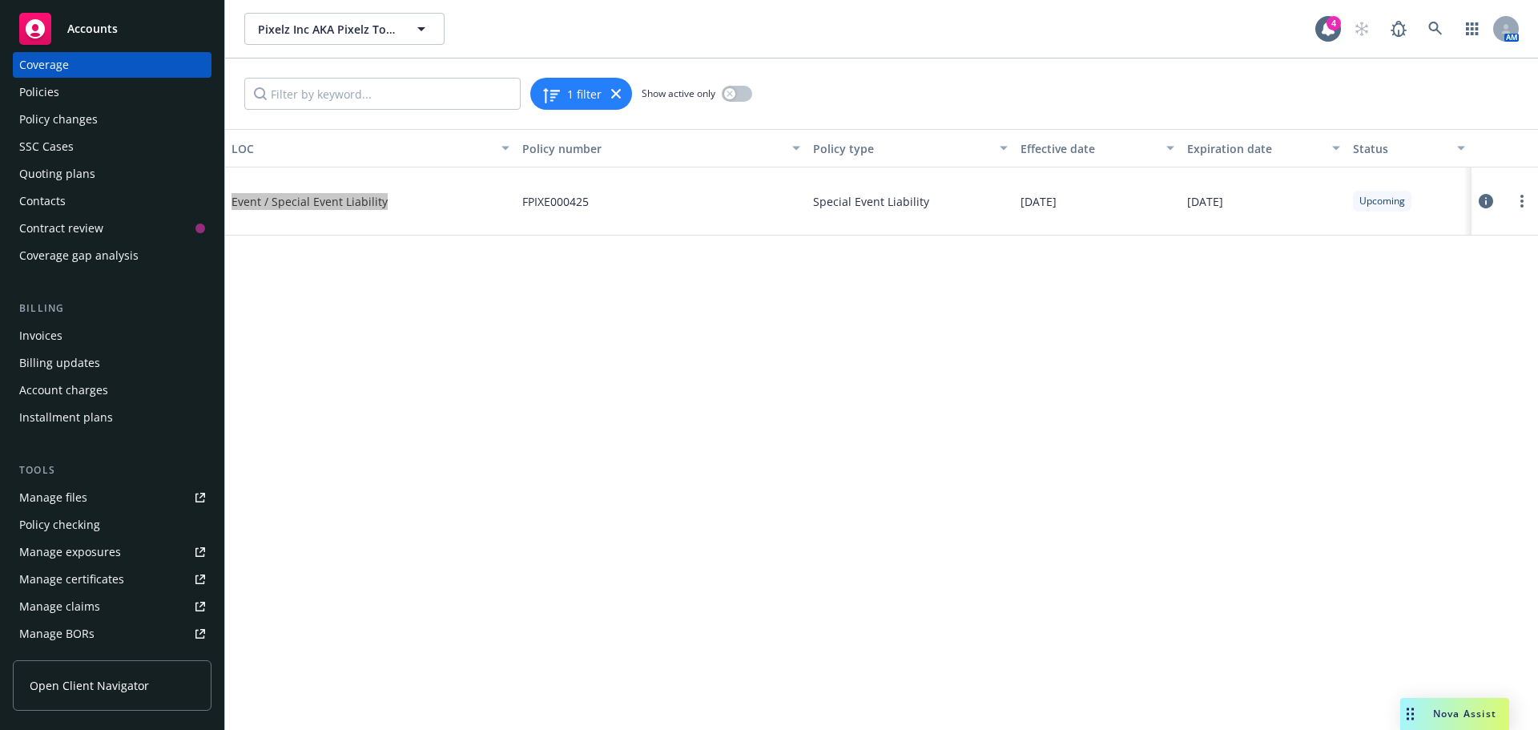
scroll to position [0, 0]
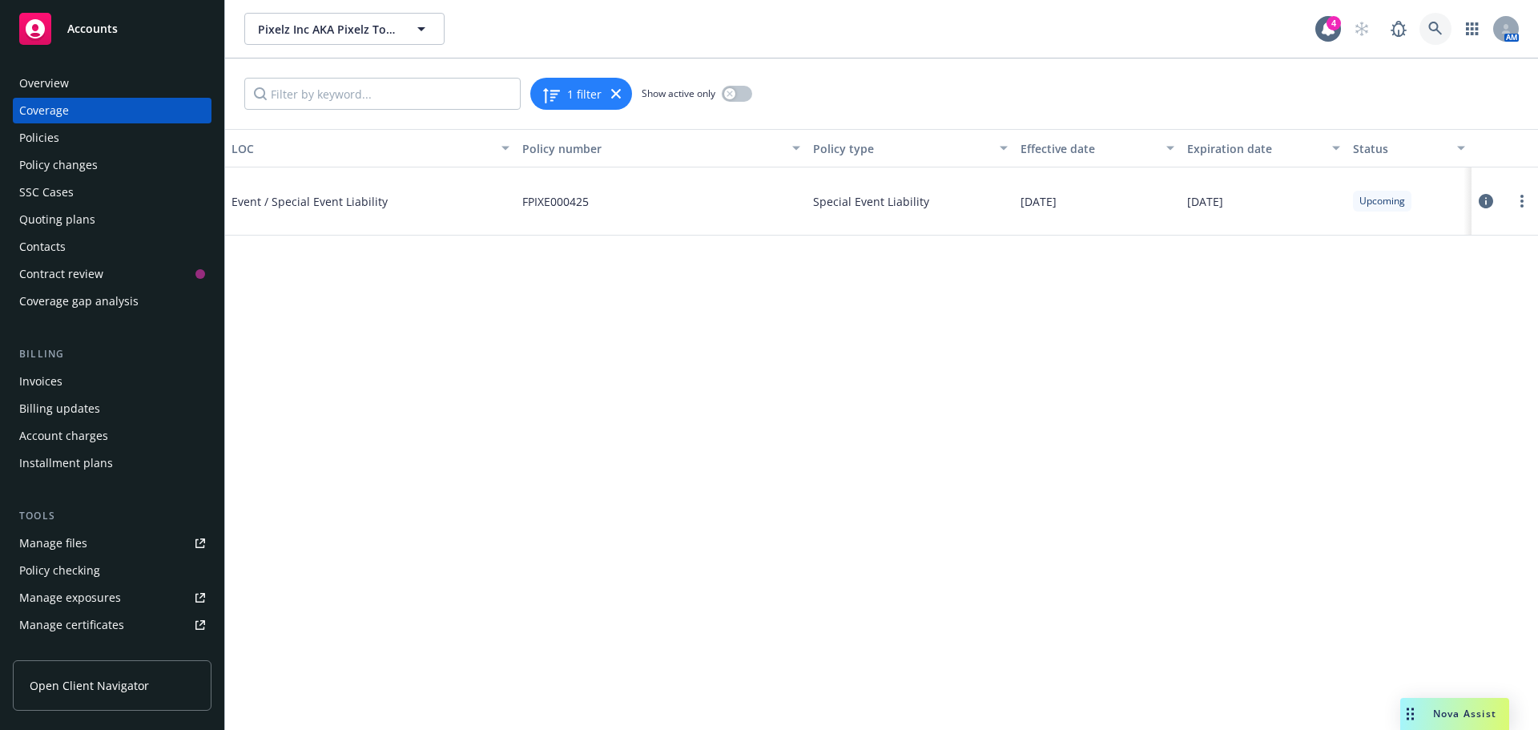
click at [1437, 34] on icon at bounding box center [1435, 29] width 14 height 14
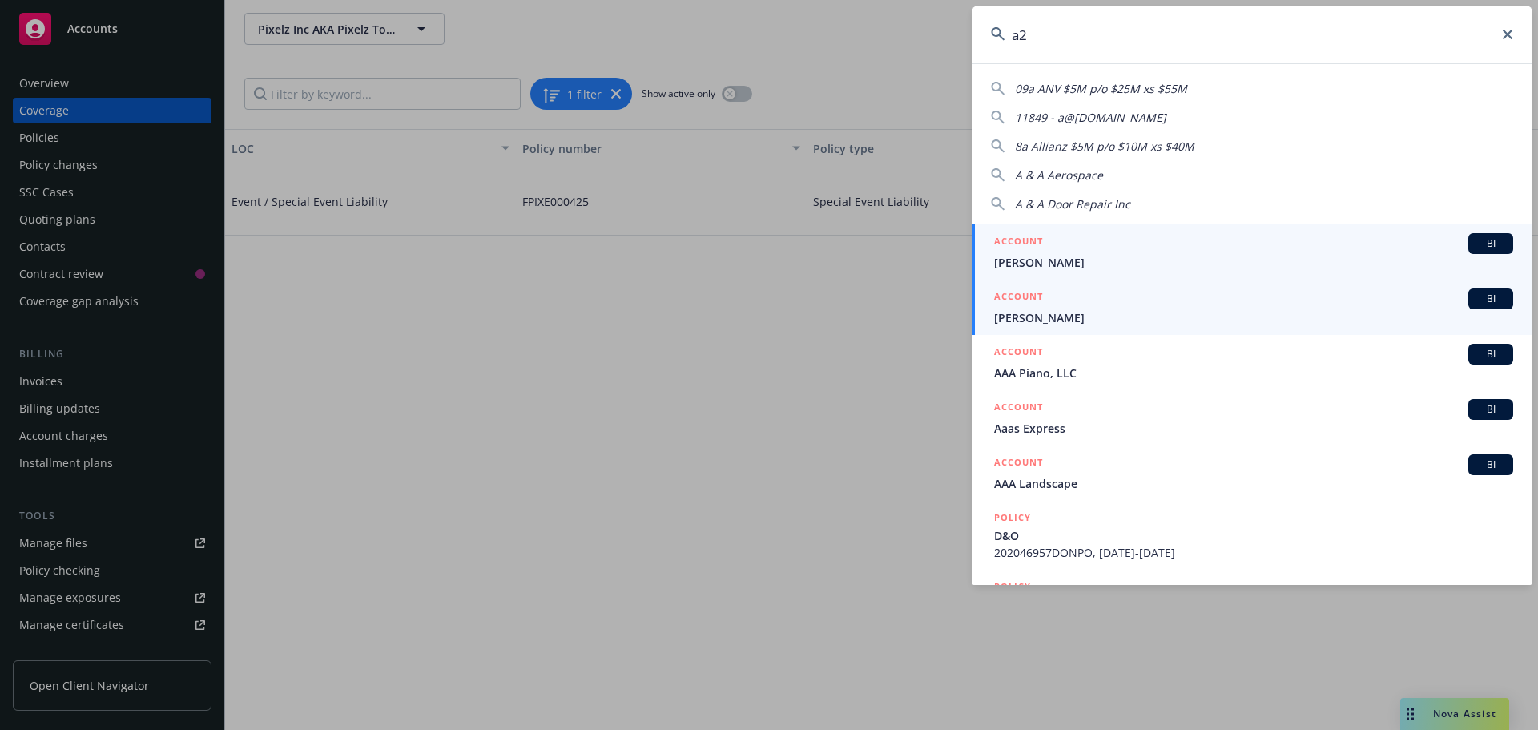
type input "a"
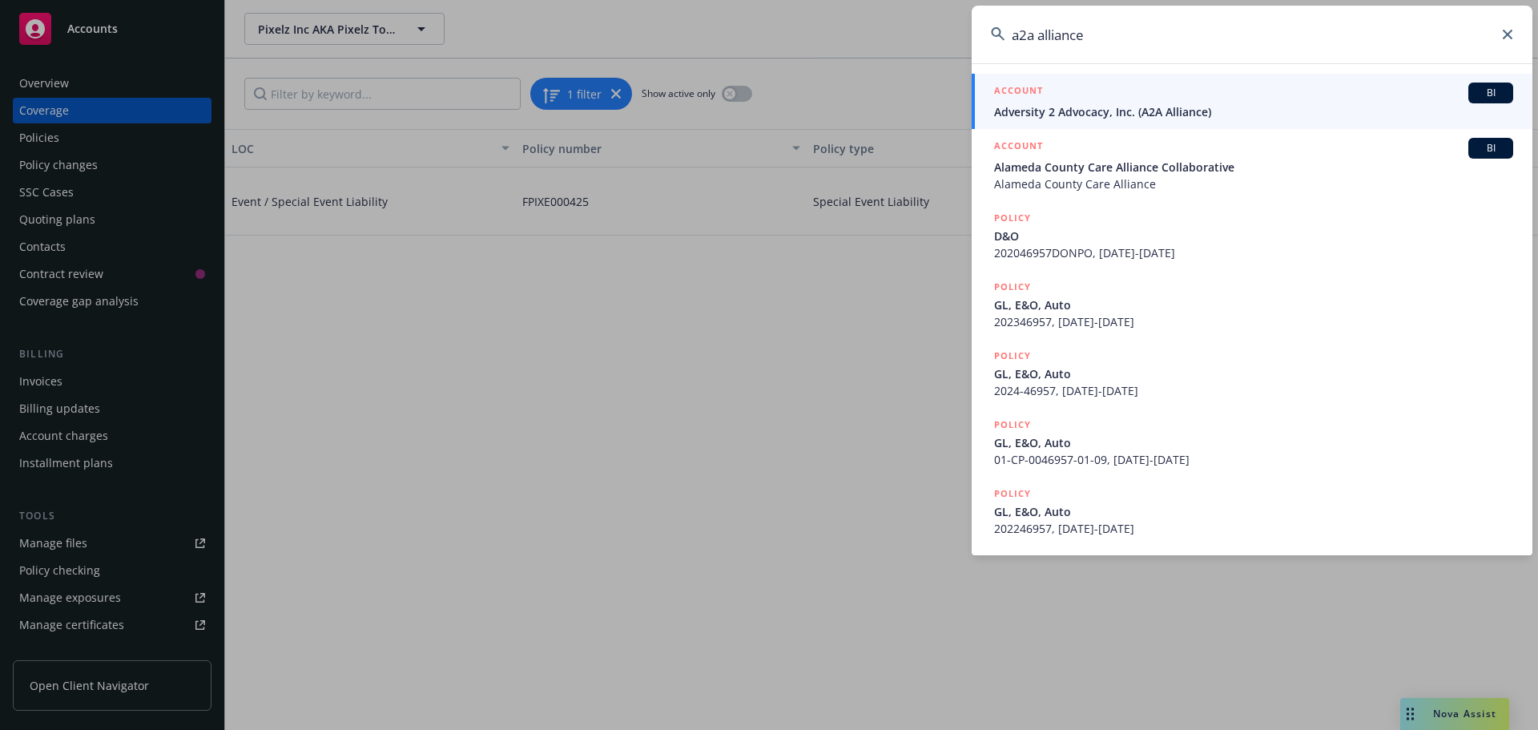
type input "a2a alliance"
click at [1125, 116] on span "Adversity 2 Advocacy, Inc. (A2A Alliance)" at bounding box center [1253, 111] width 519 height 17
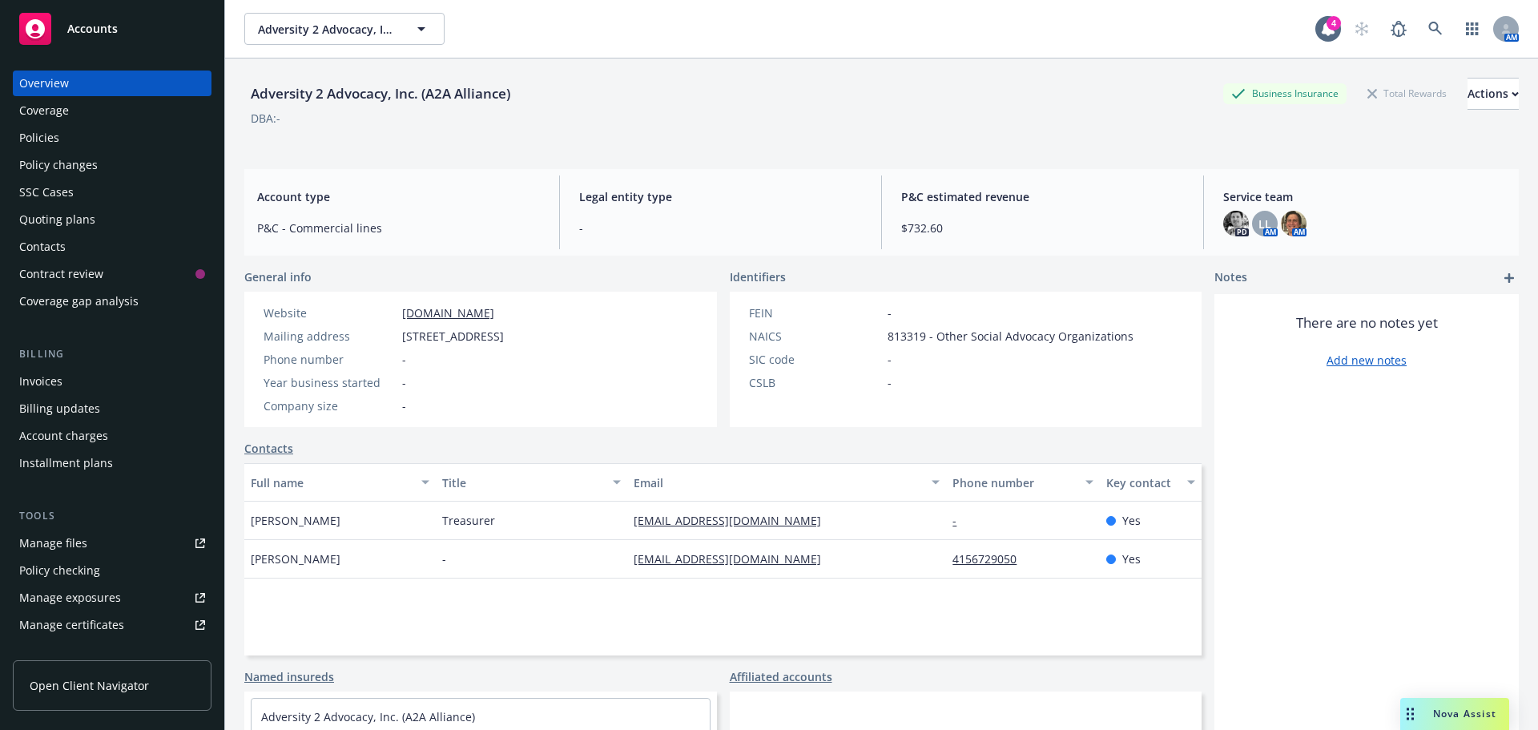
click at [94, 140] on div "Policies" at bounding box center [112, 138] width 186 height 26
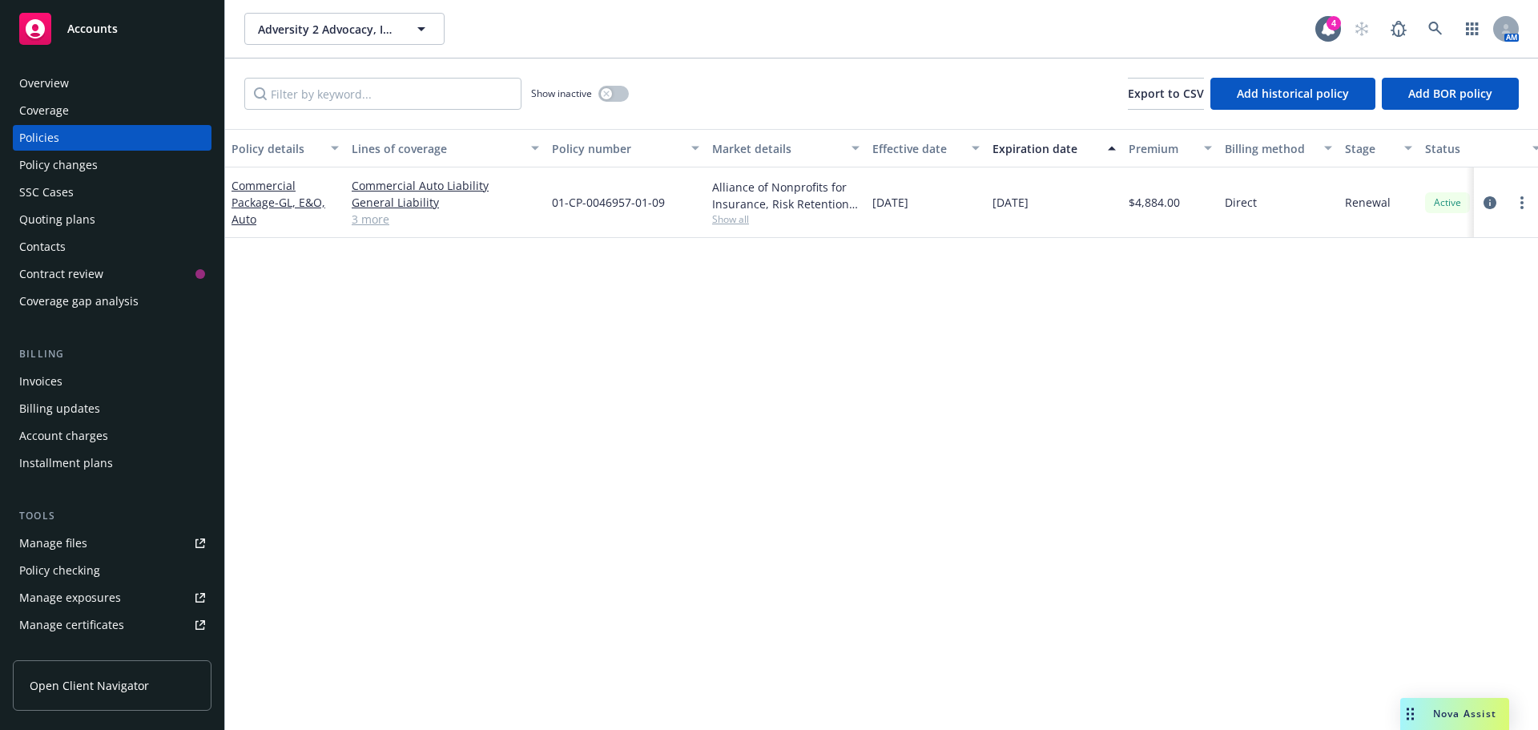
click at [375, 227] on div "Commercial Auto Liability General Liability Professional Liability Liquor Liabi…" at bounding box center [445, 202] width 200 height 70
click at [373, 218] on link "3 more" at bounding box center [445, 219] width 187 height 17
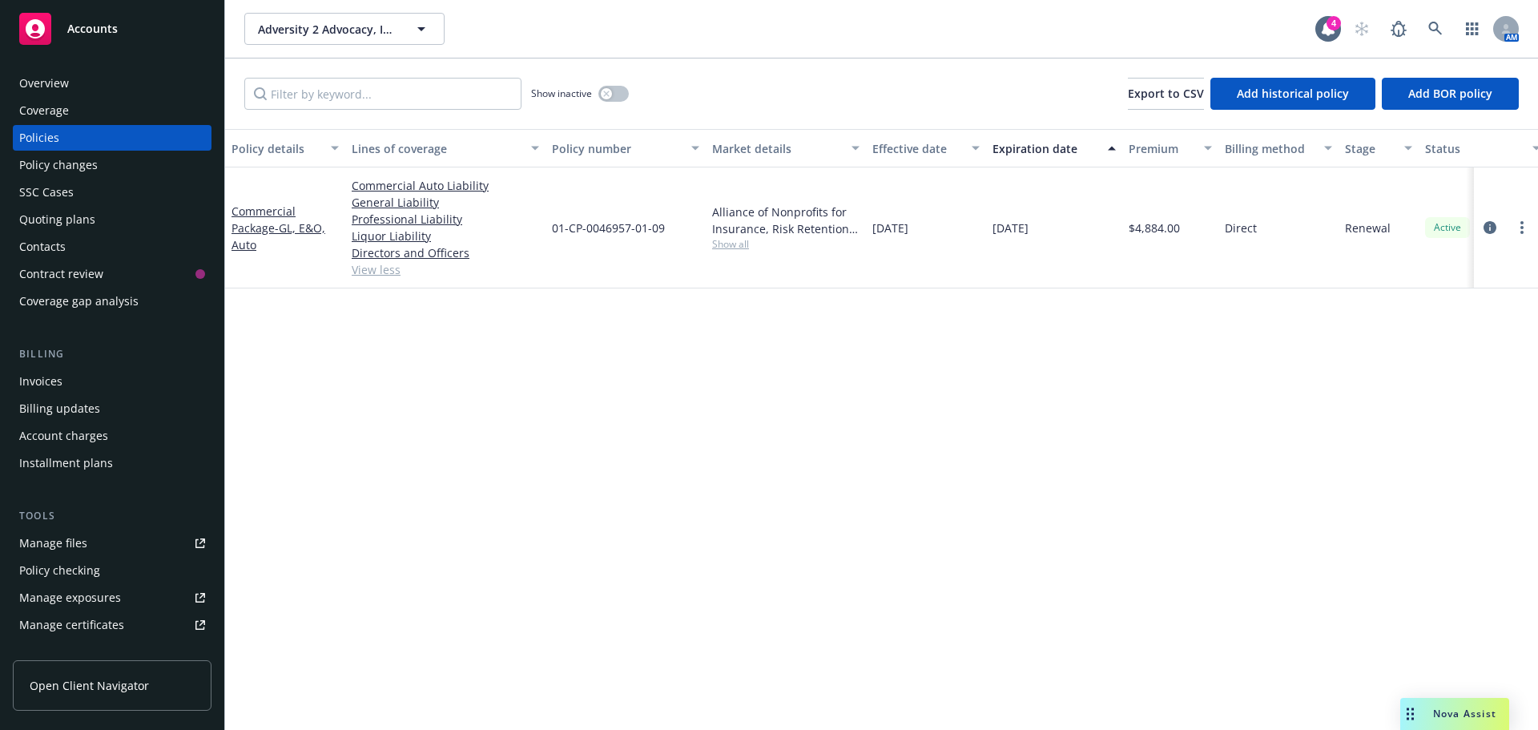
click at [62, 82] on div "Overview" at bounding box center [44, 83] width 50 height 26
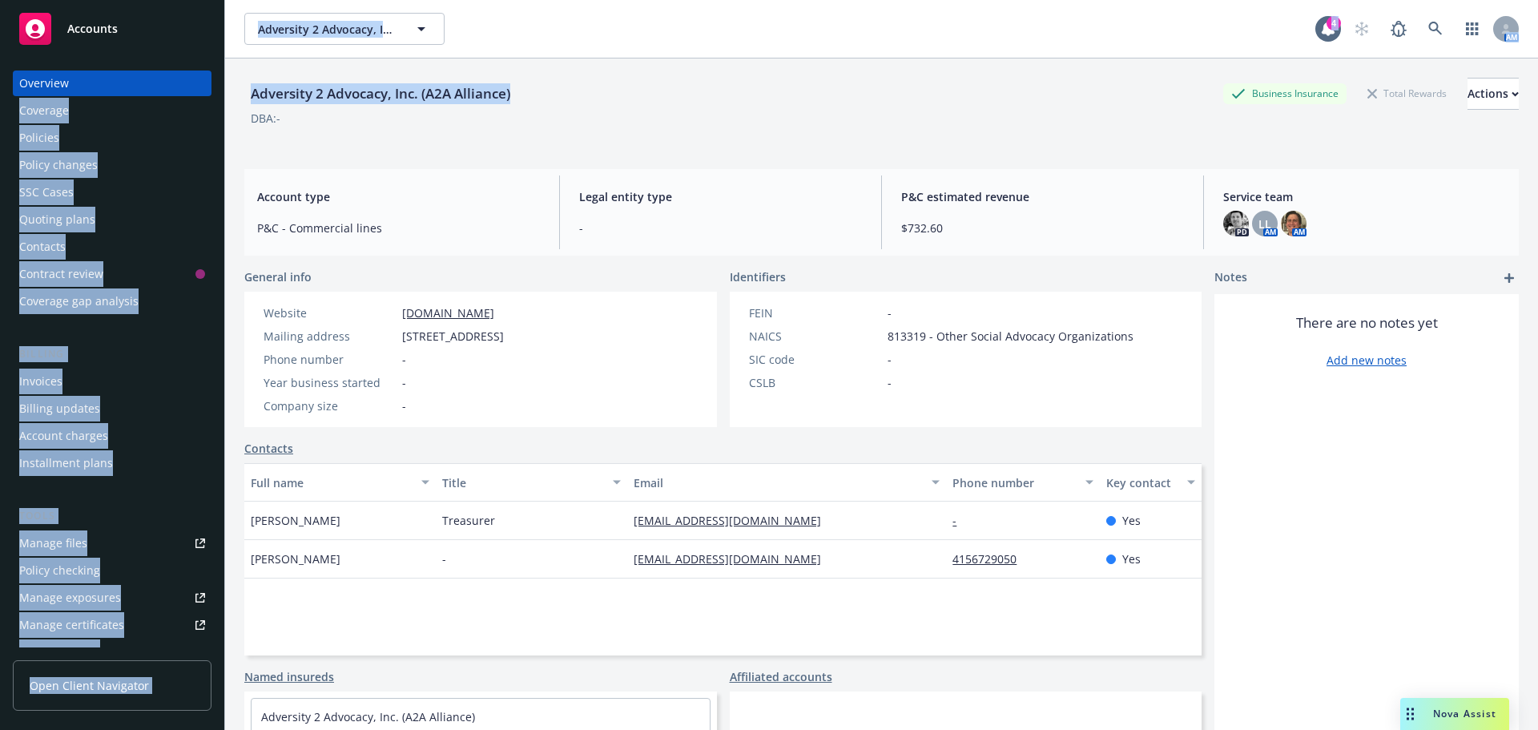
drag, startPoint x: 623, startPoint y: 95, endPoint x: 199, endPoint y: 81, distance: 424.7
click at [199, 81] on div "Accounts Overview Coverage Policies Policy changes SSC Cases Quoting plans Cont…" at bounding box center [769, 365] width 1538 height 730
click at [521, 105] on div "Adversity 2 Advocacy, Inc. (A2A Alliance) Business Insurance Total Rewards Acti…" at bounding box center [881, 94] width 1274 height 32
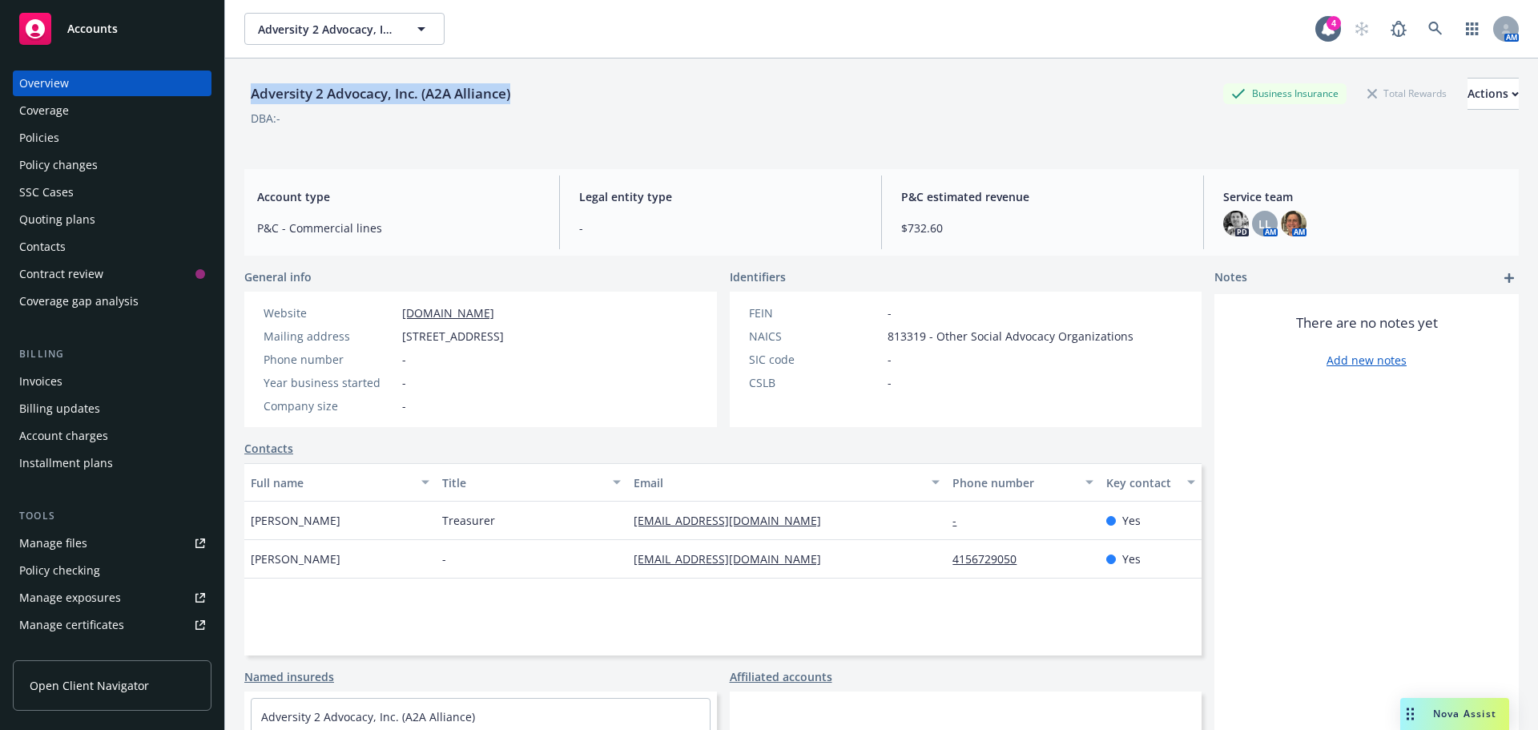
drag, startPoint x: 300, startPoint y: 95, endPoint x: 247, endPoint y: 95, distance: 53.7
click at [247, 95] on div "Adversity 2 Advocacy, Inc. (A2A Alliance) Business Insurance Total Rewards Acti…" at bounding box center [881, 94] width 1274 height 32
copy div "Adversity 2 Advocacy, Inc. (A2A Alliance)"
click at [62, 128] on div "Policies" at bounding box center [112, 138] width 186 height 26
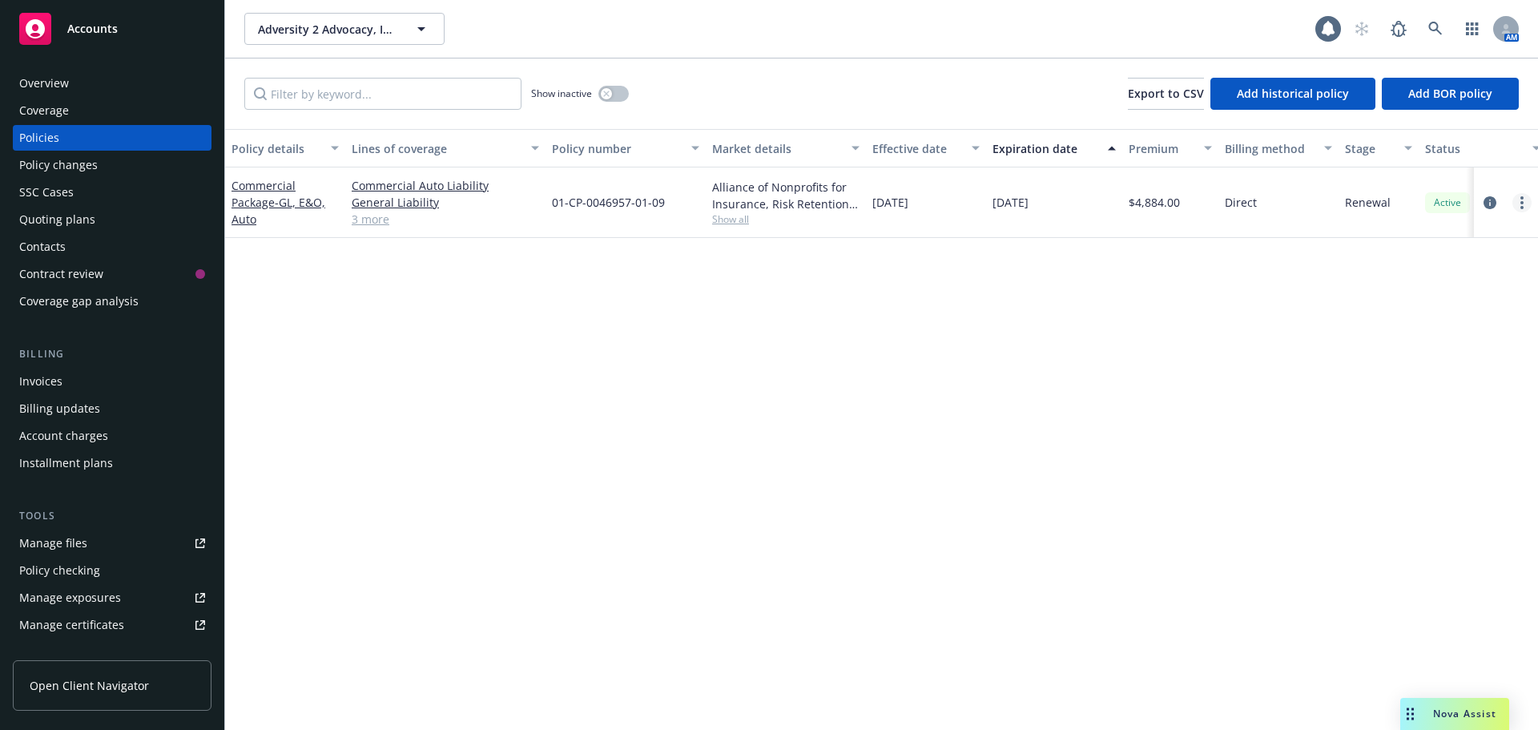
click at [1518, 201] on link "more" at bounding box center [1521, 202] width 19 height 19
click at [1434, 429] on link "Copy logging email" at bounding box center [1436, 428] width 188 height 32
click at [1430, 30] on icon at bounding box center [1435, 29] width 14 height 14
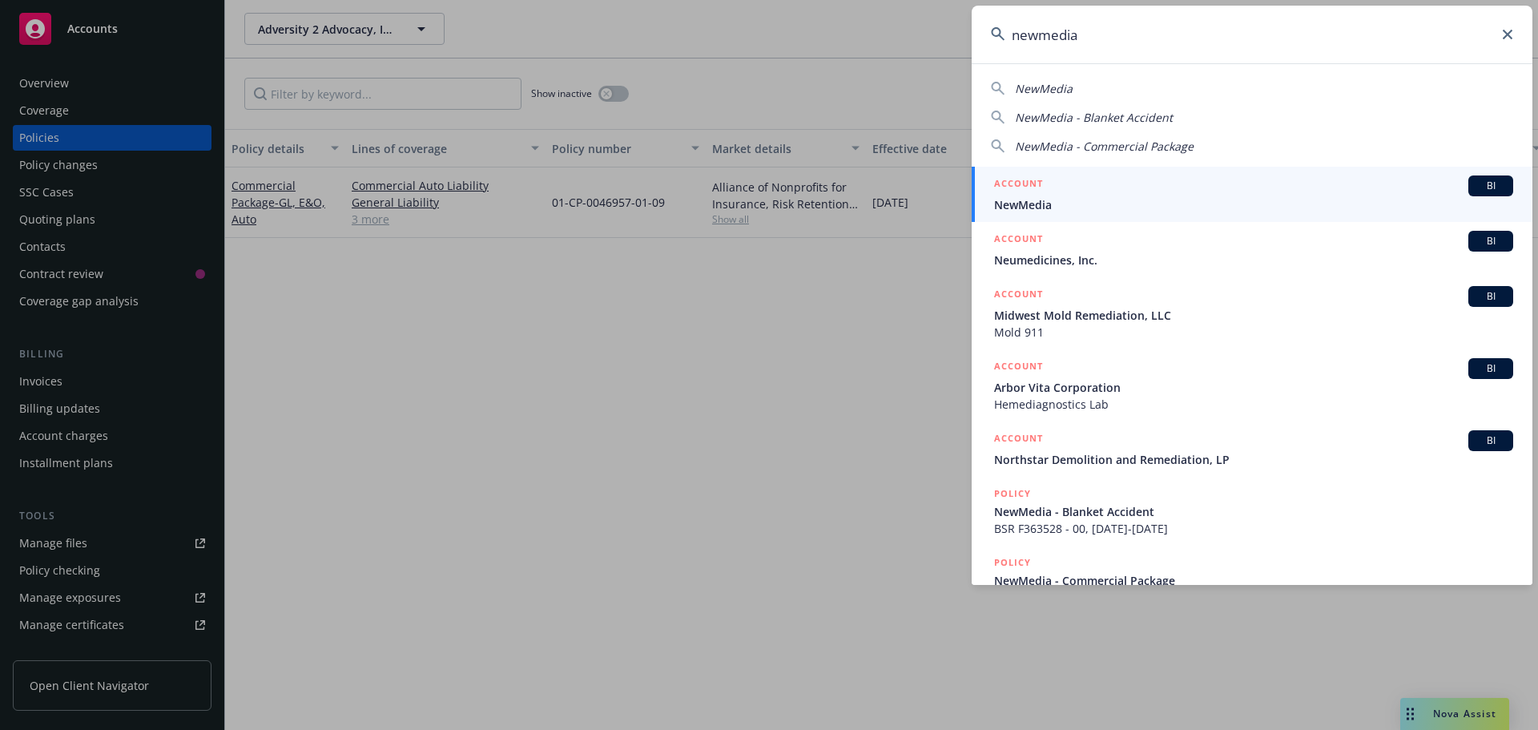
type input "newmedia"
click at [1071, 206] on span "NewMedia" at bounding box center [1253, 204] width 519 height 17
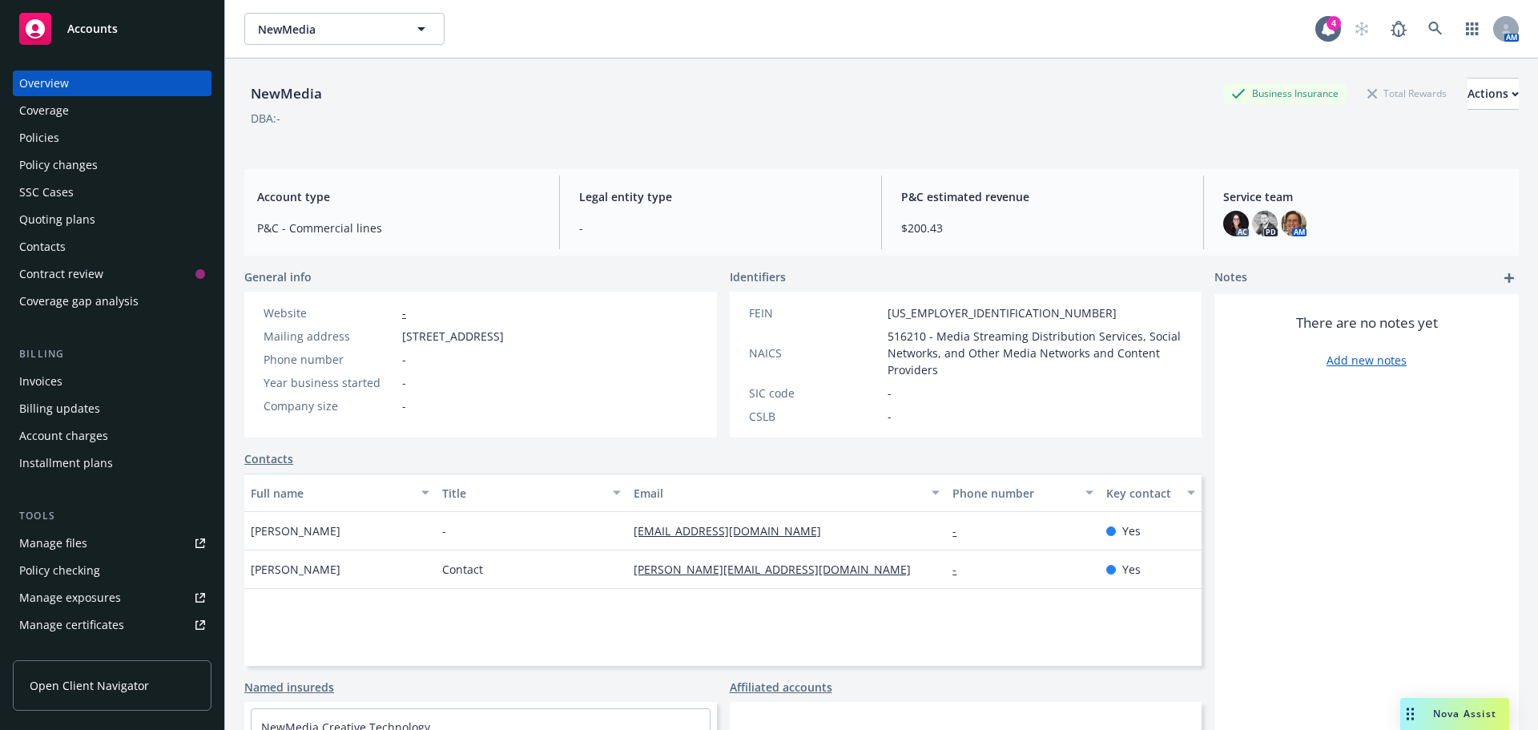
click at [43, 143] on div "Policies" at bounding box center [39, 138] width 40 height 26
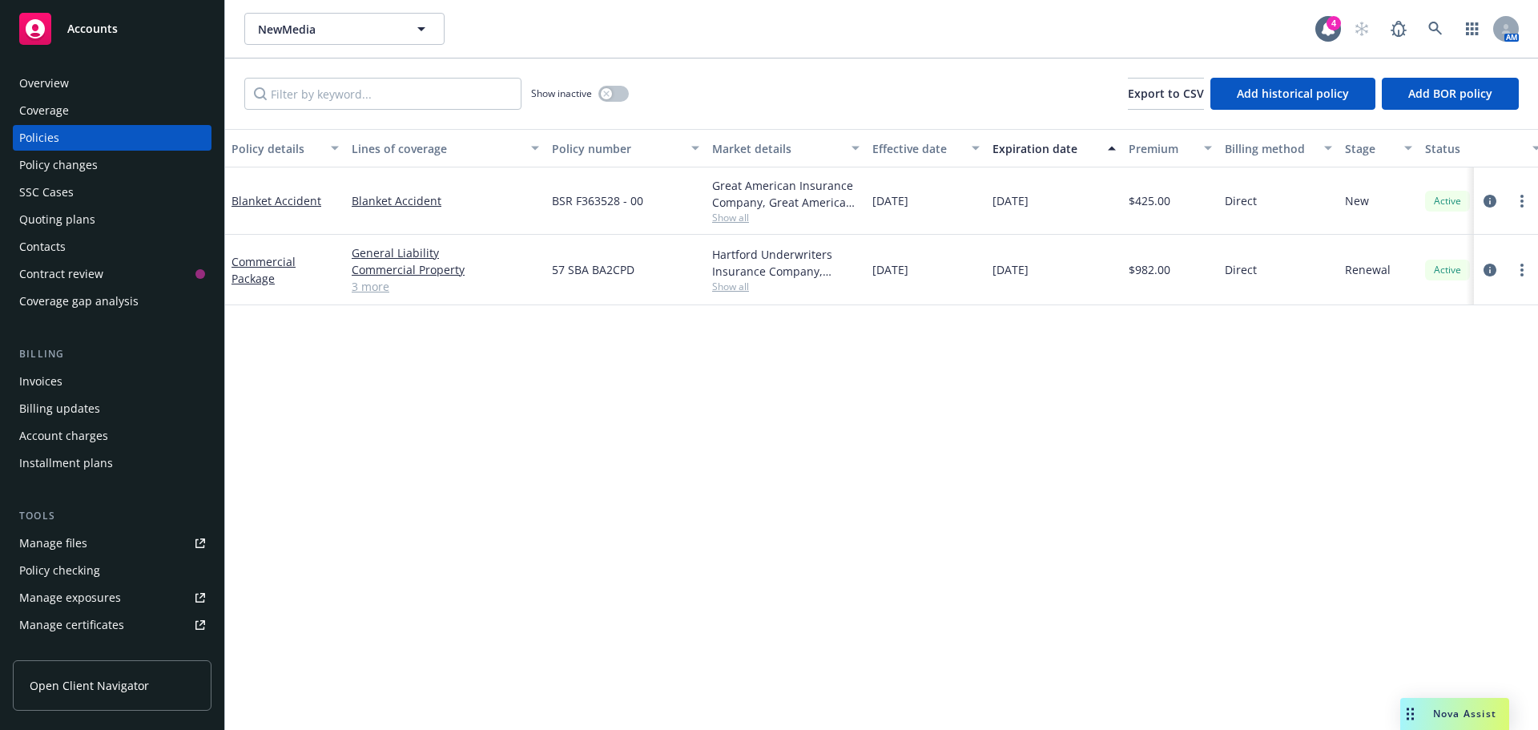
click at [379, 287] on link "3 more" at bounding box center [445, 286] width 187 height 17
click at [1488, 268] on icon "circleInformation" at bounding box center [1489, 269] width 13 height 13
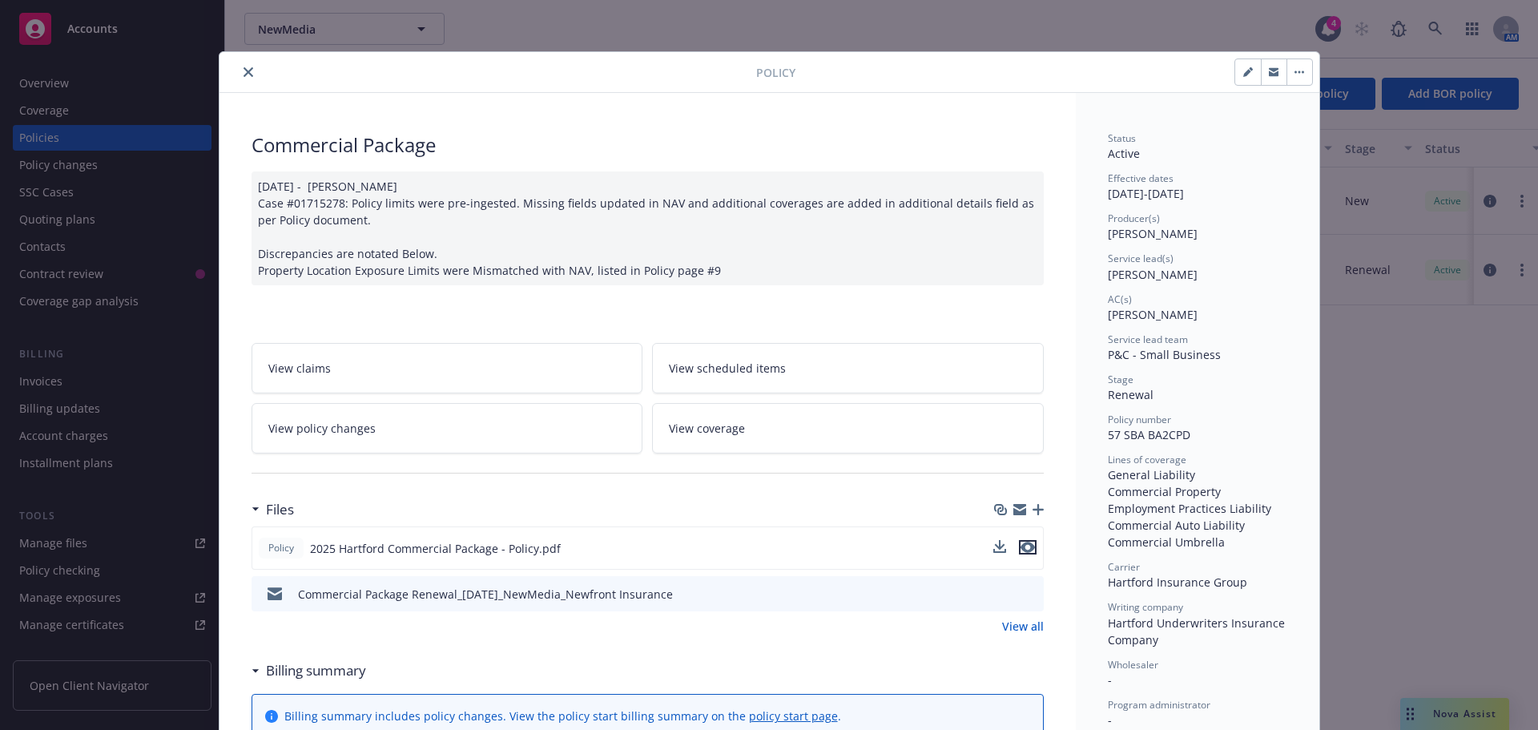
click at [1020, 545] on icon "preview file" at bounding box center [1027, 546] width 14 height 11
click at [231, 75] on div at bounding box center [491, 71] width 530 height 19
click at [243, 74] on icon "close" at bounding box center [248, 72] width 10 height 10
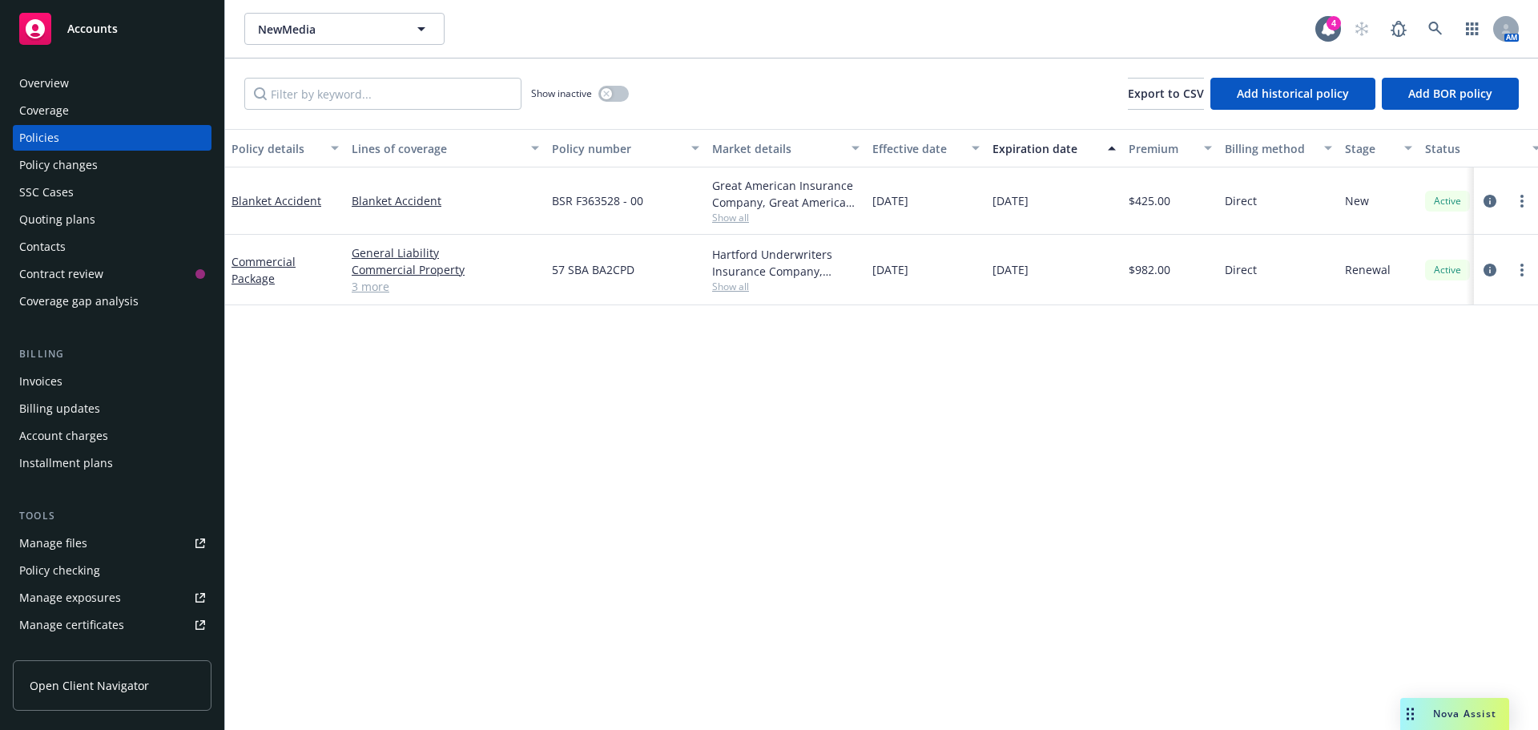
click at [62, 78] on div "Overview" at bounding box center [44, 83] width 50 height 26
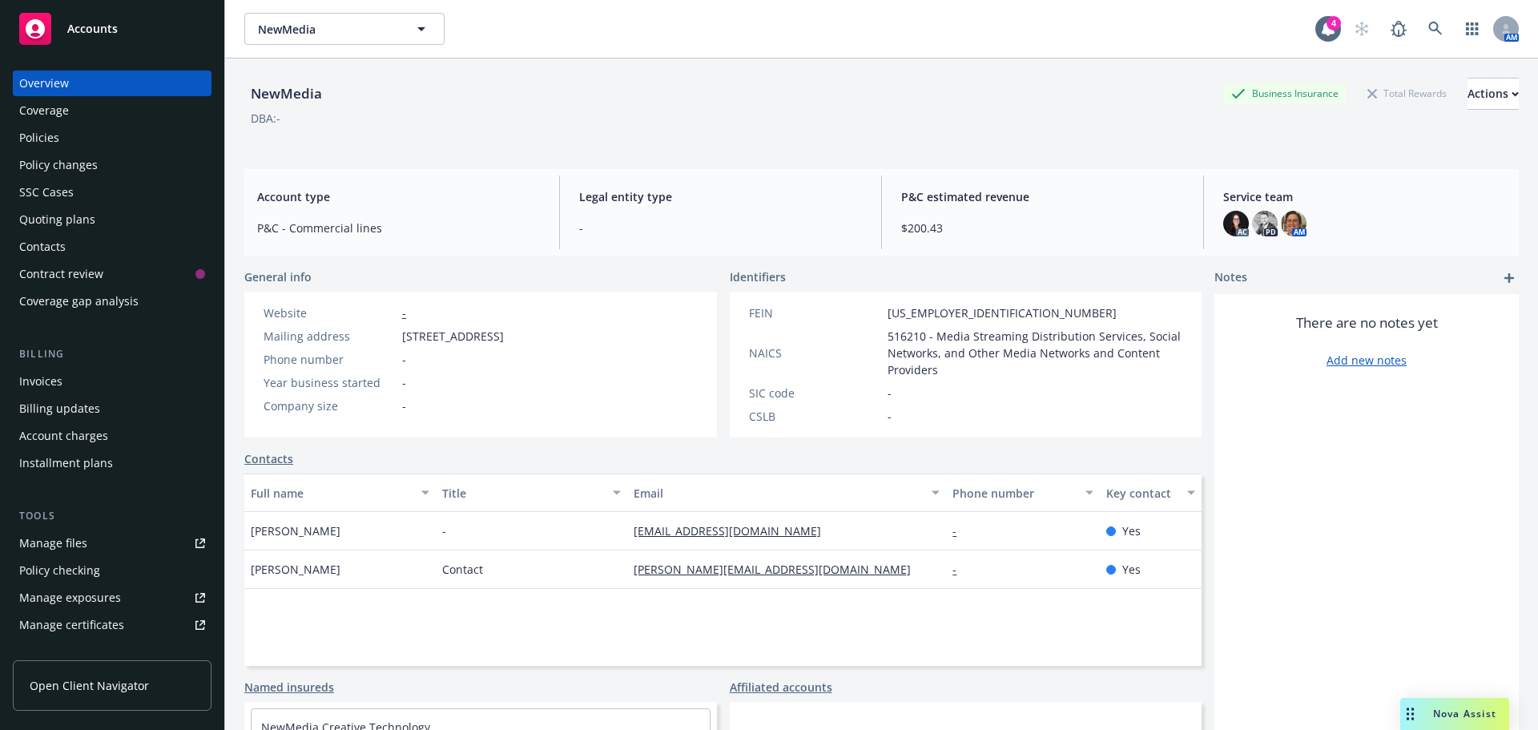
drag, startPoint x: 397, startPoint y: 331, endPoint x: 743, endPoint y: 196, distance: 371.2
click at [523, 336] on div "Website - Mailing address 16192 Coastal Hwy, Lewes, DE, 19958 Phone number - Ye…" at bounding box center [383, 365] width 279 height 146
copy div "16192 Coastal Hwy, Lewes, DE, 19958"
click at [93, 222] on div "Quoting plans" at bounding box center [112, 220] width 186 height 26
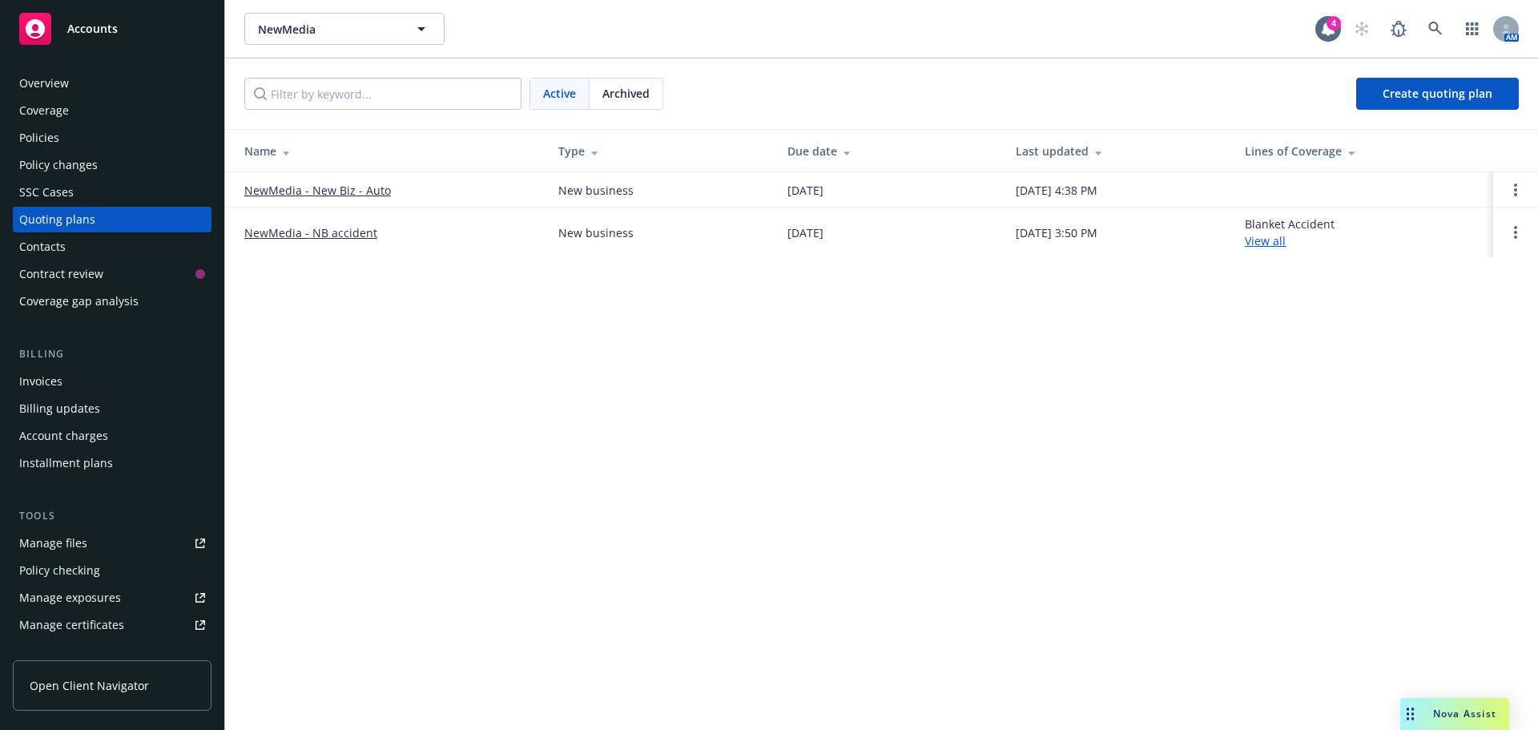
click at [297, 191] on link "NewMedia - New Biz - Auto" at bounding box center [317, 190] width 147 height 17
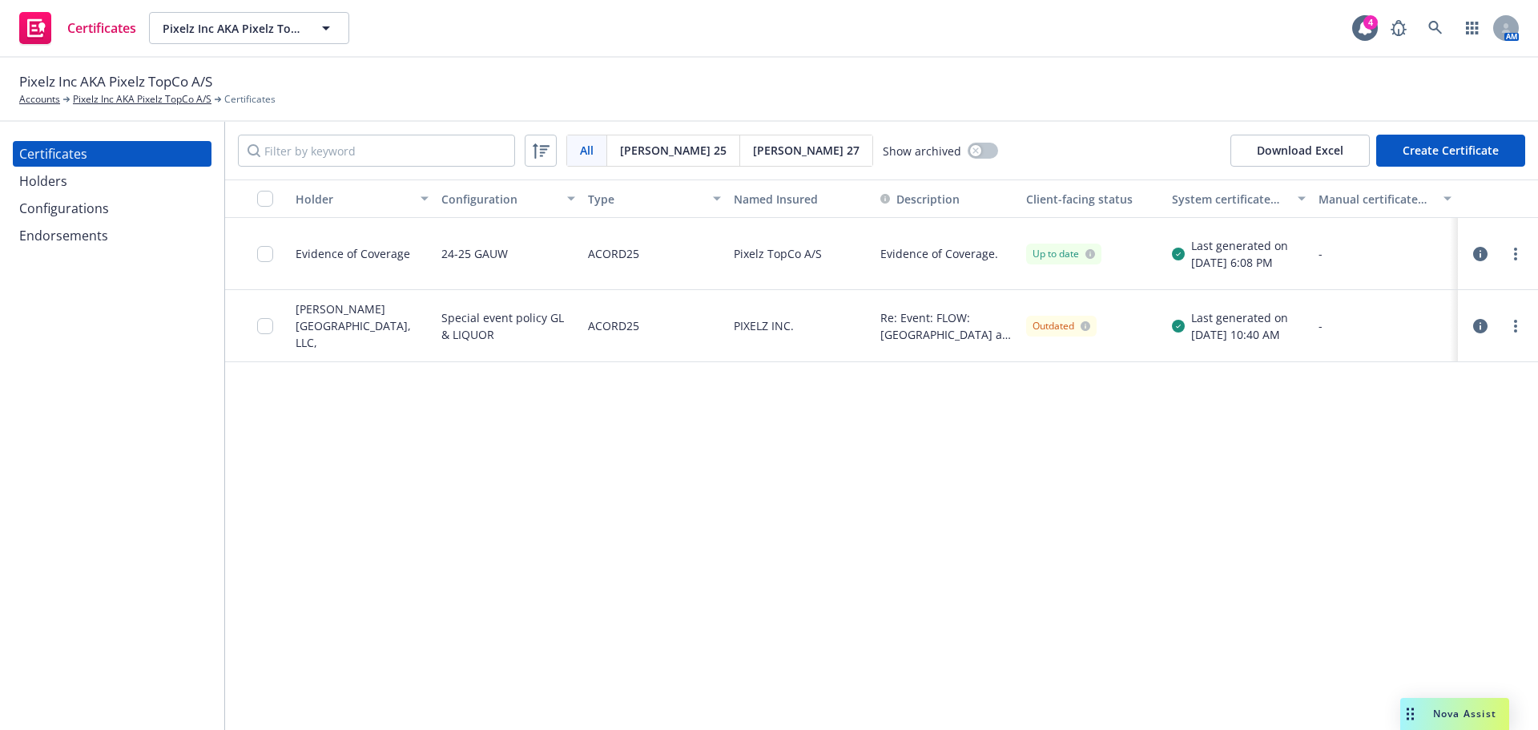
click at [1482, 255] on icon "button" at bounding box center [1480, 254] width 14 height 14
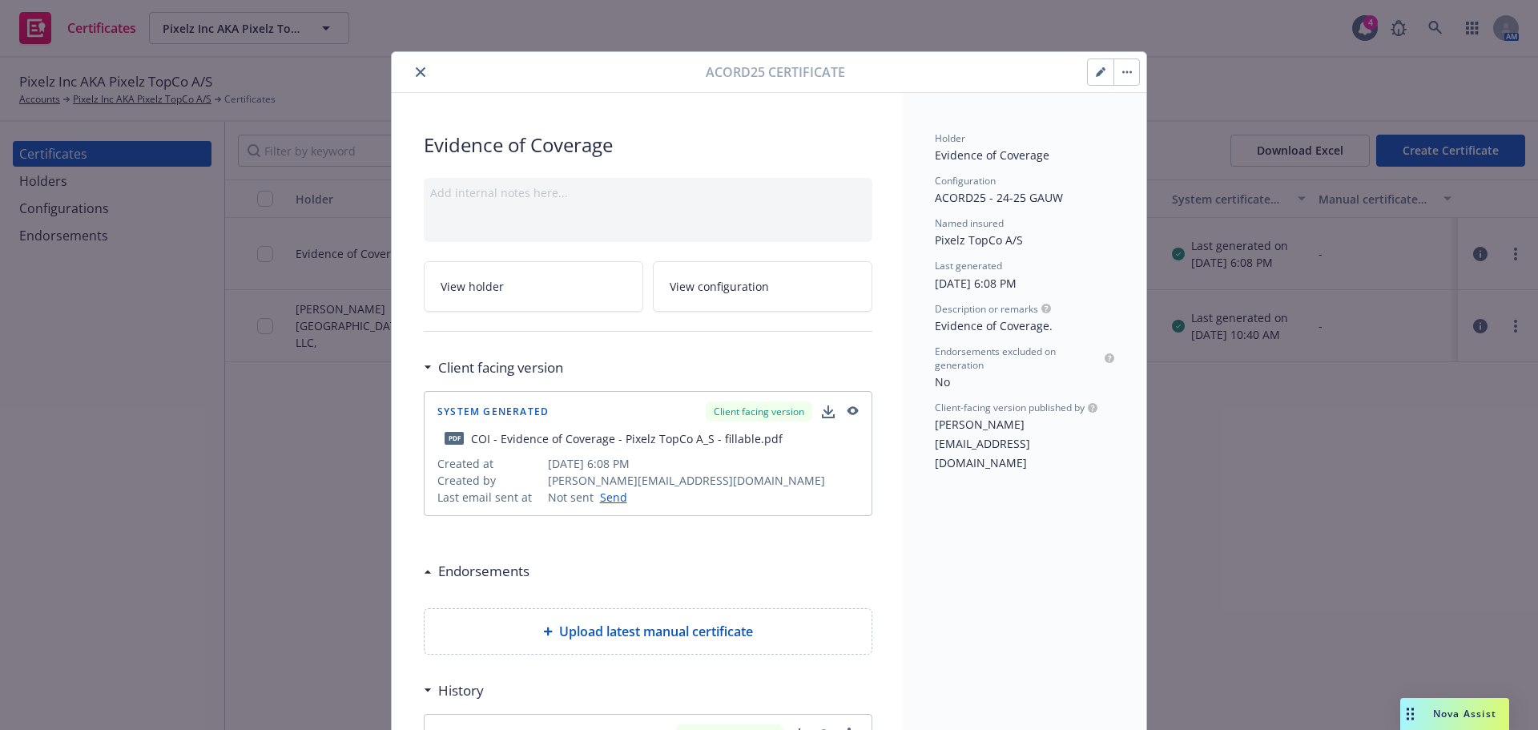
click at [822, 415] on icon "button" at bounding box center [828, 411] width 13 height 13
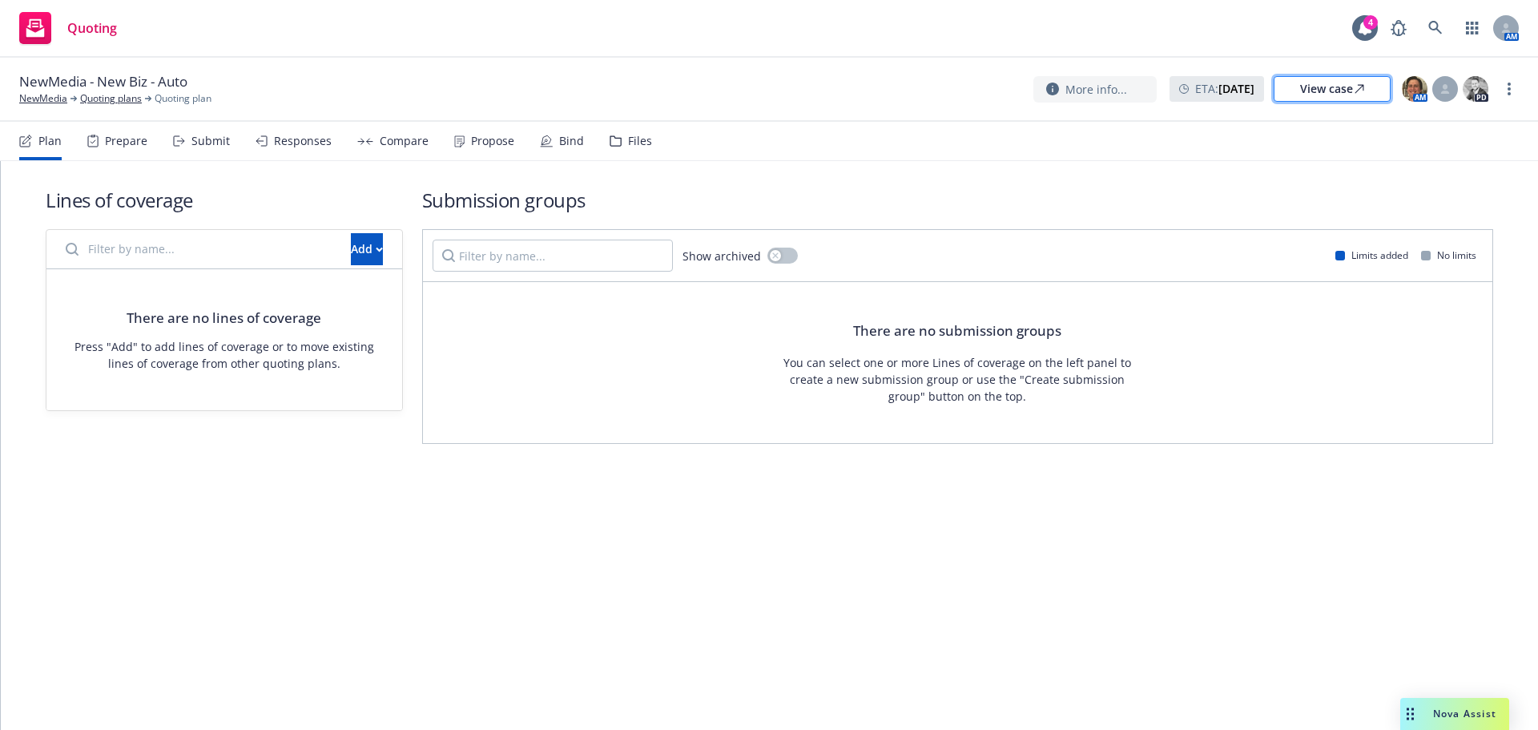
click at [1313, 86] on div "View case" at bounding box center [1332, 89] width 64 height 24
